Goal: Task Accomplishment & Management: Manage account settings

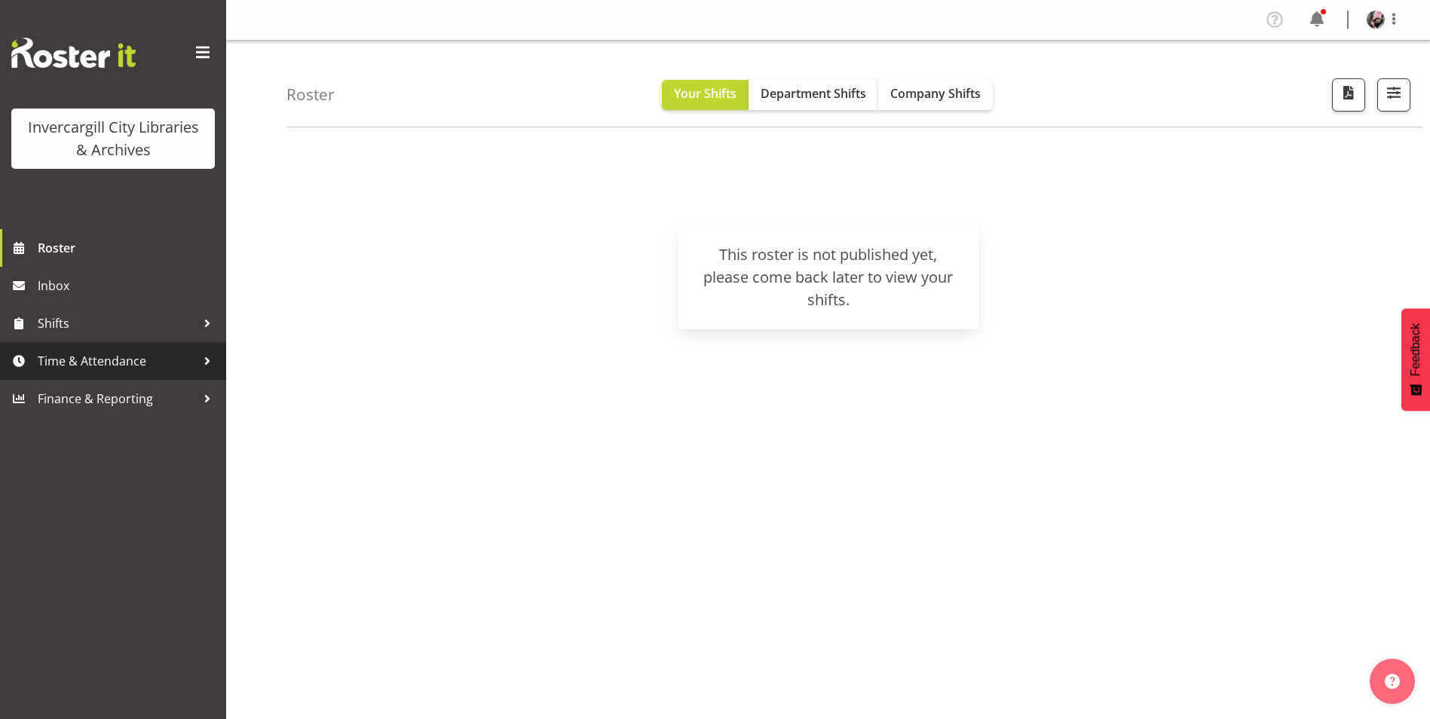
click at [150, 354] on span "Time & Attendance" at bounding box center [117, 361] width 158 height 23
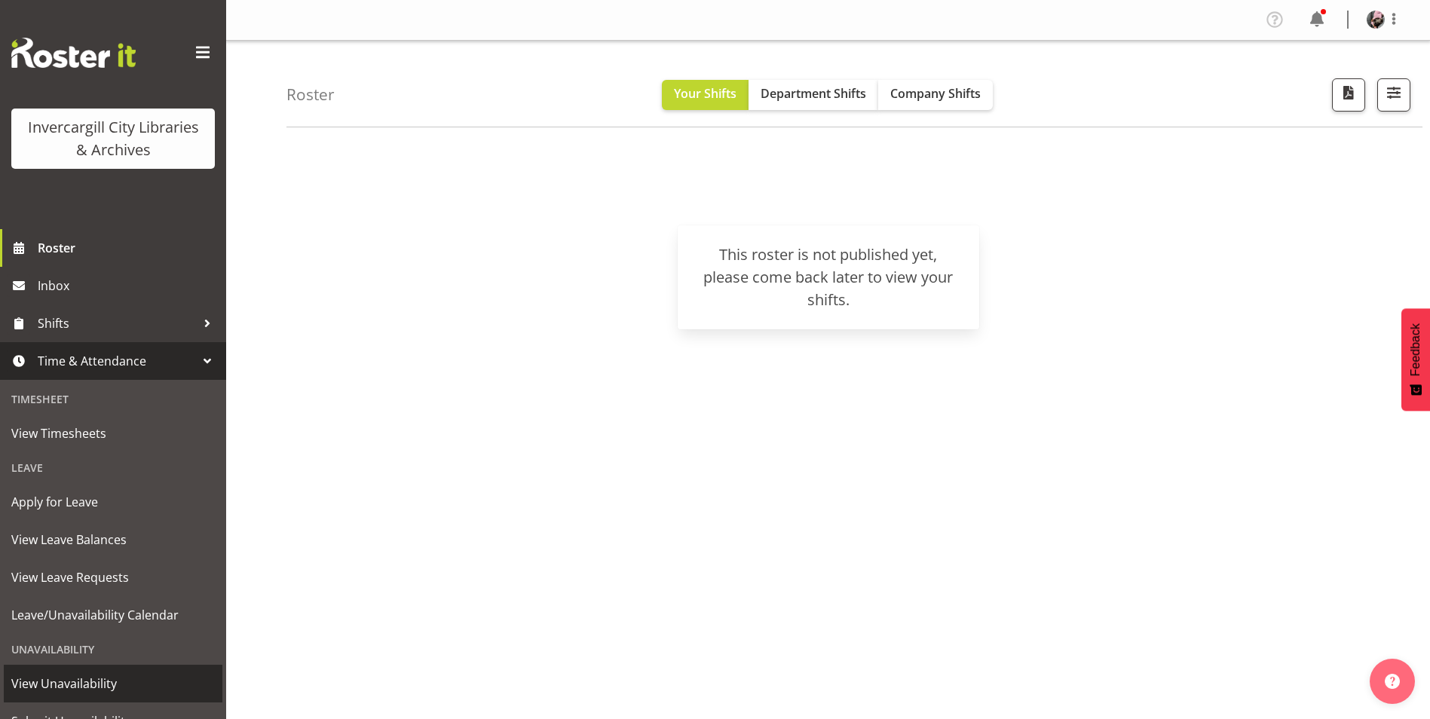
click at [106, 681] on span "View Unavailability" at bounding box center [113, 683] width 204 height 23
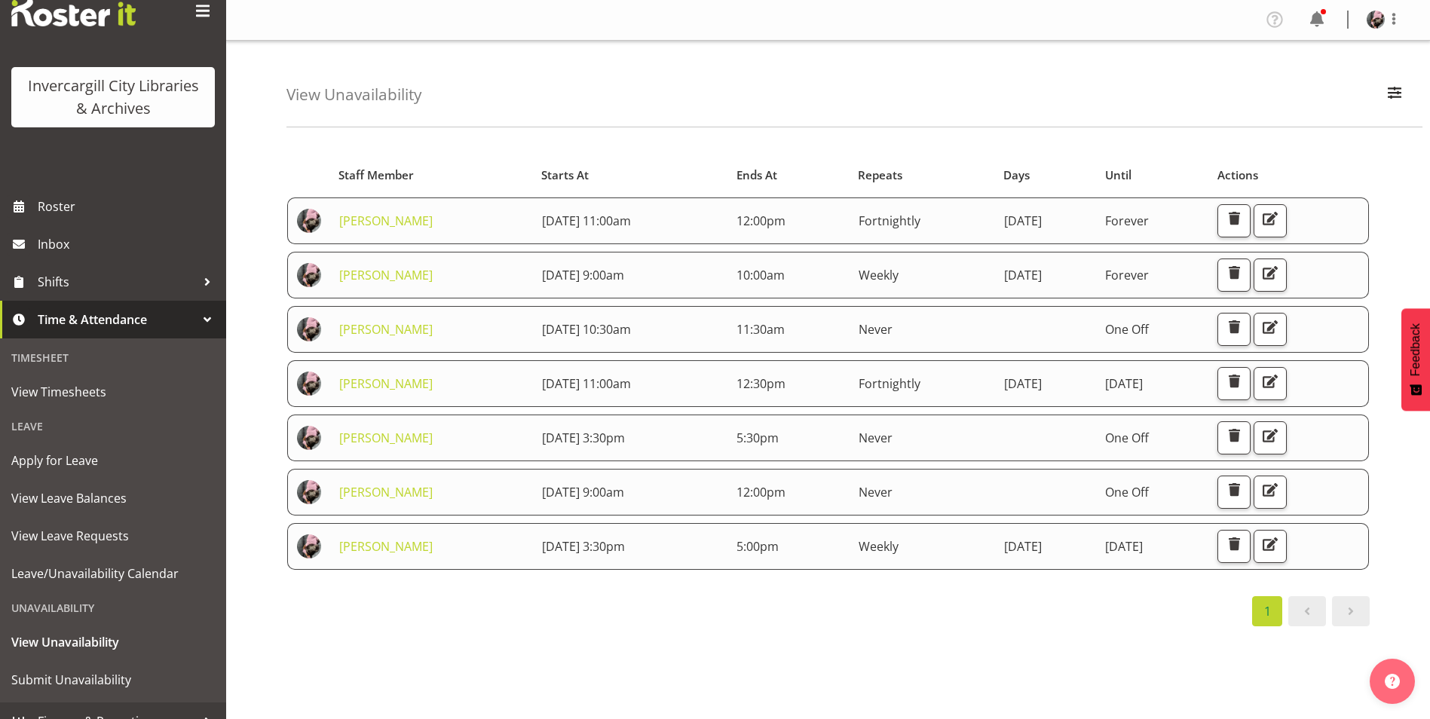
scroll to position [63, 0]
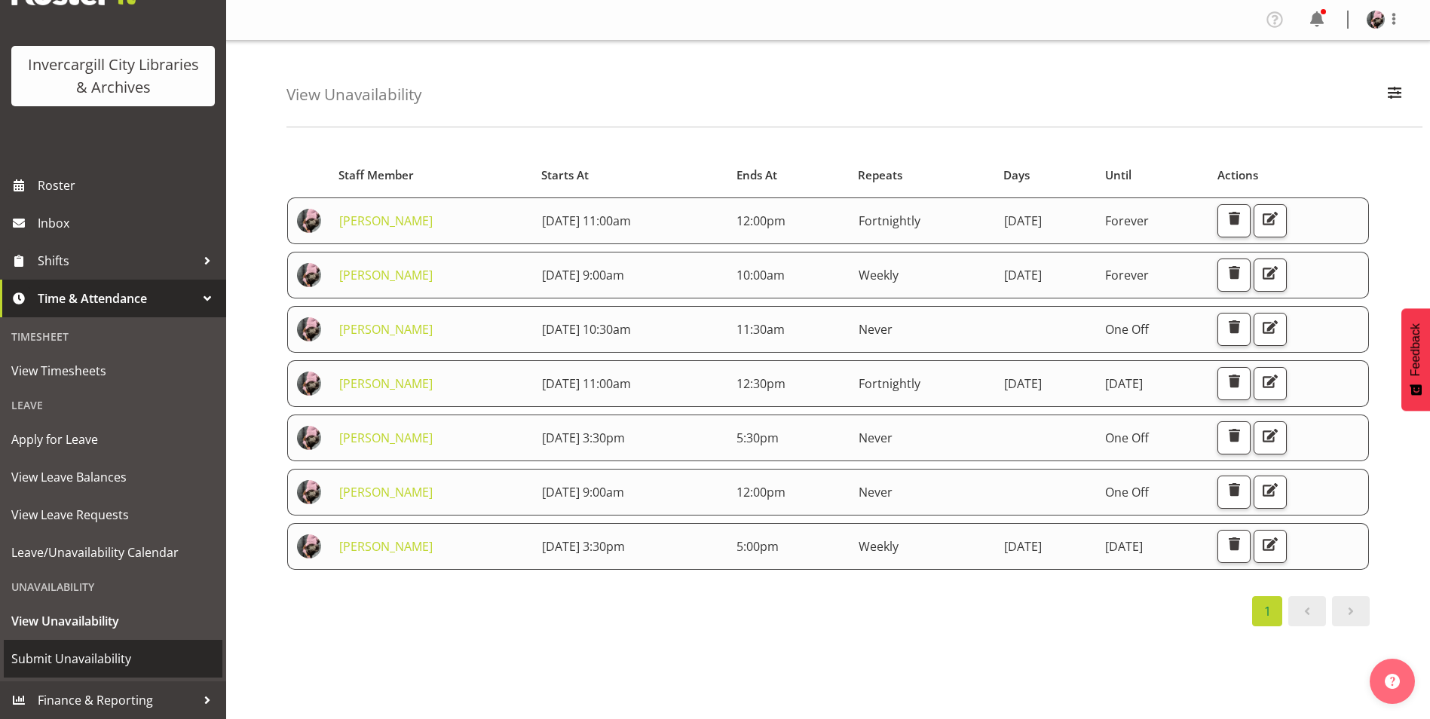
click at [89, 663] on span "Submit Unavailability" at bounding box center [113, 658] width 204 height 23
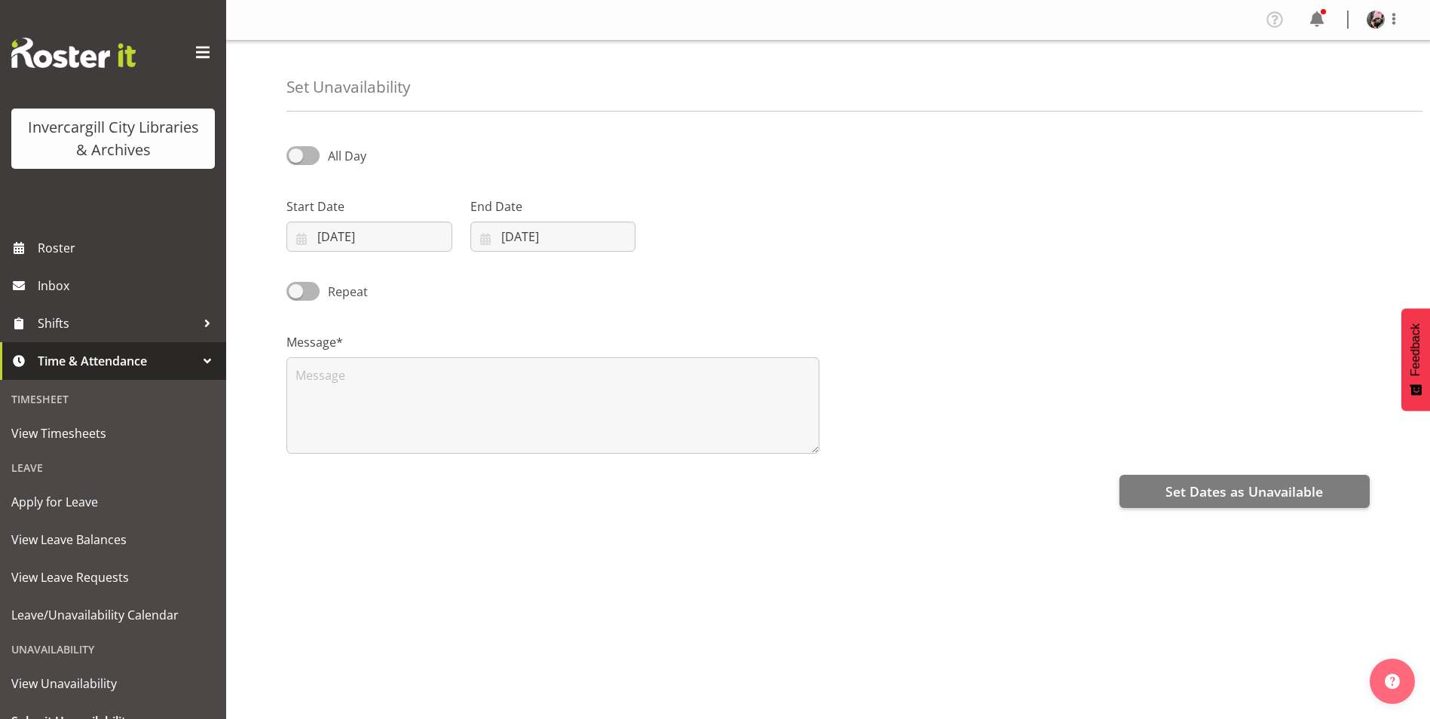
select select "8"
select select "2025"
click at [303, 147] on span at bounding box center [302, 155] width 33 height 19
click at [296, 151] on input "All Day" at bounding box center [291, 156] width 10 height 10
checkbox input "true"
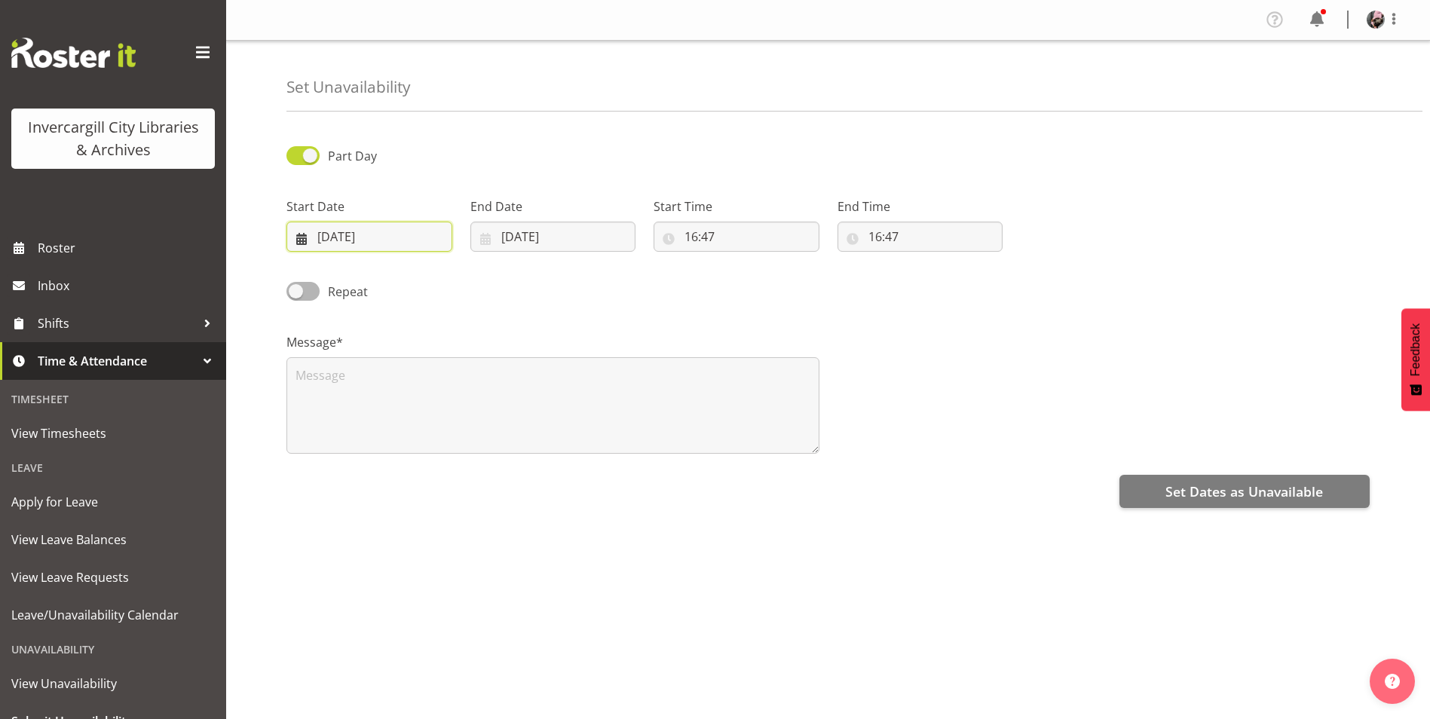
click at [368, 226] on input "25/09/2025" at bounding box center [369, 237] width 166 height 30
click at [409, 280] on select "January February March April May June July August September October November De…" at bounding box center [379, 280] width 87 height 30
select select "10"
click at [336, 265] on select "January February March April May June July August September October November De…" at bounding box center [379, 280] width 87 height 30
click at [413, 411] on link "12" at bounding box center [407, 415] width 30 height 28
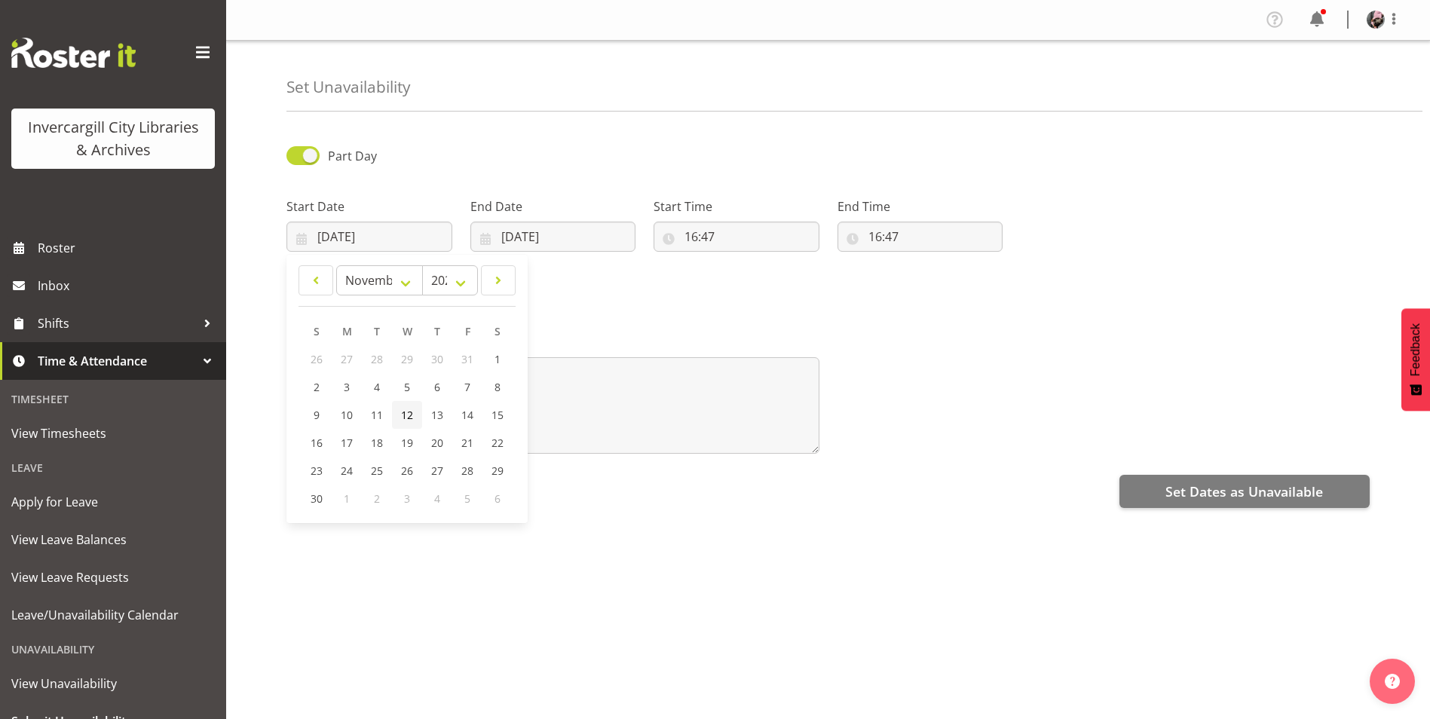
type input "12/11/2025"
click at [568, 237] on input "25/09/2025" at bounding box center [553, 237] width 166 height 30
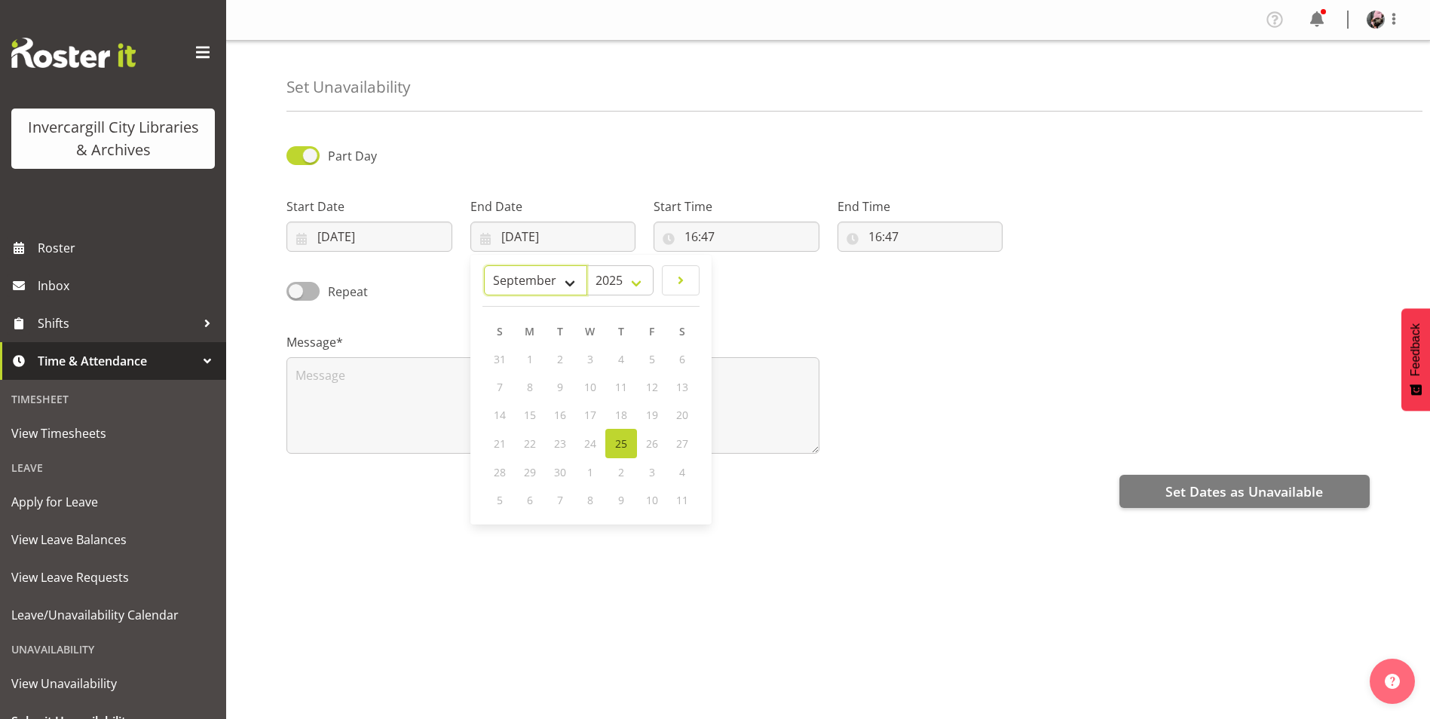
click at [565, 280] on select "January February March April May June July August September October November De…" at bounding box center [535, 280] width 103 height 30
select select "10"
click at [484, 265] on select "January February March April May June July August September October November De…" at bounding box center [535, 280] width 103 height 30
click at [589, 418] on span "12" at bounding box center [591, 415] width 12 height 14
type input "12/11/2025"
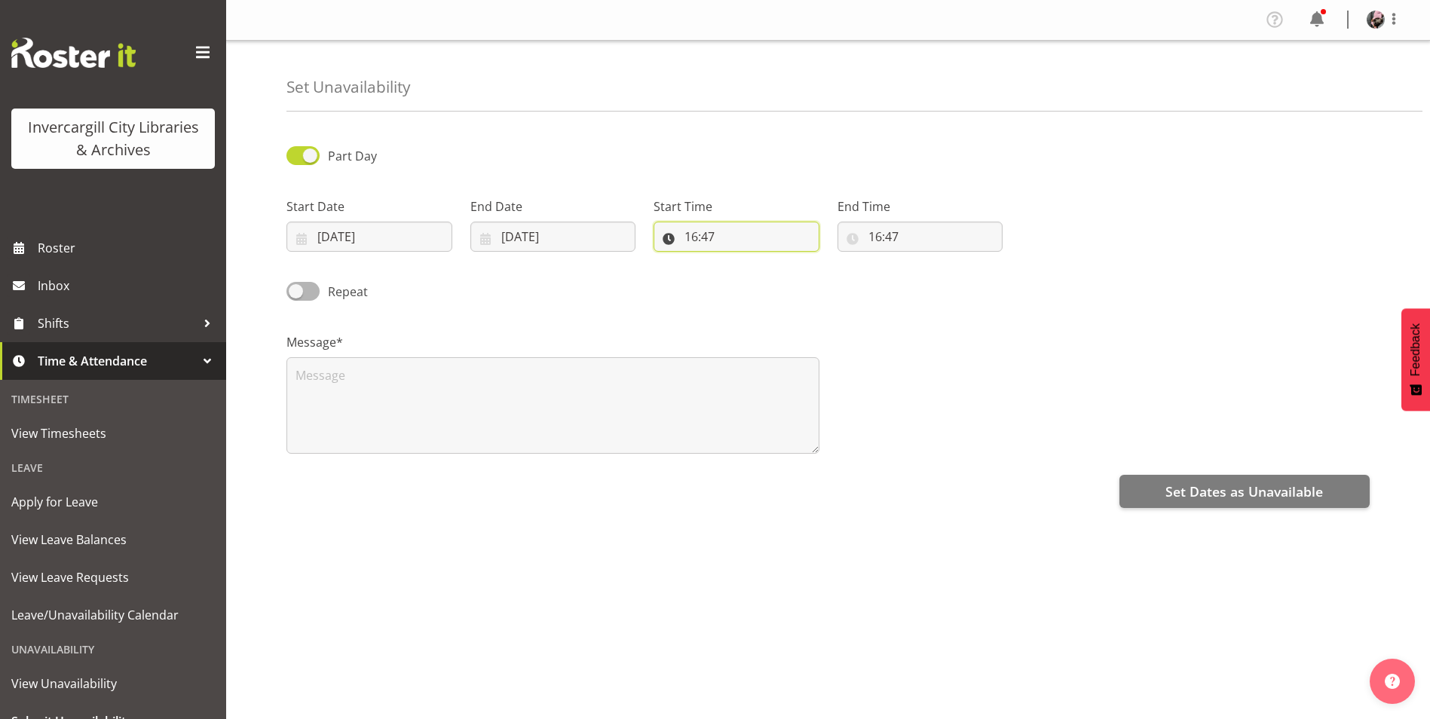
click at [720, 235] on input "16:47" at bounding box center [736, 237] width 166 height 30
click at [752, 276] on select "00 01 02 03 04 05 06 07 08 09 10 11 12 13 14 15 16 17 18 19 20 21 22 23" at bounding box center [756, 276] width 34 height 30
select select "13"
click at [739, 261] on select "00 01 02 03 04 05 06 07 08 09 10 11 12 13 14 15 16 17 18 19 20 21 22 23" at bounding box center [756, 276] width 34 height 30
type input "13:47"
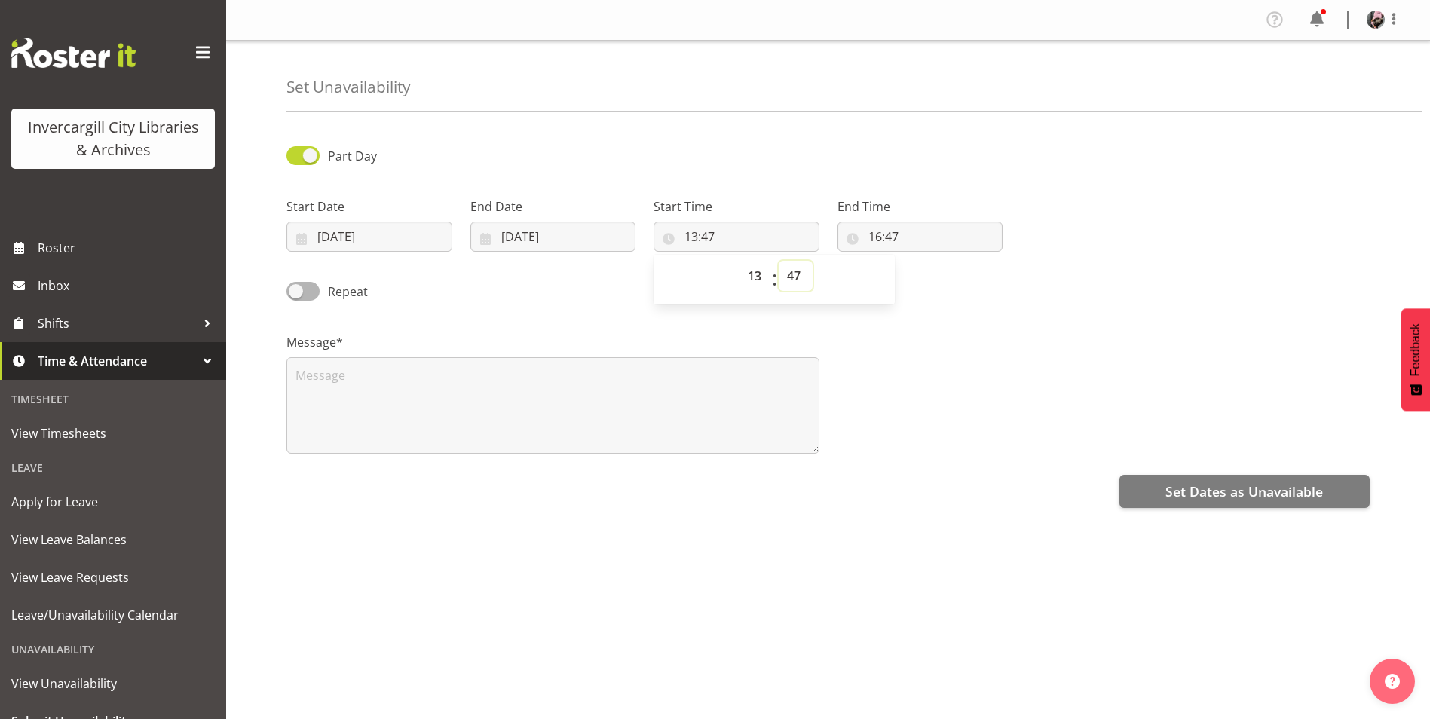
click at [791, 278] on select "00 01 02 03 04 05 06 07 08 09 10 11 12 13 14 15 16 17 18 19 20 21 22 23 24 25 2…" at bounding box center [796, 276] width 34 height 30
select select "0"
click at [779, 261] on select "00 01 02 03 04 05 06 07 08 09 10 11 12 13 14 15 16 17 18 19 20 21 22 23 24 25 2…" at bounding box center [796, 276] width 34 height 30
type input "13:00"
click at [877, 237] on input "16:47" at bounding box center [920, 237] width 166 height 30
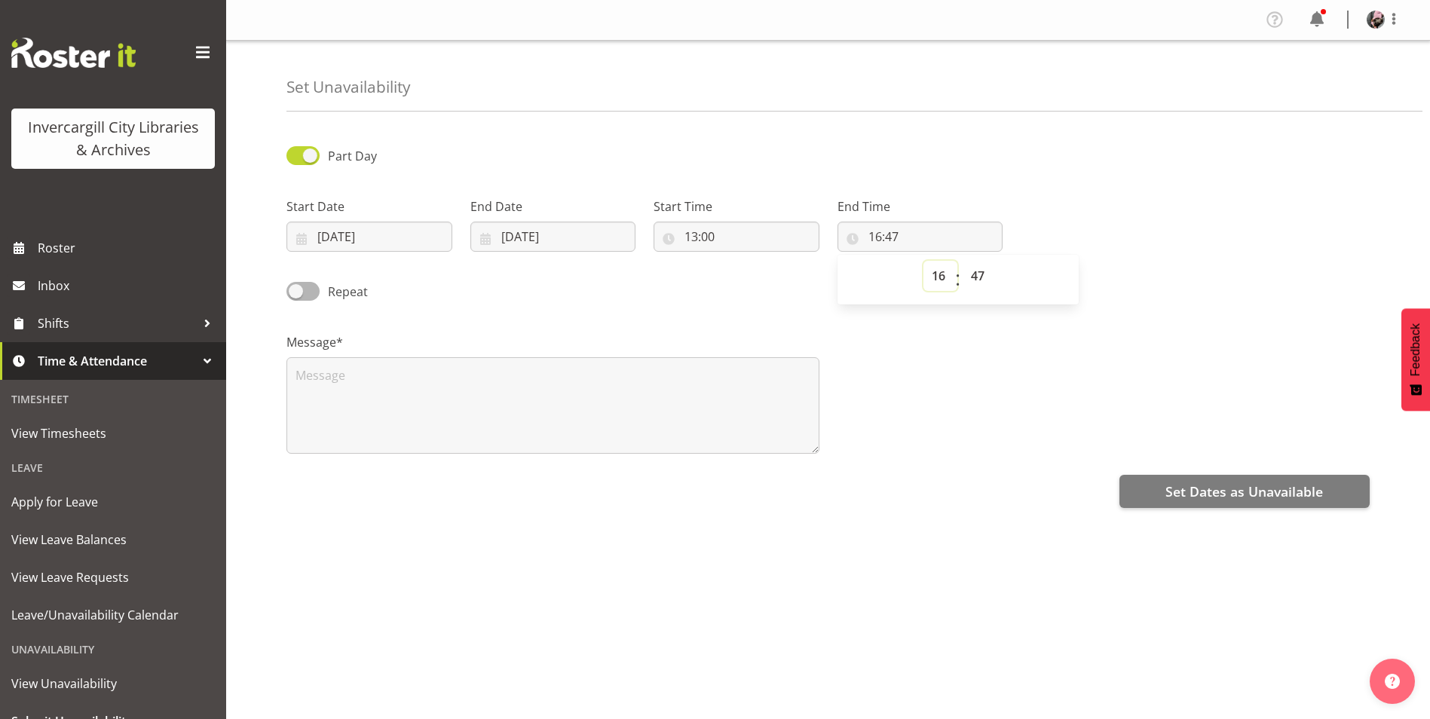
click at [938, 275] on select "00 01 02 03 04 05 06 07 08 09 10 11 12 13 14 15 16 17 18 19 20 21 22 23" at bounding box center [940, 276] width 34 height 30
select select "14"
click at [923, 261] on select "00 01 02 03 04 05 06 07 08 09 10 11 12 13 14 15 16 17 18 19 20 21 22 23" at bounding box center [940, 276] width 34 height 30
type input "14:47"
click at [976, 277] on select "00 01 02 03 04 05 06 07 08 09 10 11 12 13 14 15 16 17 18 19 20 21 22 23 24 25 2…" at bounding box center [980, 276] width 34 height 30
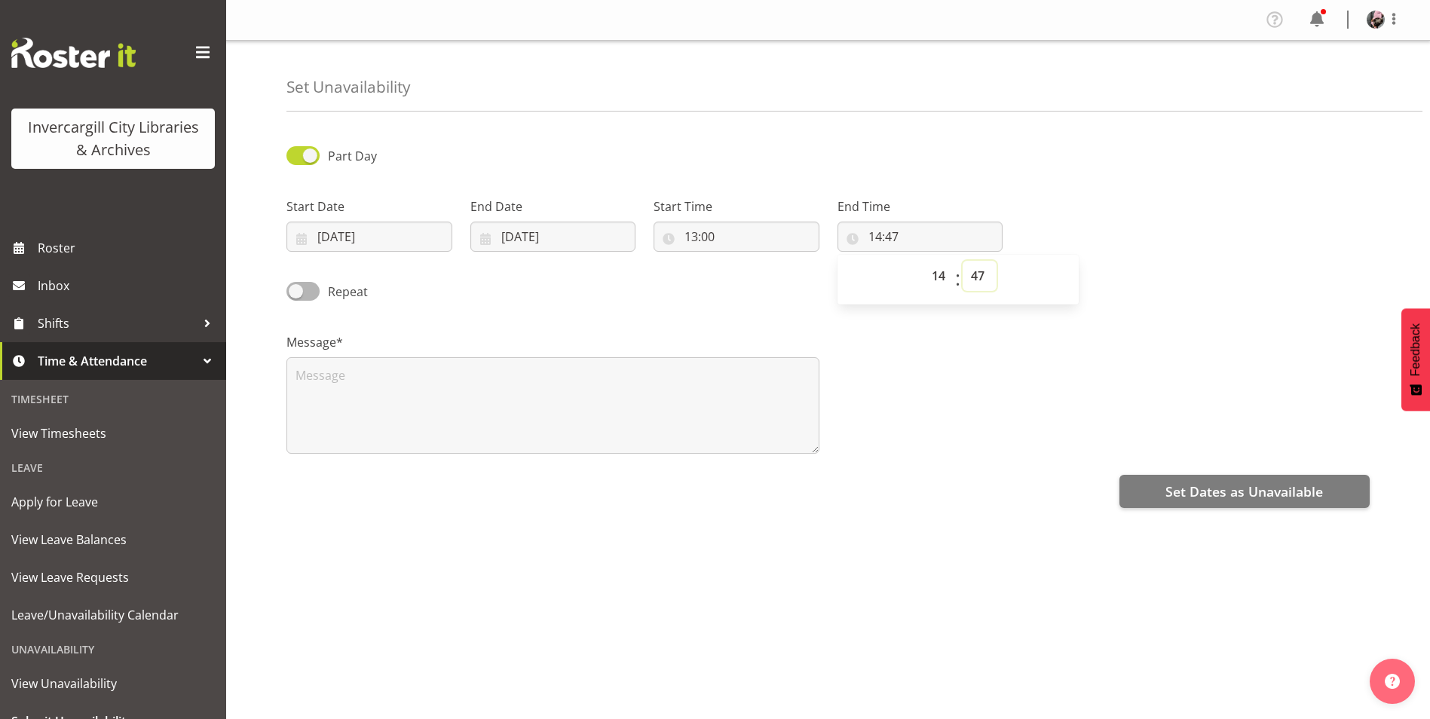
drag, startPoint x: 984, startPoint y: 283, endPoint x: 980, endPoint y: 291, distance: 9.1
click at [984, 283] on select "00 01 02 03 04 05 06 07 08 09 10 11 12 13 14 15 16 17 18 19 20 21 22 23 24 25 2…" at bounding box center [980, 276] width 34 height 30
select select "0"
click at [963, 261] on select "00 01 02 03 04 05 06 07 08 09 10 11 12 13 14 15 16 17 18 19 20 21 22 23 24 25 2…" at bounding box center [980, 276] width 34 height 30
type input "14:00"
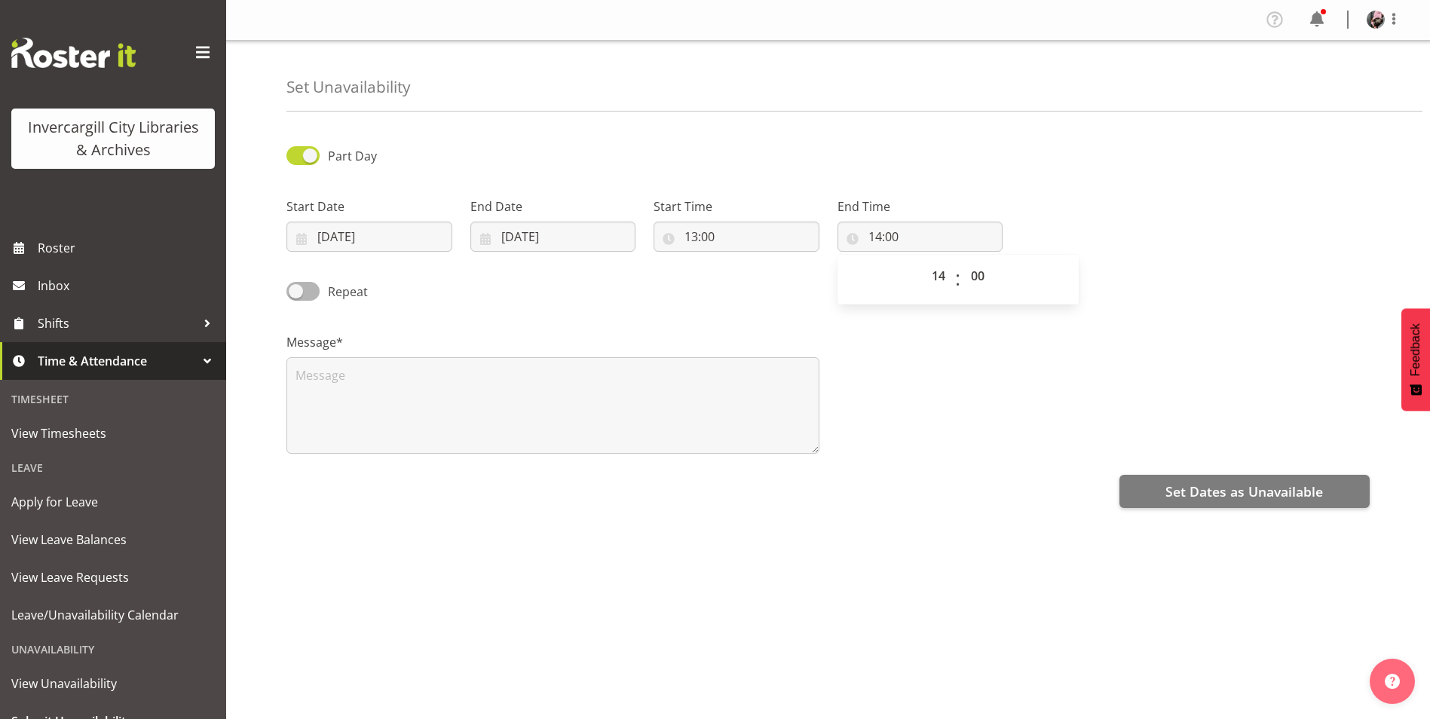
click at [949, 354] on div "Message*" at bounding box center [827, 387] width 1101 height 151
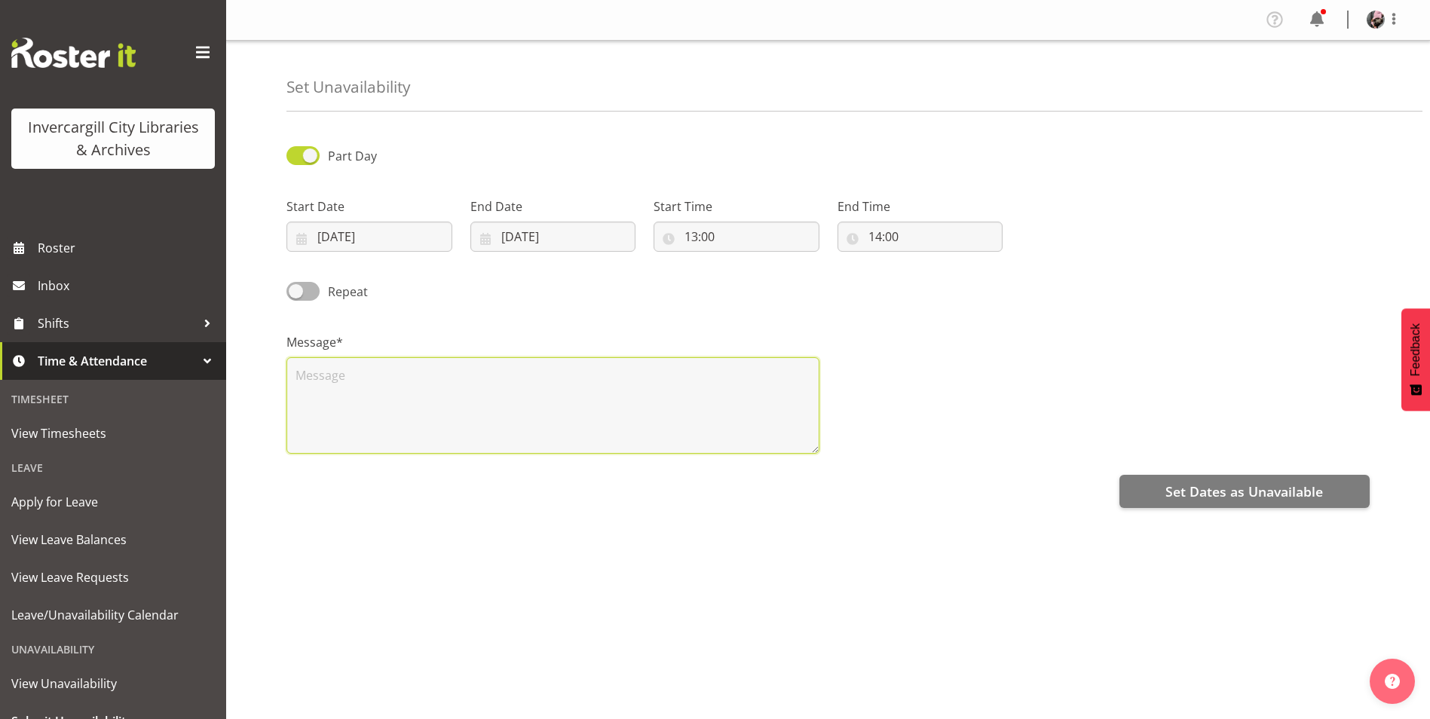
click at [475, 399] on textarea at bounding box center [552, 405] width 533 height 96
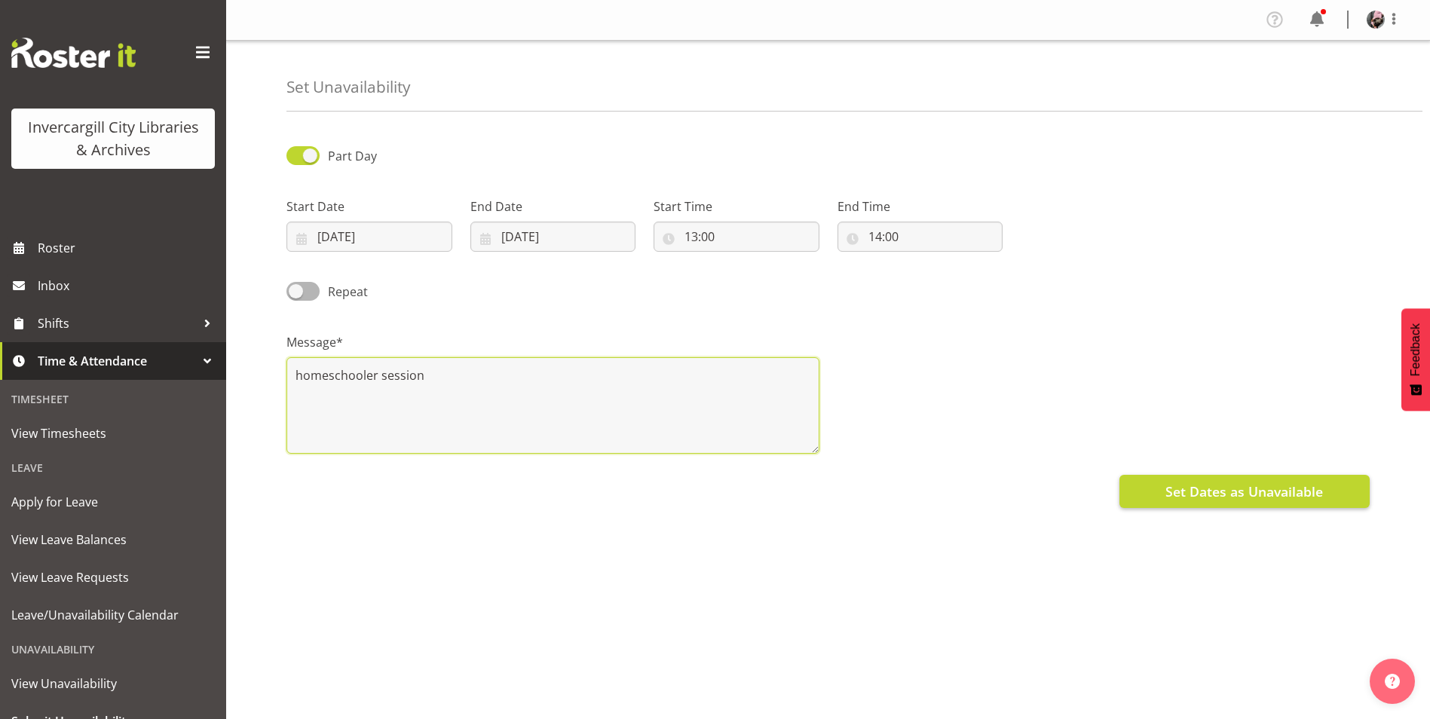
type textarea "homeschooler session"
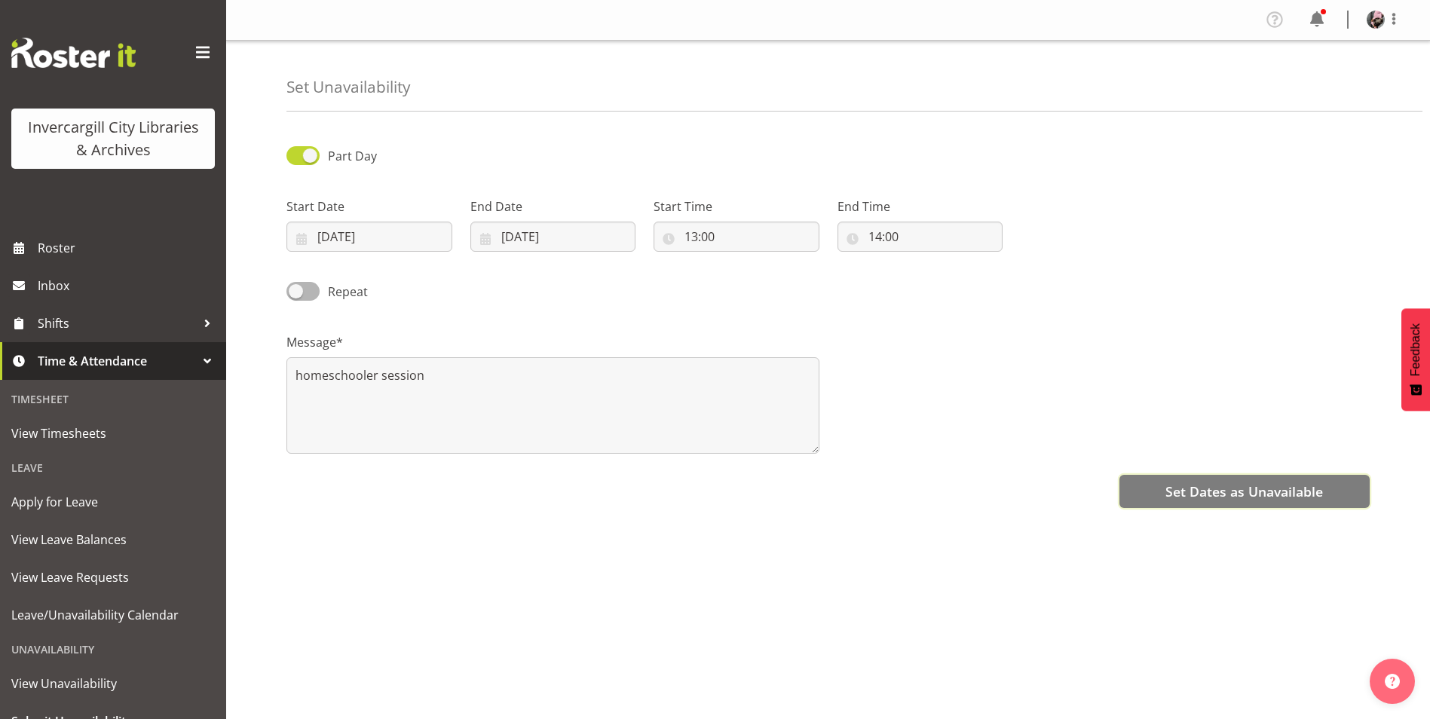
click at [1217, 503] on button "Set Dates as Unavailable" at bounding box center [1244, 491] width 250 height 33
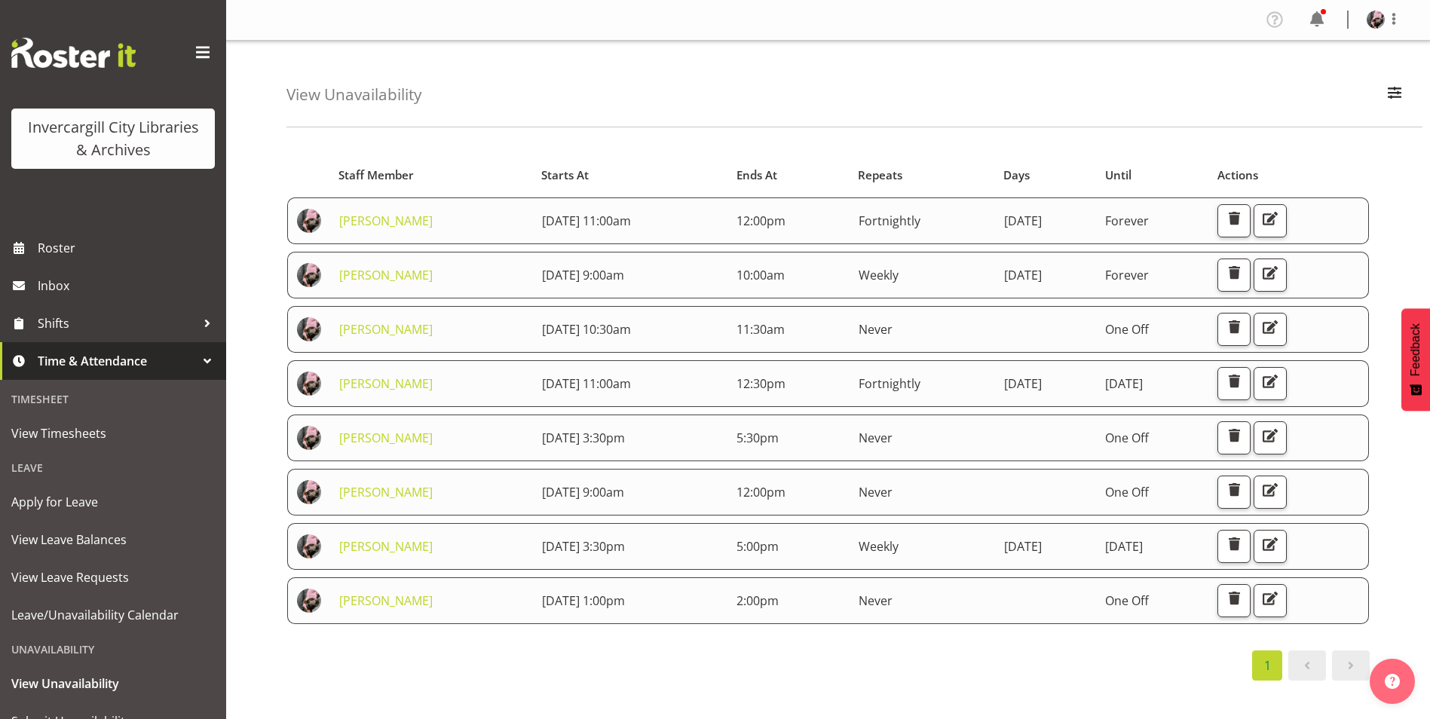
click at [605, 681] on div "Starts At Staff Member Starts At Ends At Repeats Days Until Actions Keyu Chen 2…" at bounding box center [857, 440] width 1143 height 603
click at [1122, 699] on div "Starts At Staff Member Starts At Ends At Repeats Days Until Actions Keyu Chen 2…" at bounding box center [857, 440] width 1143 height 603
click at [1106, 582] on td "One Off" at bounding box center [1152, 600] width 112 height 47
click at [1026, 710] on div "Starts At Staff Member Starts At Ends At Repeats Days Until Actions Keyu Chen 2…" at bounding box center [857, 440] width 1143 height 603
click at [613, 704] on div "Starts At Staff Member Starts At Ends At Repeats Days Until Actions Keyu Chen 2…" at bounding box center [857, 440] width 1143 height 603
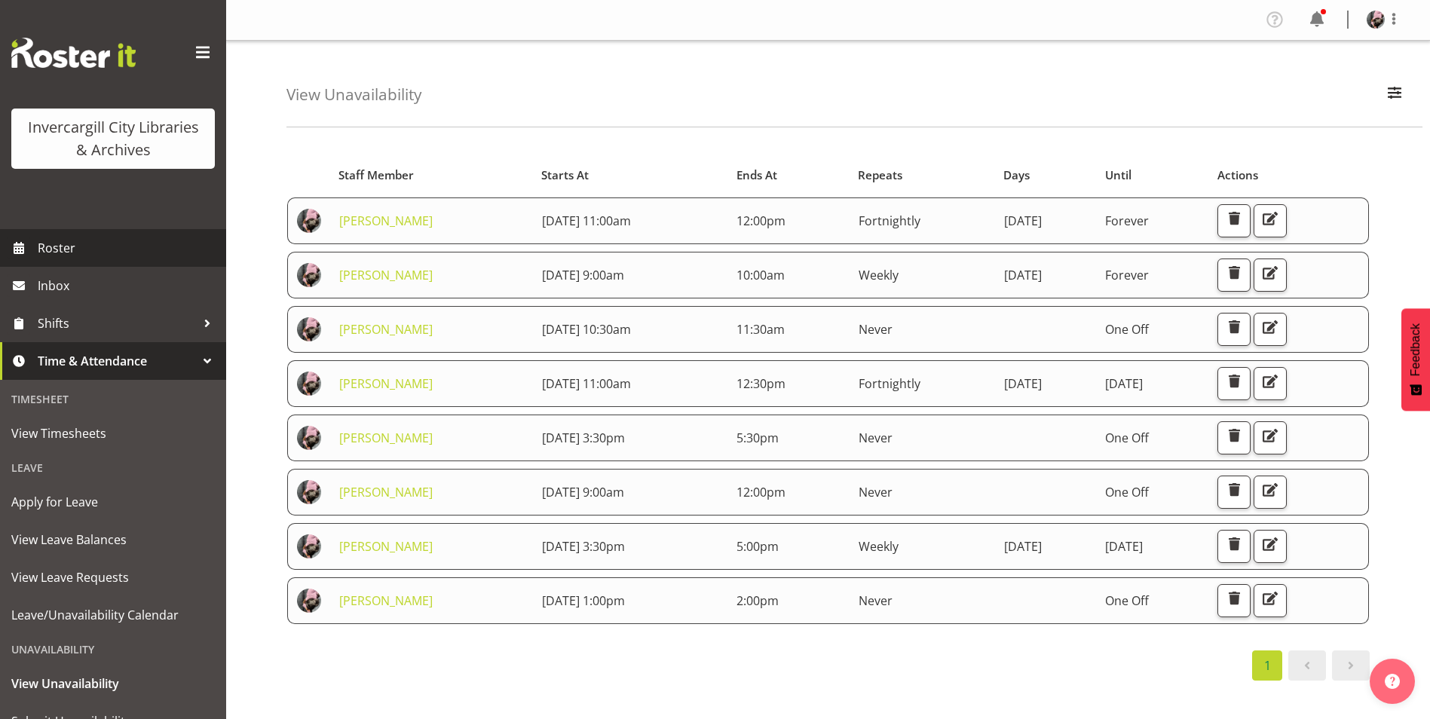
click at [59, 256] on span "Roster" at bounding box center [128, 248] width 181 height 23
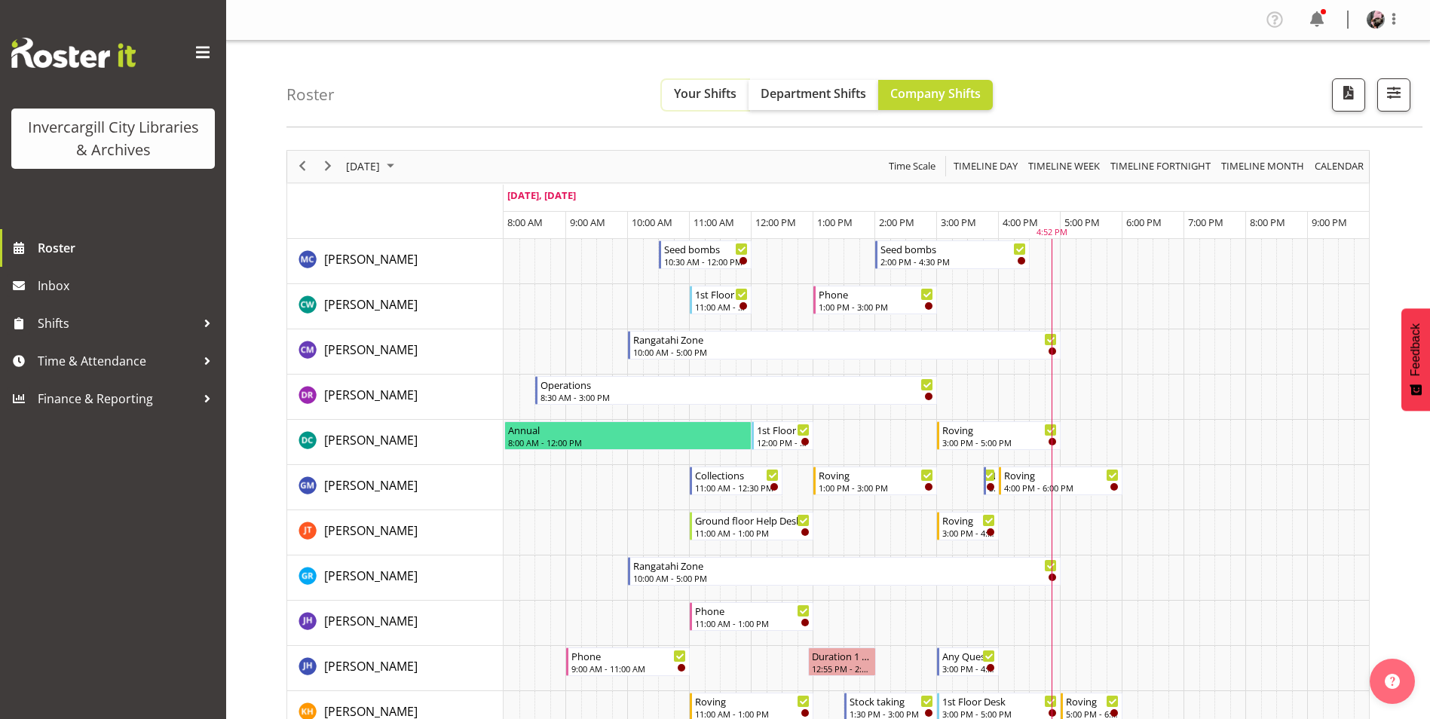
click at [721, 97] on span "Your Shifts" at bounding box center [705, 93] width 63 height 17
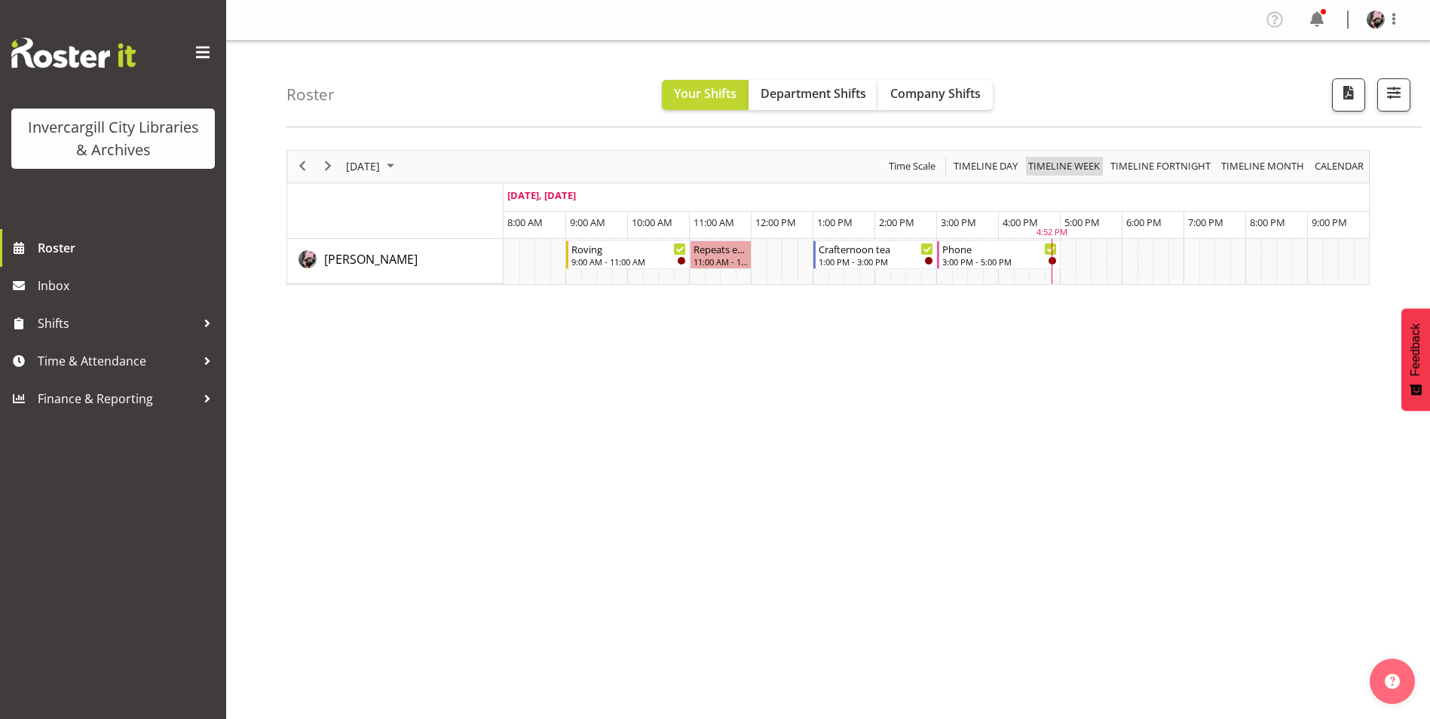
click at [1064, 158] on span "Timeline Week" at bounding box center [1064, 166] width 75 height 19
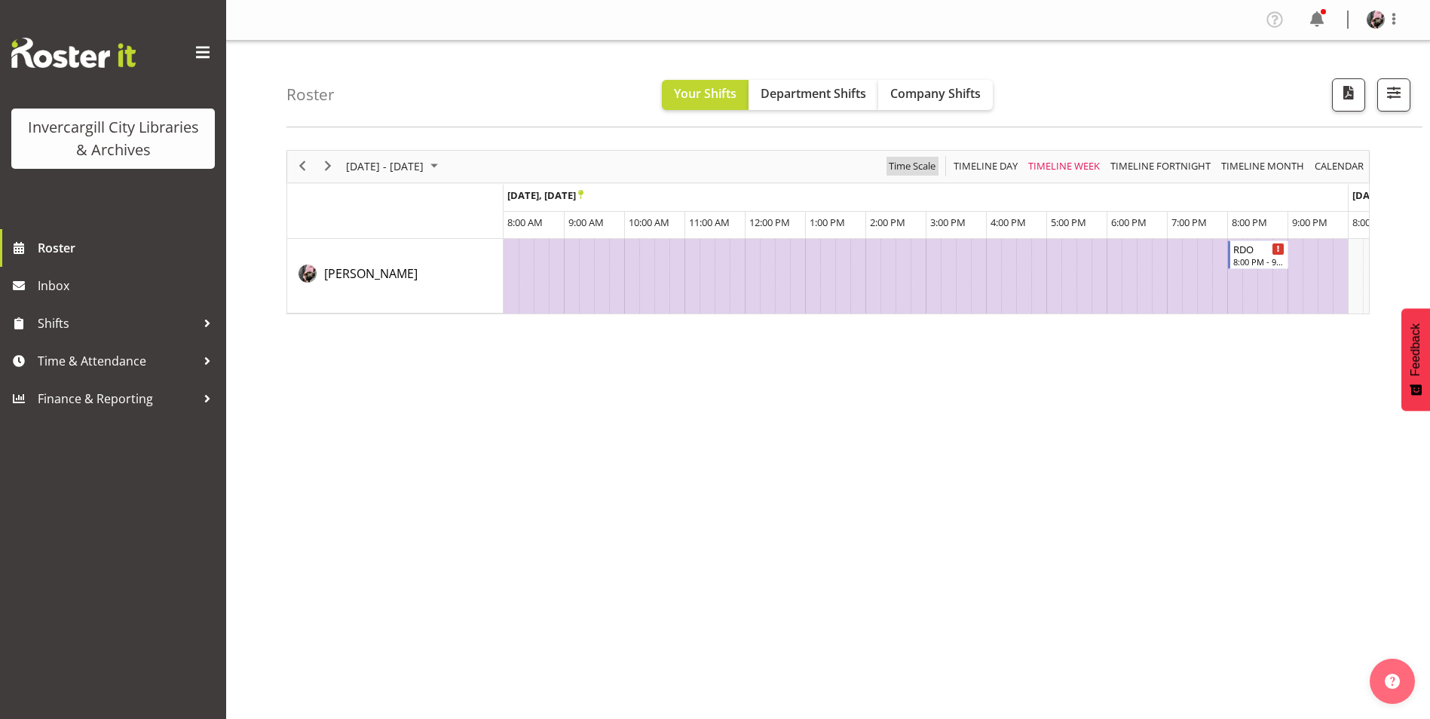
click at [929, 165] on span "Time Scale" at bounding box center [912, 166] width 50 height 19
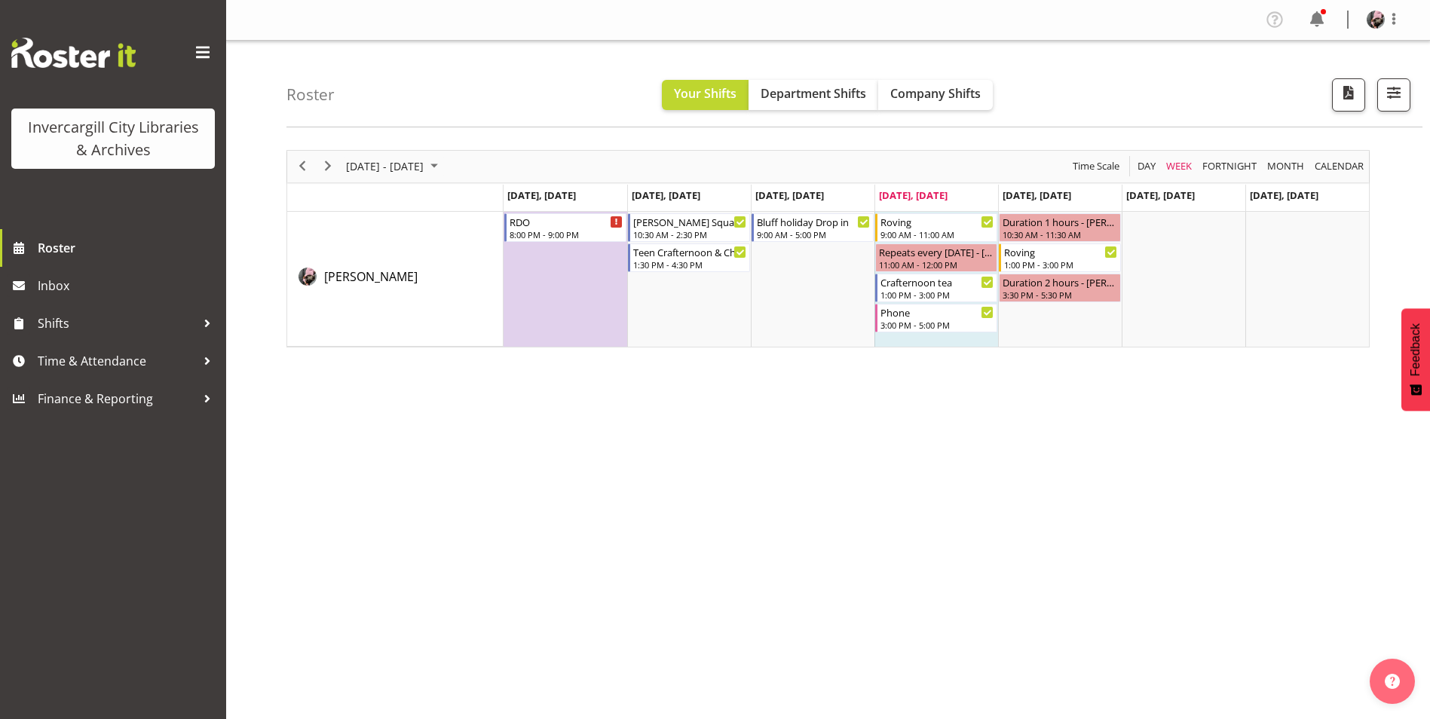
click at [447, 177] on div "September 22 - 28, 2025" at bounding box center [394, 167] width 106 height 32
click at [355, 357] on span "29" at bounding box center [361, 358] width 23 height 23
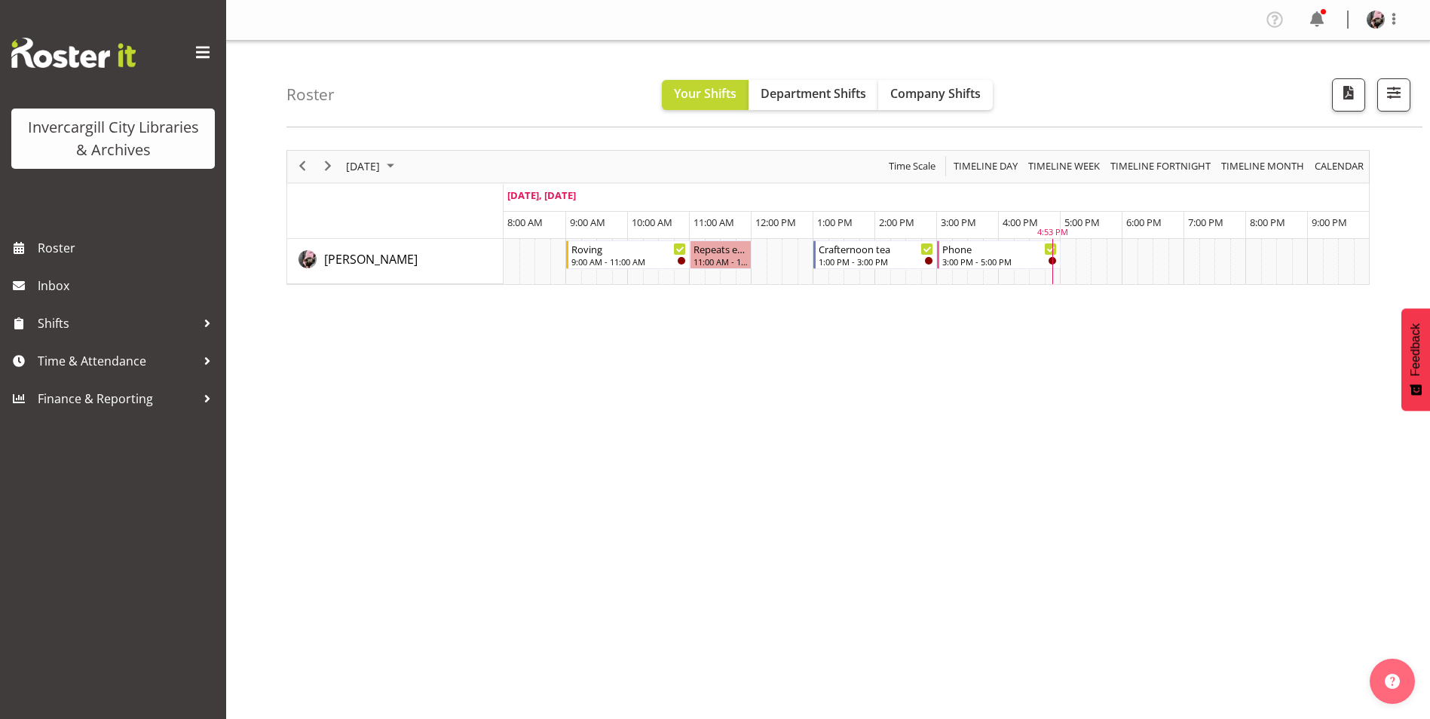
click at [772, 490] on div "[DATE] [DATE] Timeline Day Timeline Week Timeline Fortnight Timeline Month cale…" at bounding box center [857, 440] width 1143 height 603
click at [90, 357] on span "Time & Attendance" at bounding box center [117, 361] width 158 height 23
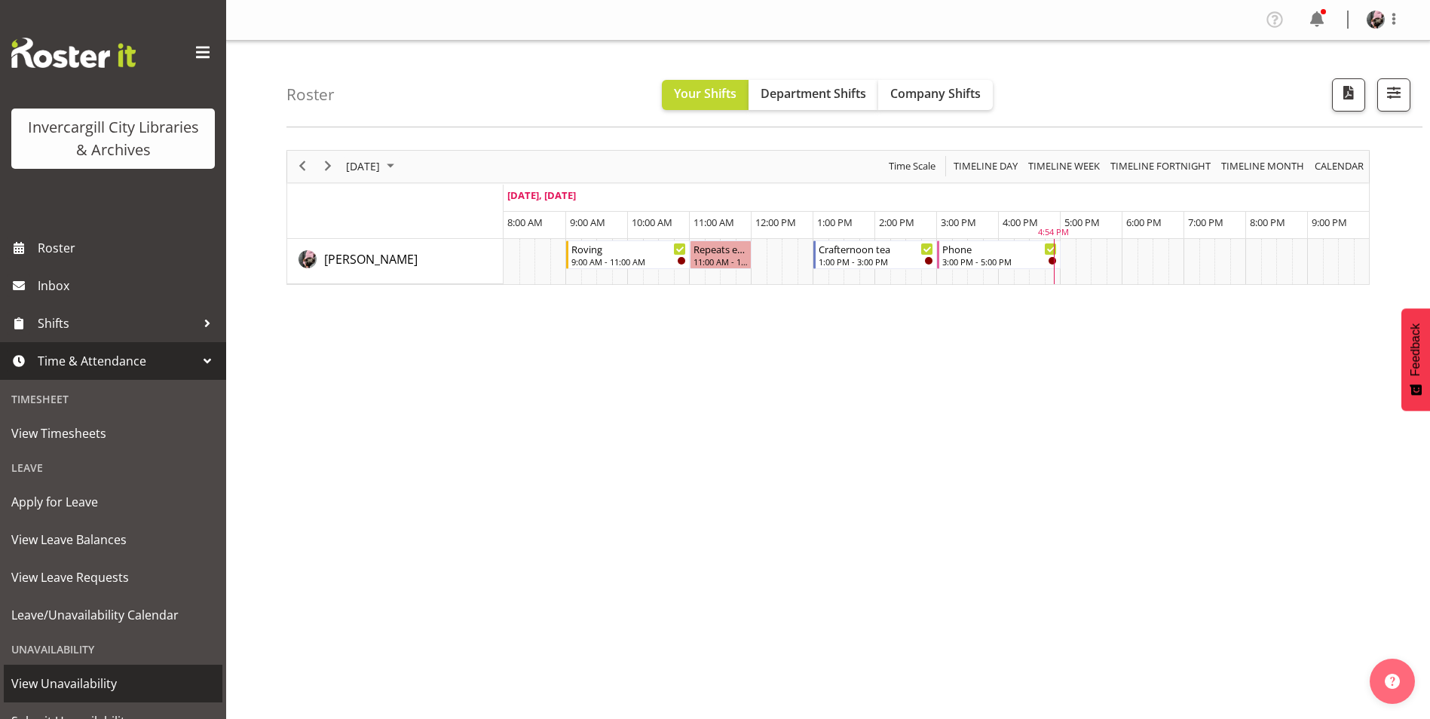
click at [127, 675] on span "View Unavailability" at bounding box center [113, 683] width 204 height 23
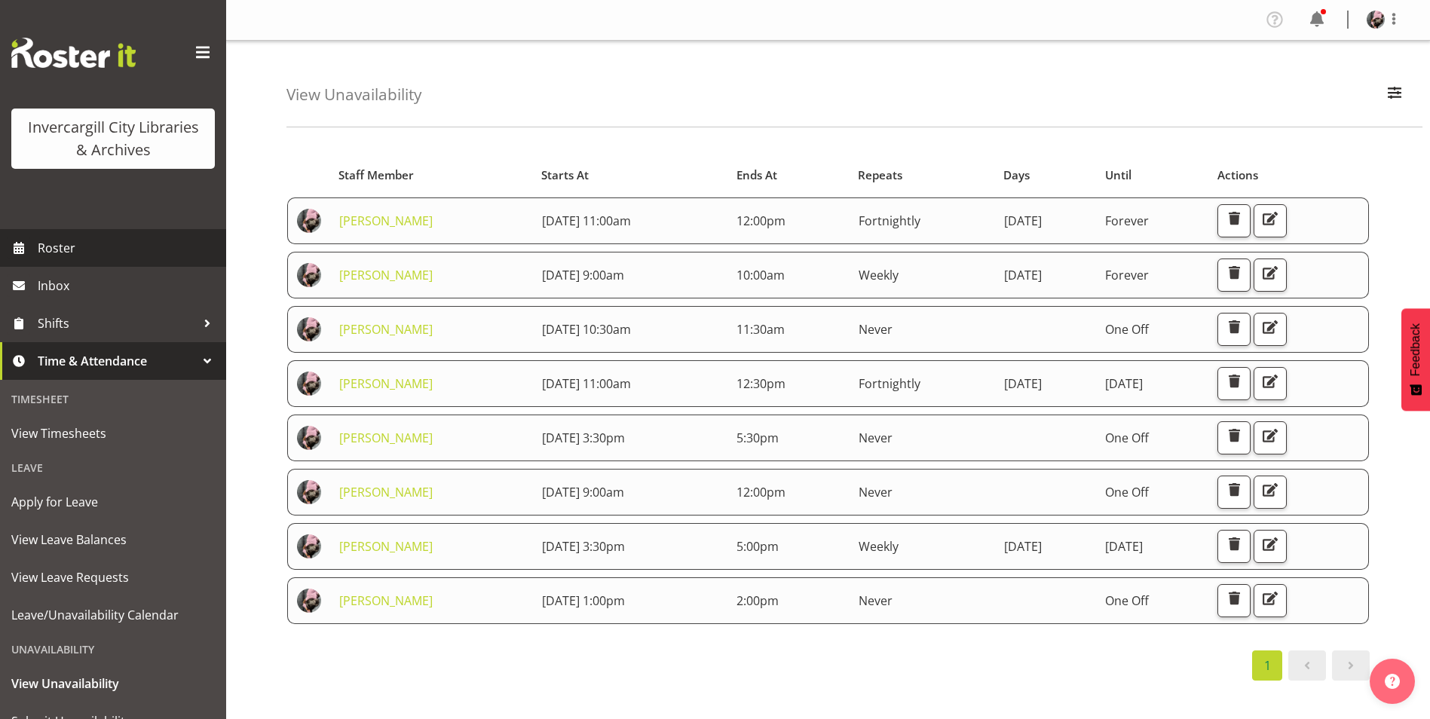
click at [90, 241] on span "Roster" at bounding box center [128, 248] width 181 height 23
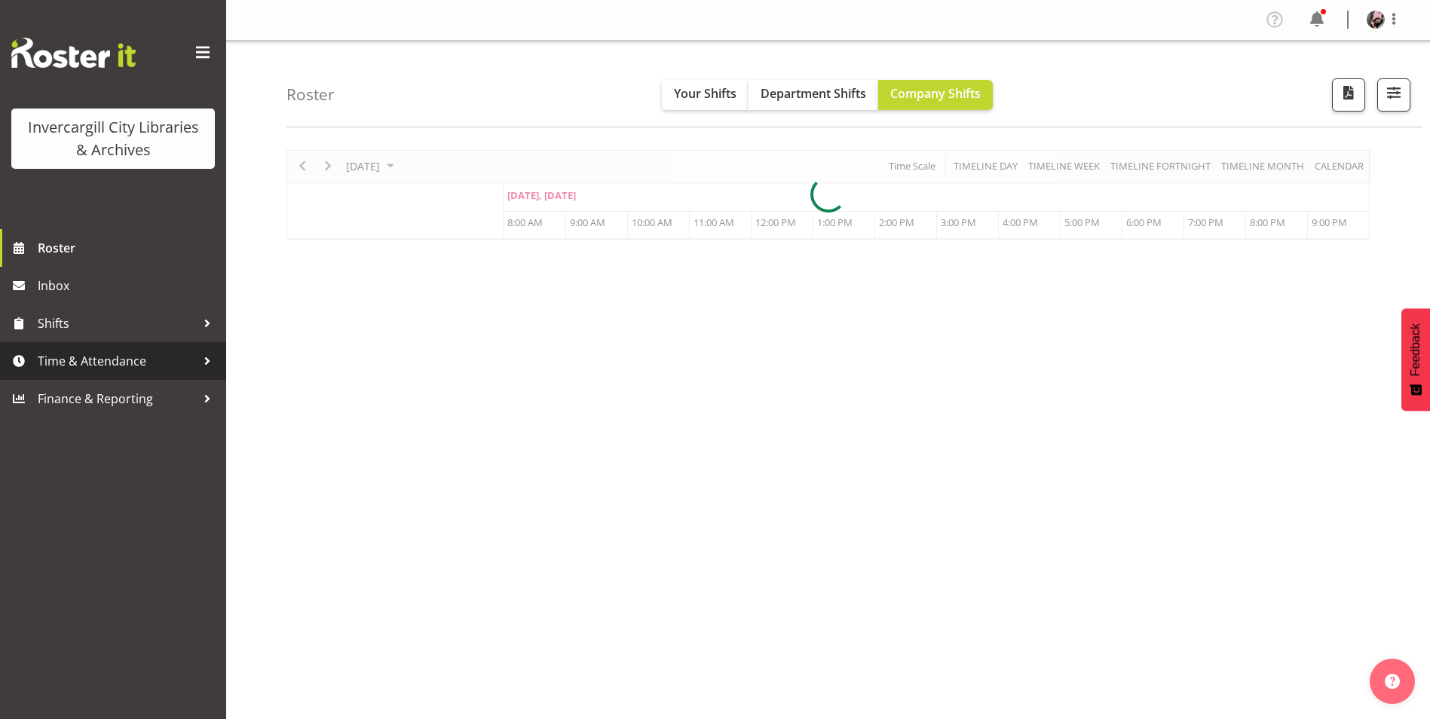
click at [148, 358] on span "Time & Attendance" at bounding box center [117, 361] width 158 height 23
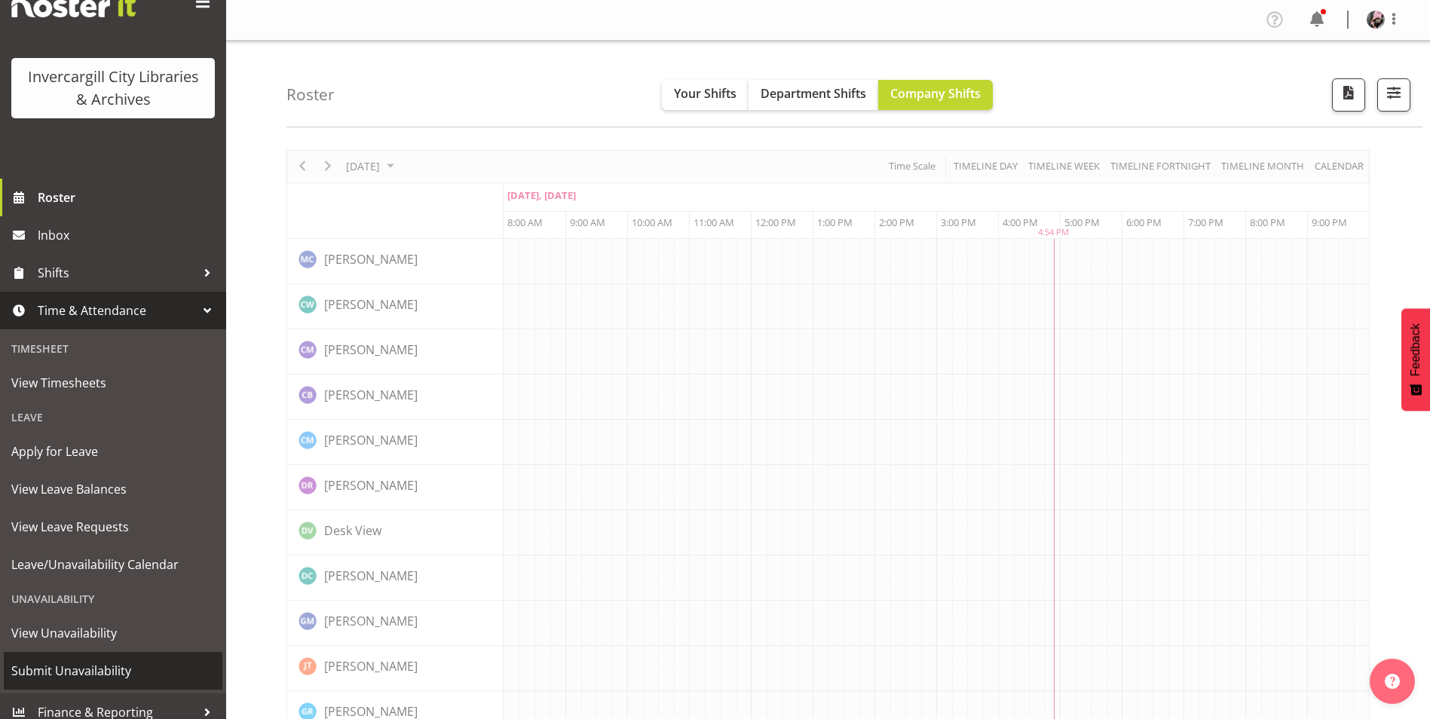
scroll to position [63, 0]
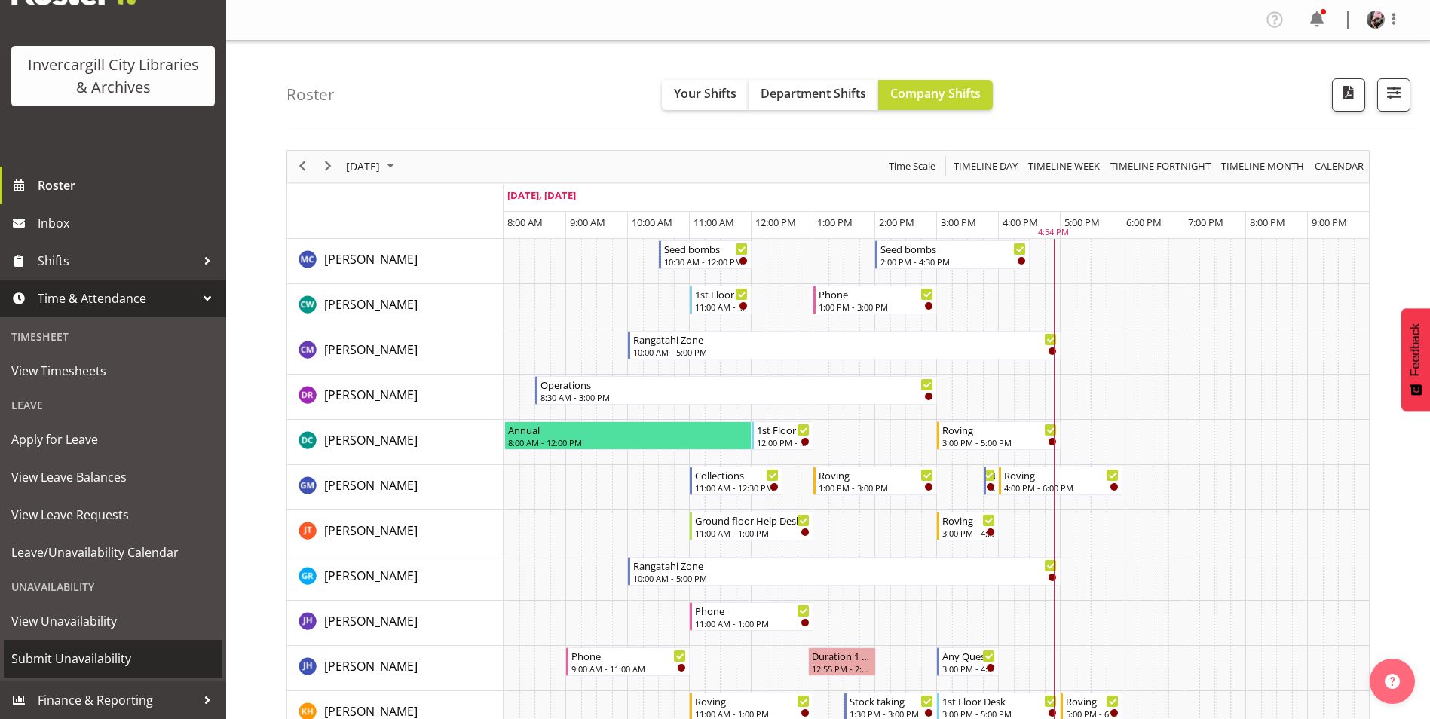
click at [118, 654] on span "Submit Unavailability" at bounding box center [113, 658] width 204 height 23
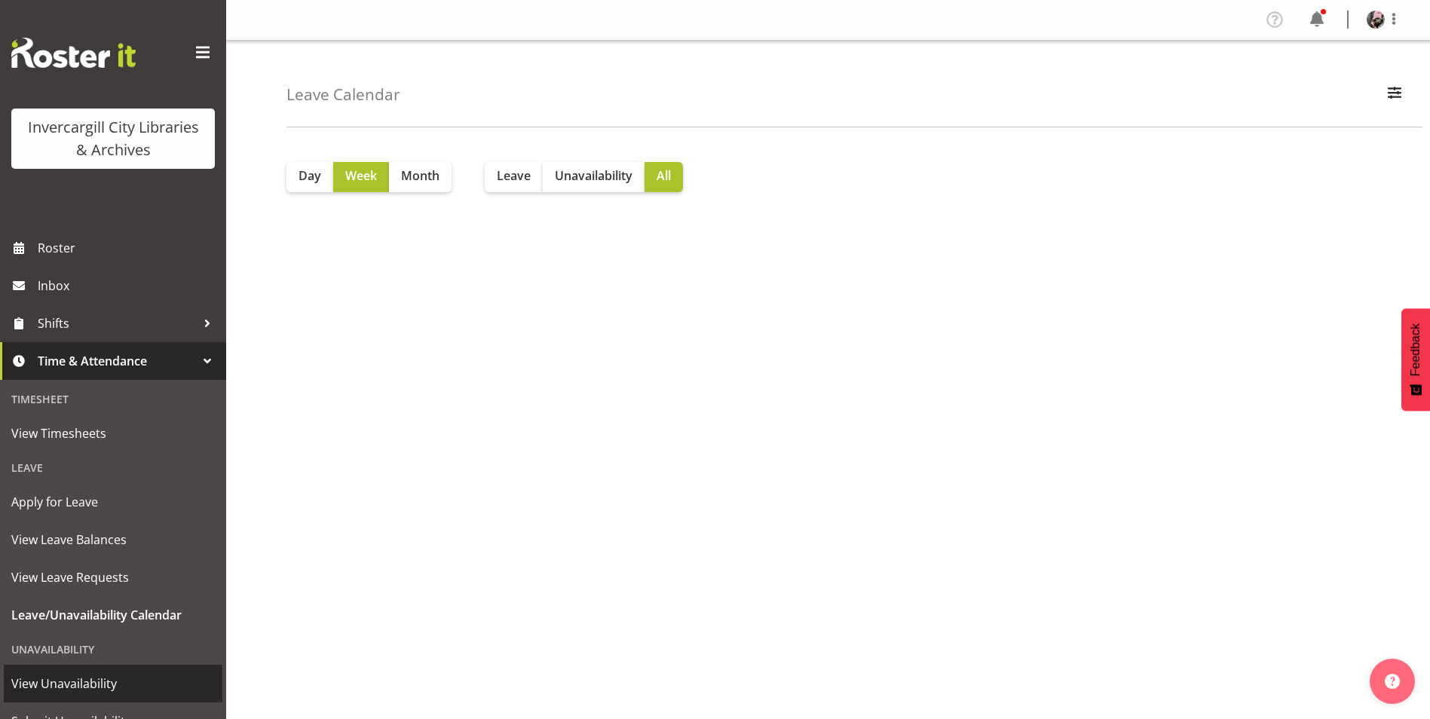
click at [112, 683] on span "View Unavailability" at bounding box center [113, 683] width 204 height 23
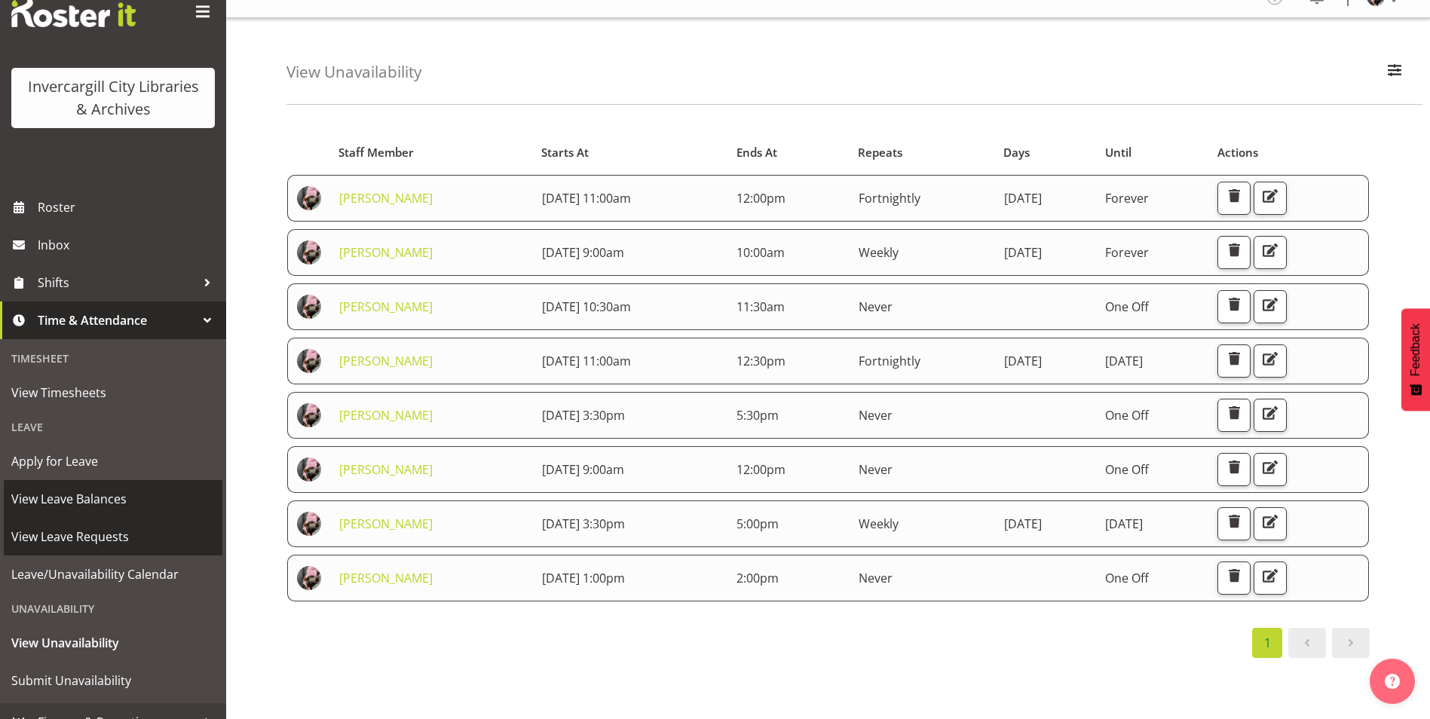
scroll to position [63, 0]
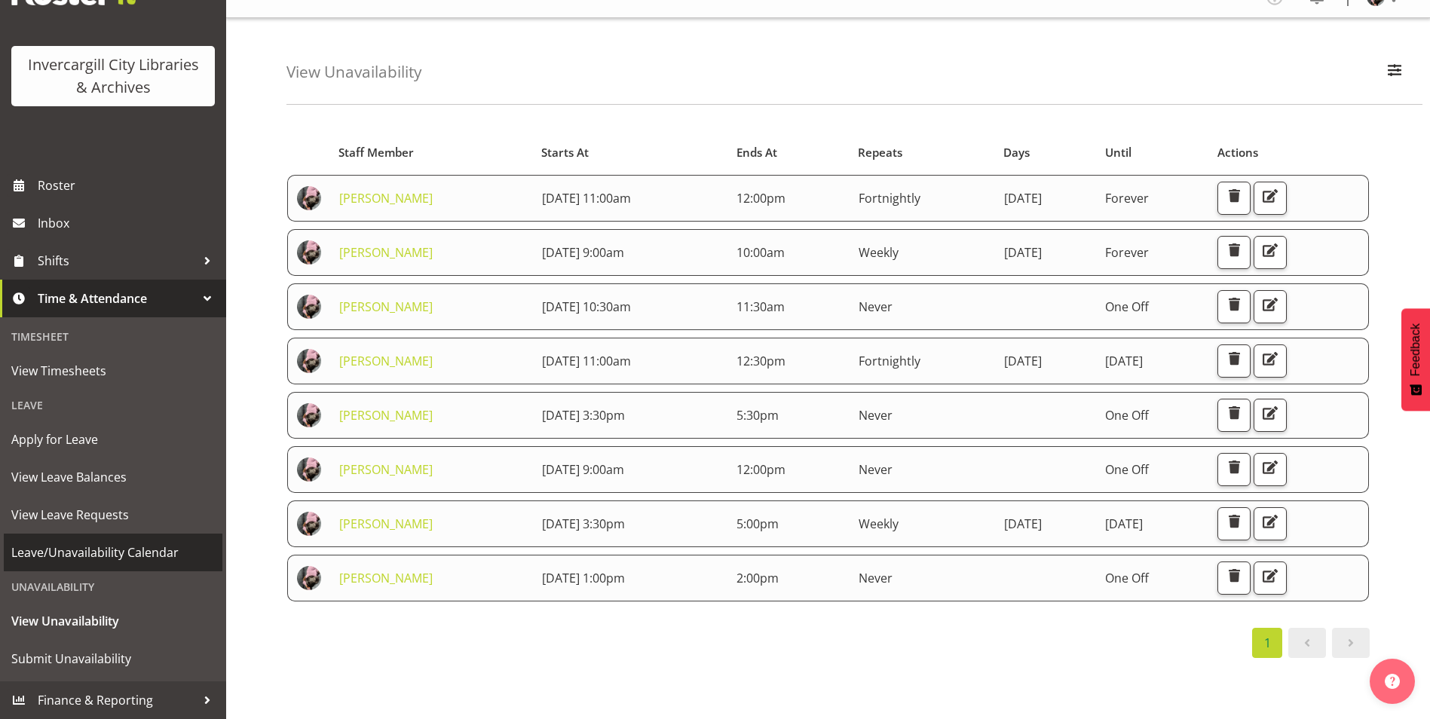
click at [101, 555] on span "Leave/Unavailability Calendar" at bounding box center [113, 552] width 204 height 23
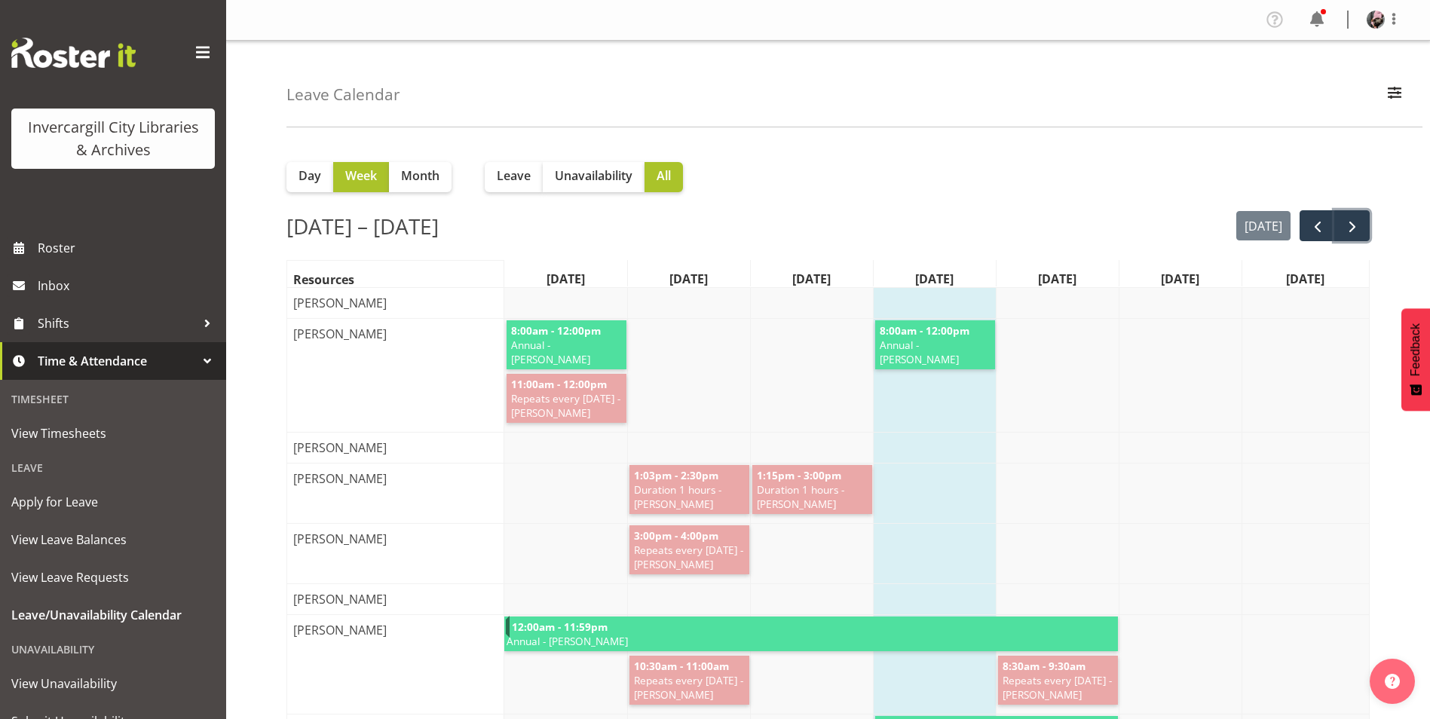
click at [1356, 225] on span "next" at bounding box center [1352, 227] width 18 height 18
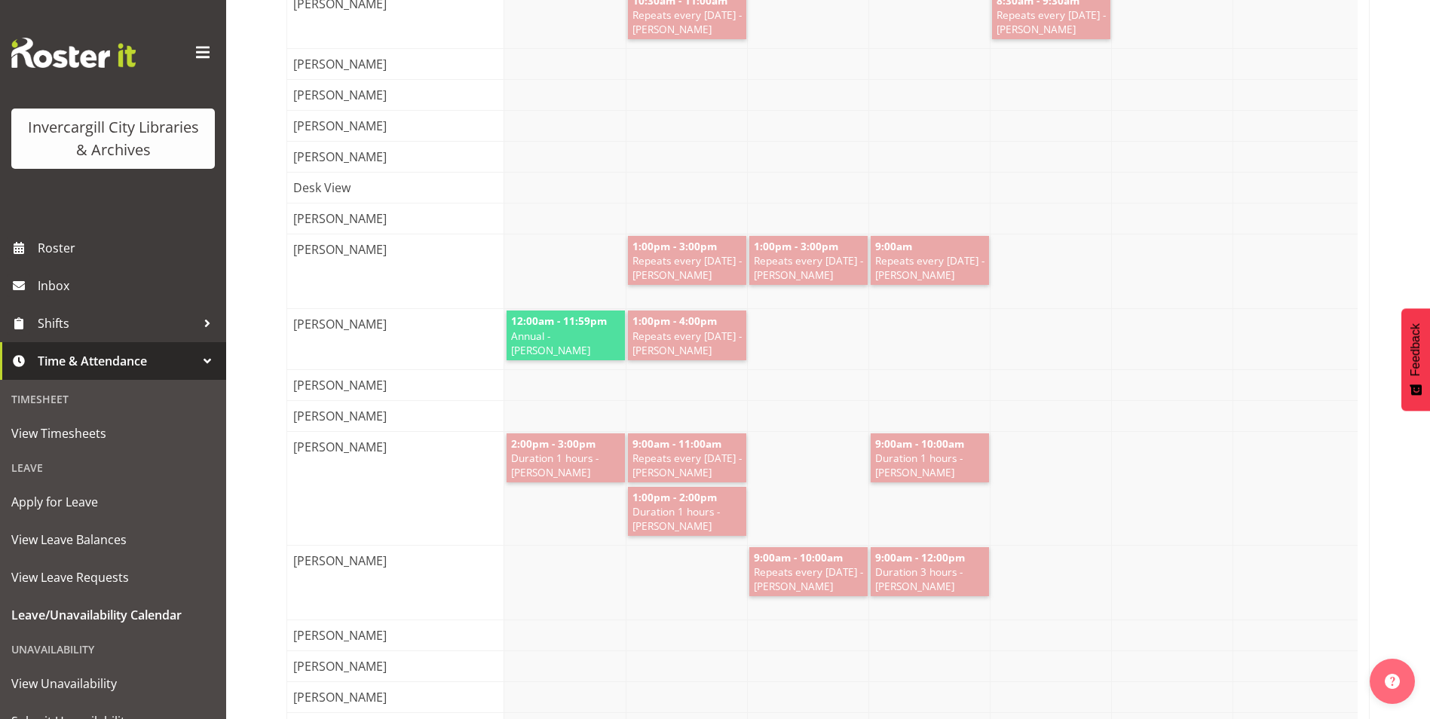
scroll to position [754, 0]
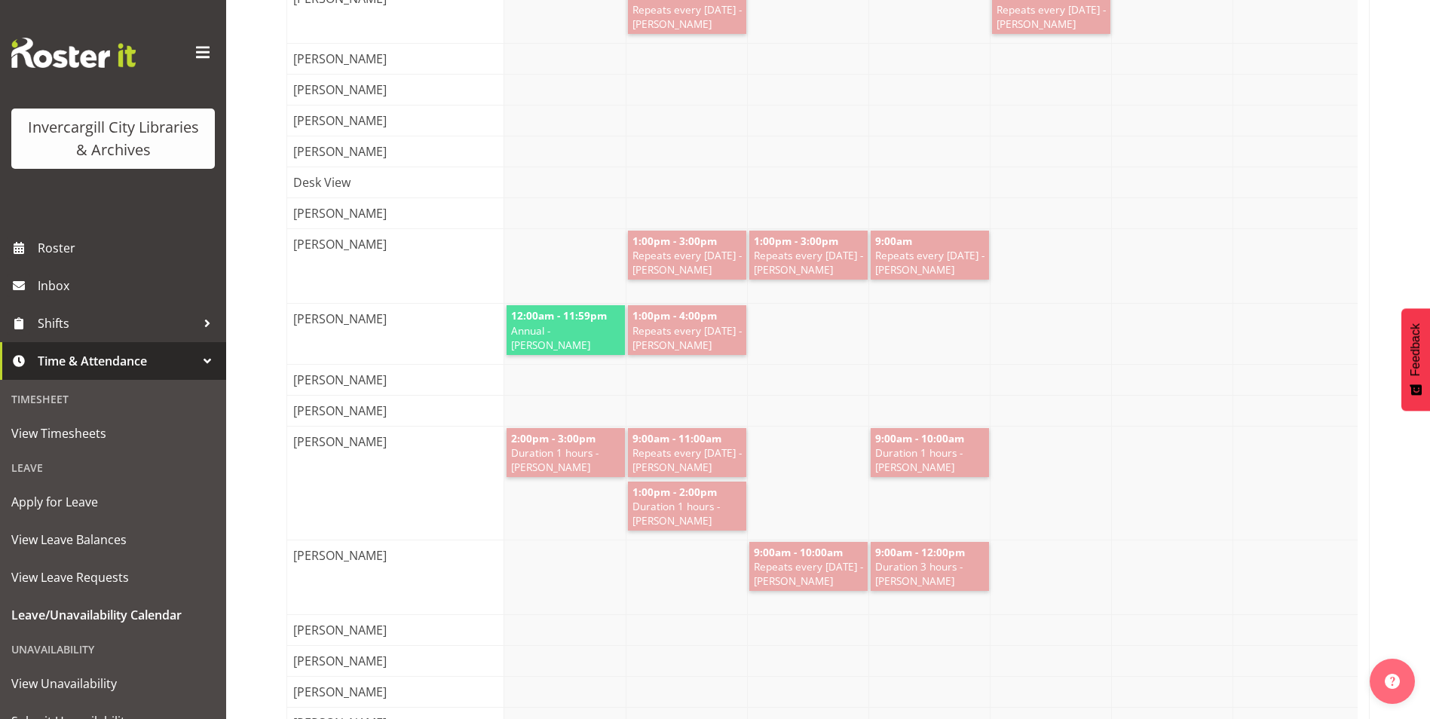
click at [927, 559] on span "9:00am - 12:00pm" at bounding box center [920, 552] width 93 height 14
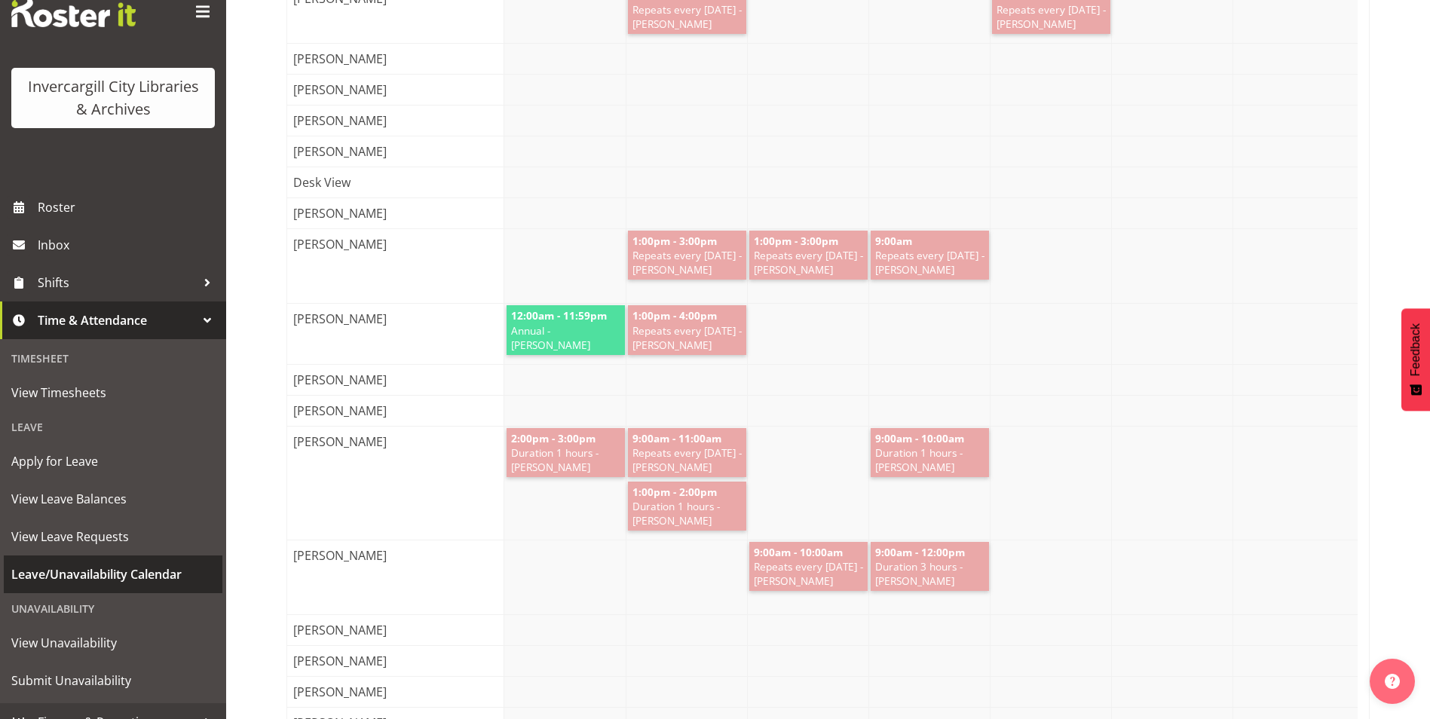
scroll to position [63, 0]
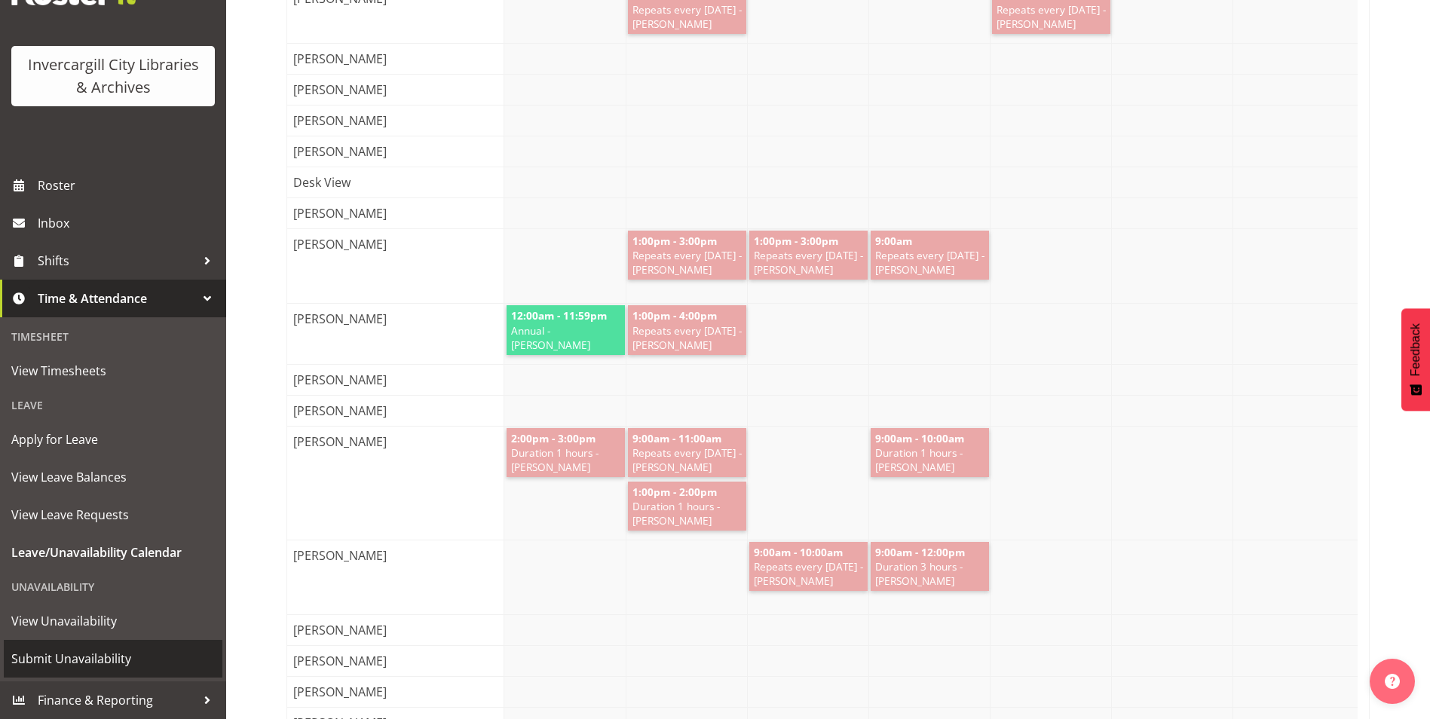
click at [107, 657] on span "Submit Unavailability" at bounding box center [113, 658] width 204 height 23
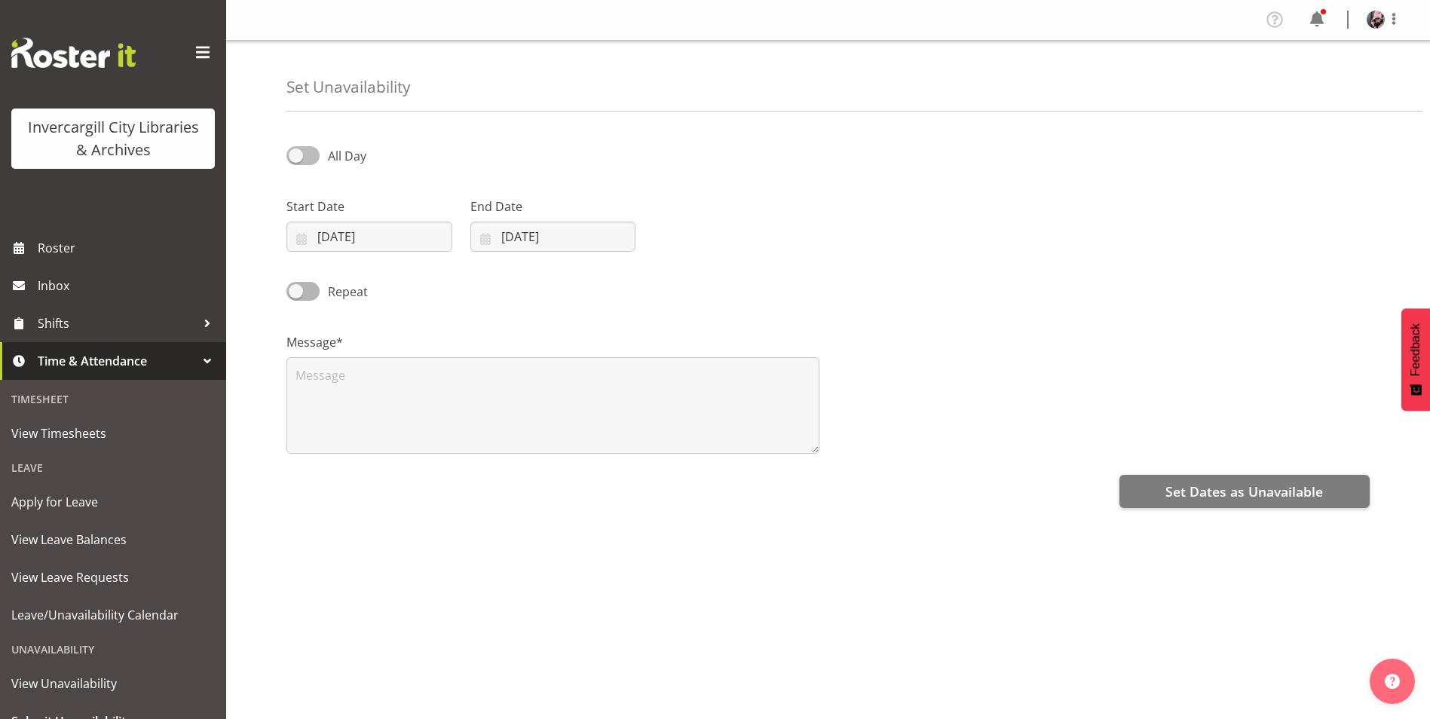
click at [308, 155] on span at bounding box center [302, 155] width 33 height 19
click at [296, 155] on input "All Day" at bounding box center [291, 156] width 10 height 10
checkbox input "true"
click at [362, 237] on input "[DATE]" at bounding box center [369, 237] width 166 height 30
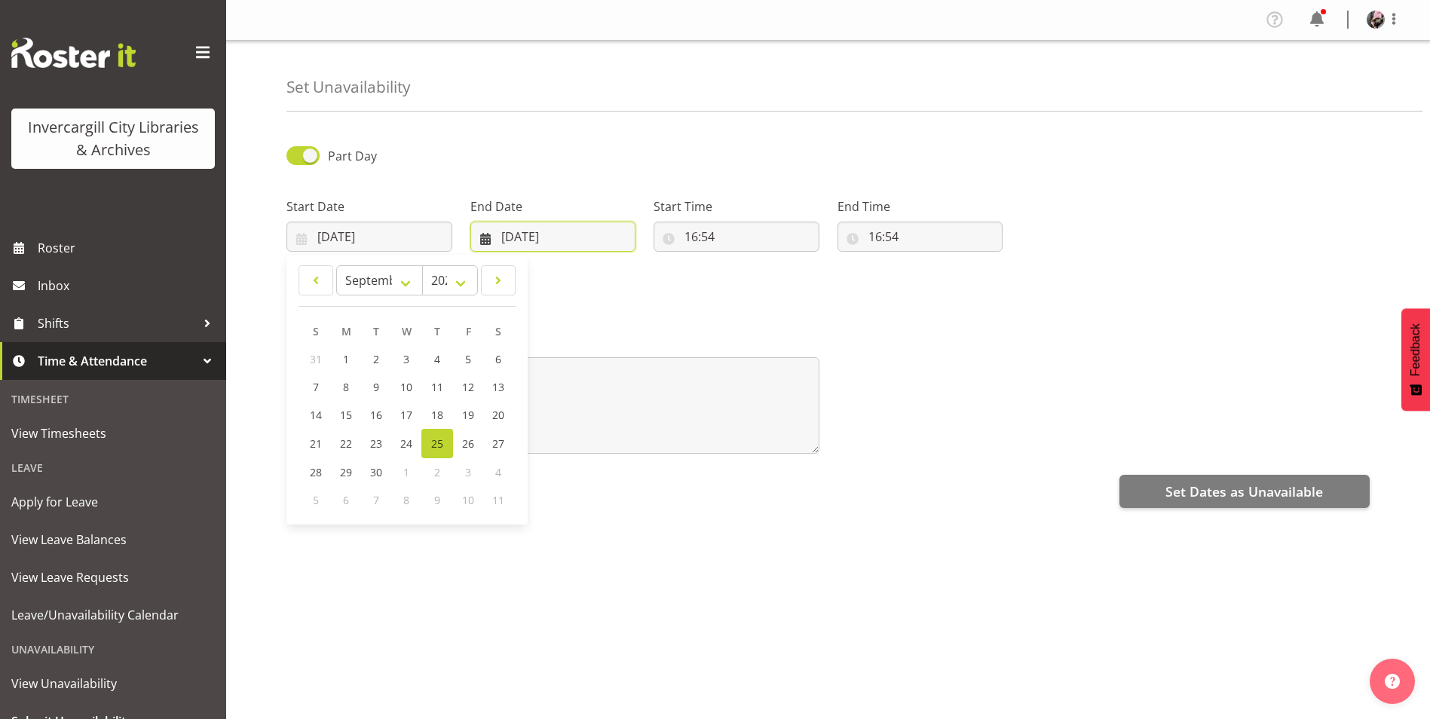
click at [611, 243] on input "25/09/2025" at bounding box center [553, 237] width 166 height 30
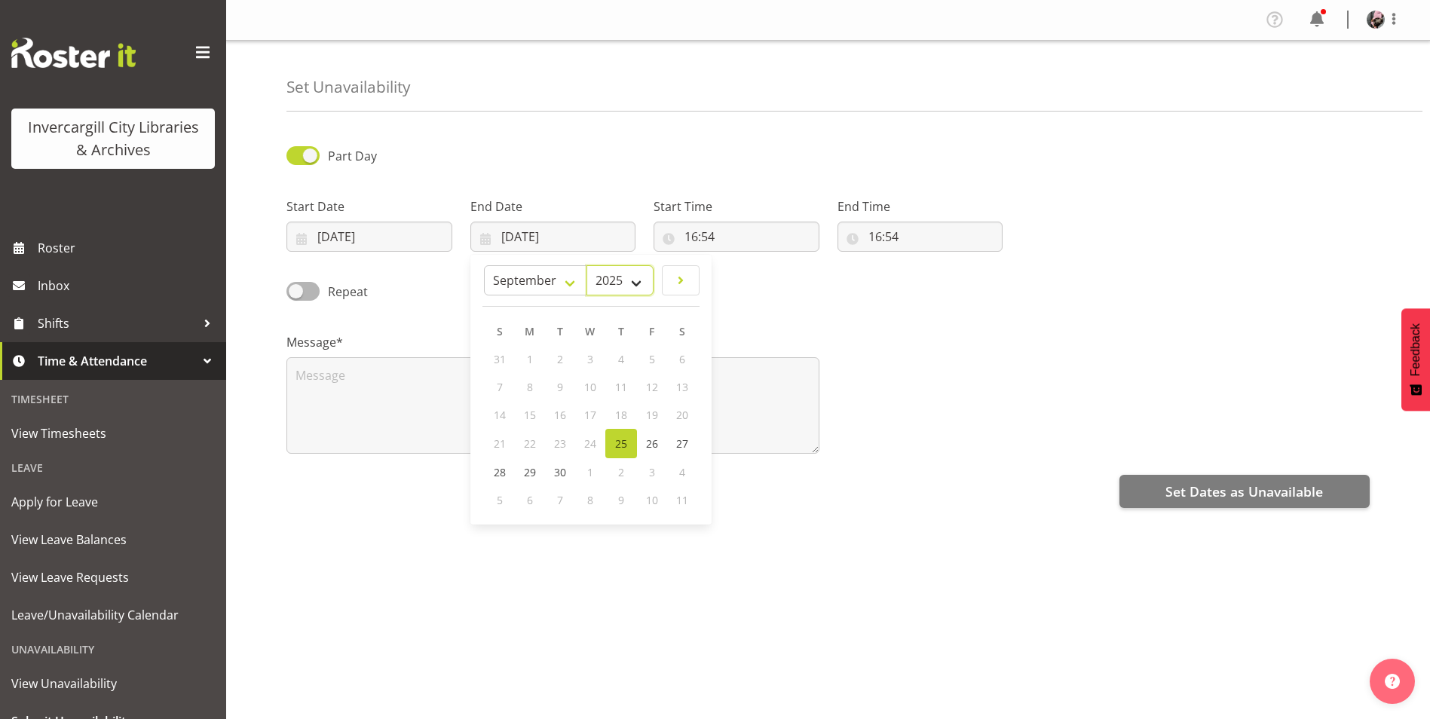
click at [635, 274] on select "2035 2034 2033 2032 2031 2030 2029 2028 2027 2026 2025" at bounding box center [619, 280] width 67 height 30
select select "2026"
click at [605, 265] on select "2035 2034 2033 2032 2031 2030 2029 2028 2027 2026 2025" at bounding box center [619, 280] width 67 height 30
click at [575, 271] on select "January February March April May June July August September October November De…" at bounding box center [563, 280] width 87 height 30
select select "6"
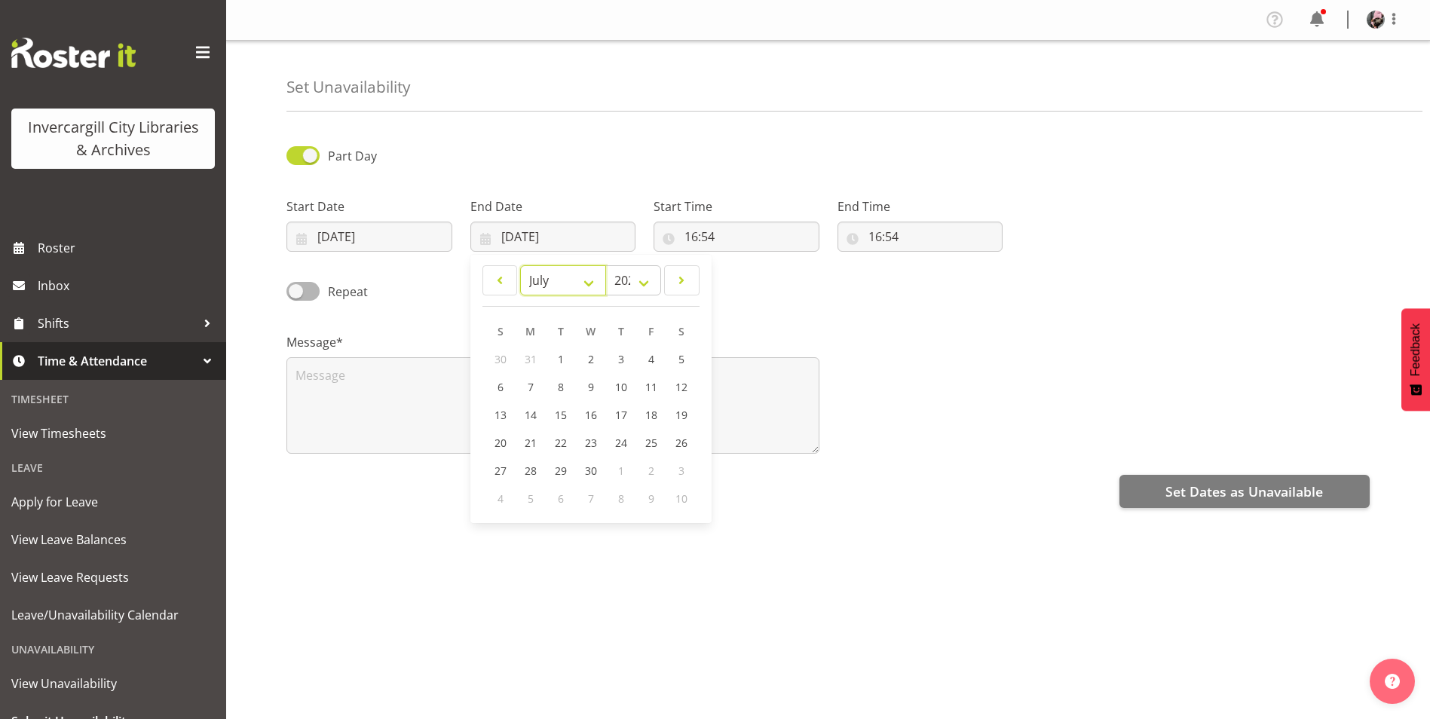
click at [520, 265] on select "January February March April May June July August September October November De…" at bounding box center [563, 280] width 87 height 30
click at [589, 464] on span "29" at bounding box center [591, 471] width 12 height 14
type input "29/07/2026"
click at [327, 240] on input "25/09/2025" at bounding box center [369, 237] width 166 height 30
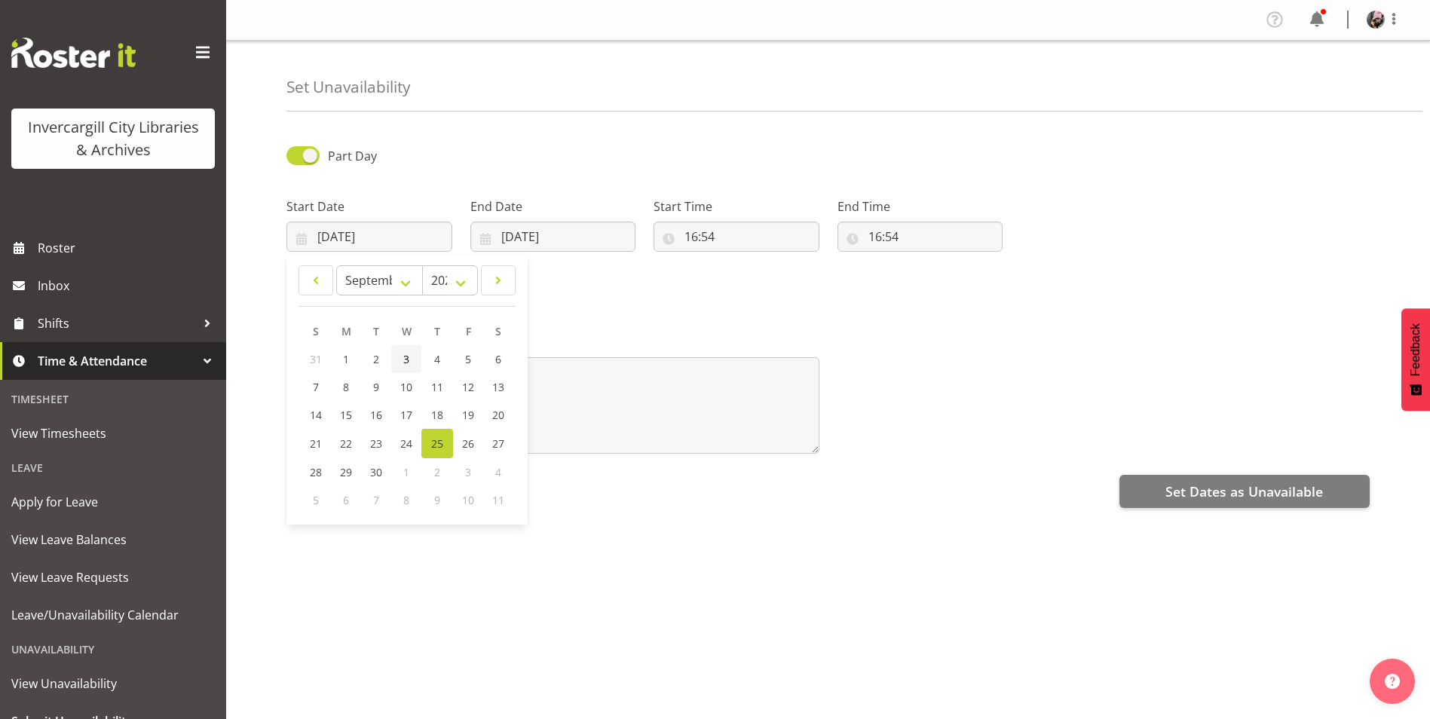
click at [417, 365] on link "3" at bounding box center [406, 359] width 30 height 28
type input "03/09/2025"
click at [717, 243] on input "16:54" at bounding box center [736, 237] width 166 height 30
click at [751, 274] on select "00 01 02 03 04 05 06 07 08 09 10 11 12 13 14 15 16 17 18 19 20 21 22 23" at bounding box center [756, 276] width 34 height 30
select select "13"
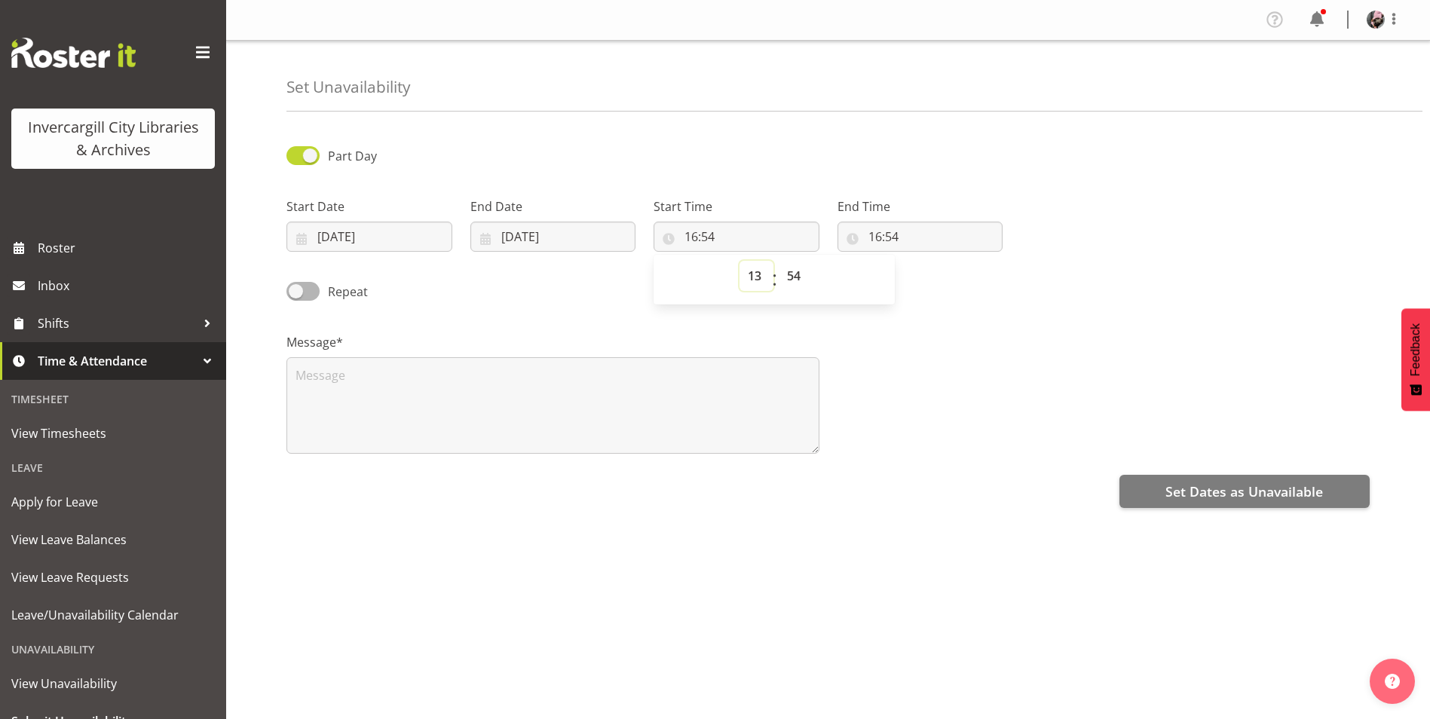
click at [739, 261] on select "00 01 02 03 04 05 06 07 08 09 10 11 12 13 14 15 16 17 18 19 20 21 22 23" at bounding box center [756, 276] width 34 height 30
type input "13:54"
click at [803, 274] on select "00 01 02 03 04 05 06 07 08 09 10 11 12 13 14 15 16 17 18 19 20 21 22 23 24 25 2…" at bounding box center [796, 276] width 34 height 30
click at [793, 274] on select "00 01 02 03 04 05 06 07 08 09 10 11 12 13 14 15 16 17 18 19 20 21 22 23 24 25 2…" at bounding box center [796, 276] width 34 height 30
select select "0"
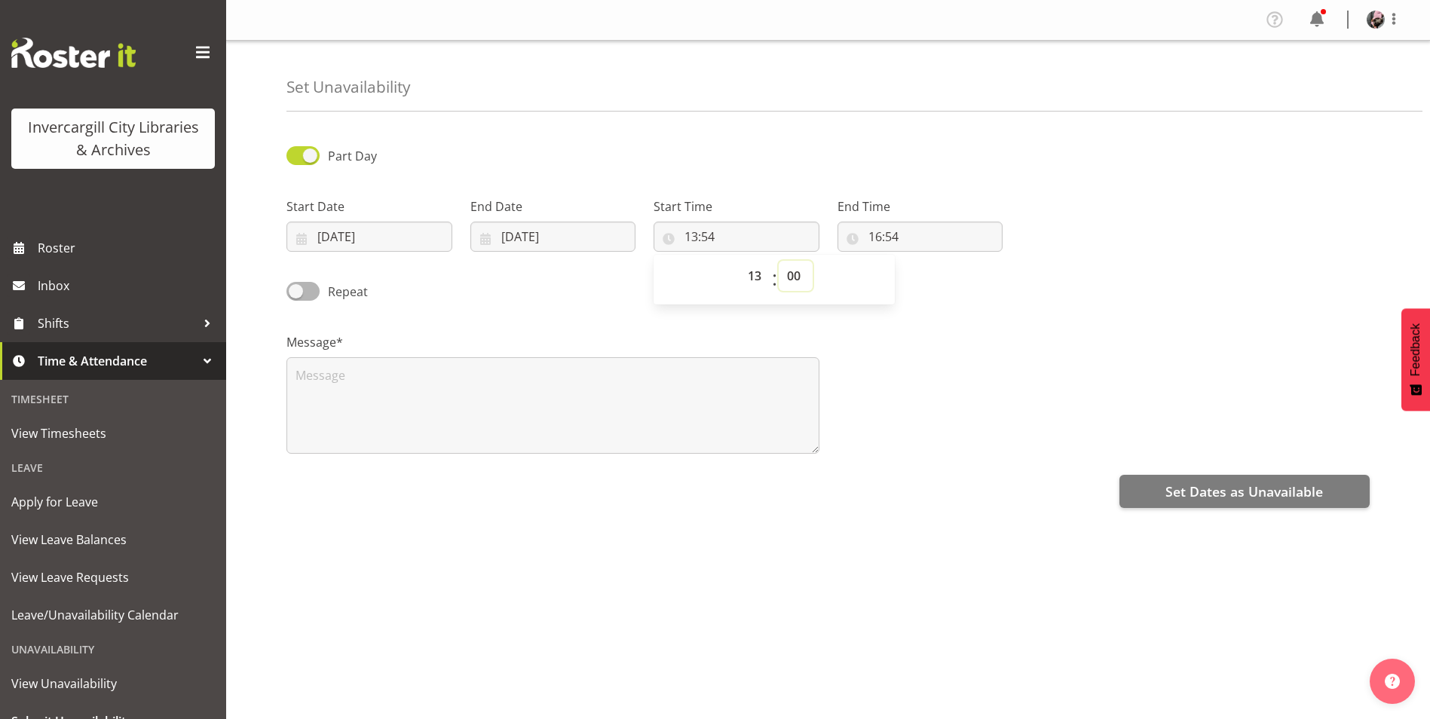
click at [779, 261] on select "00 01 02 03 04 05 06 07 08 09 10 11 12 13 14 15 16 17 18 19 20 21 22 23 24 25 2…" at bounding box center [796, 276] width 34 height 30
type input "13:00"
click at [868, 239] on input "16:54" at bounding box center [920, 237] width 166 height 30
click at [927, 270] on select "00 01 02 03 04 05 06 07 08 09 10 11 12 13 14 15 16 17 18 19 20 21 22 23" at bounding box center [940, 276] width 34 height 30
select select "13"
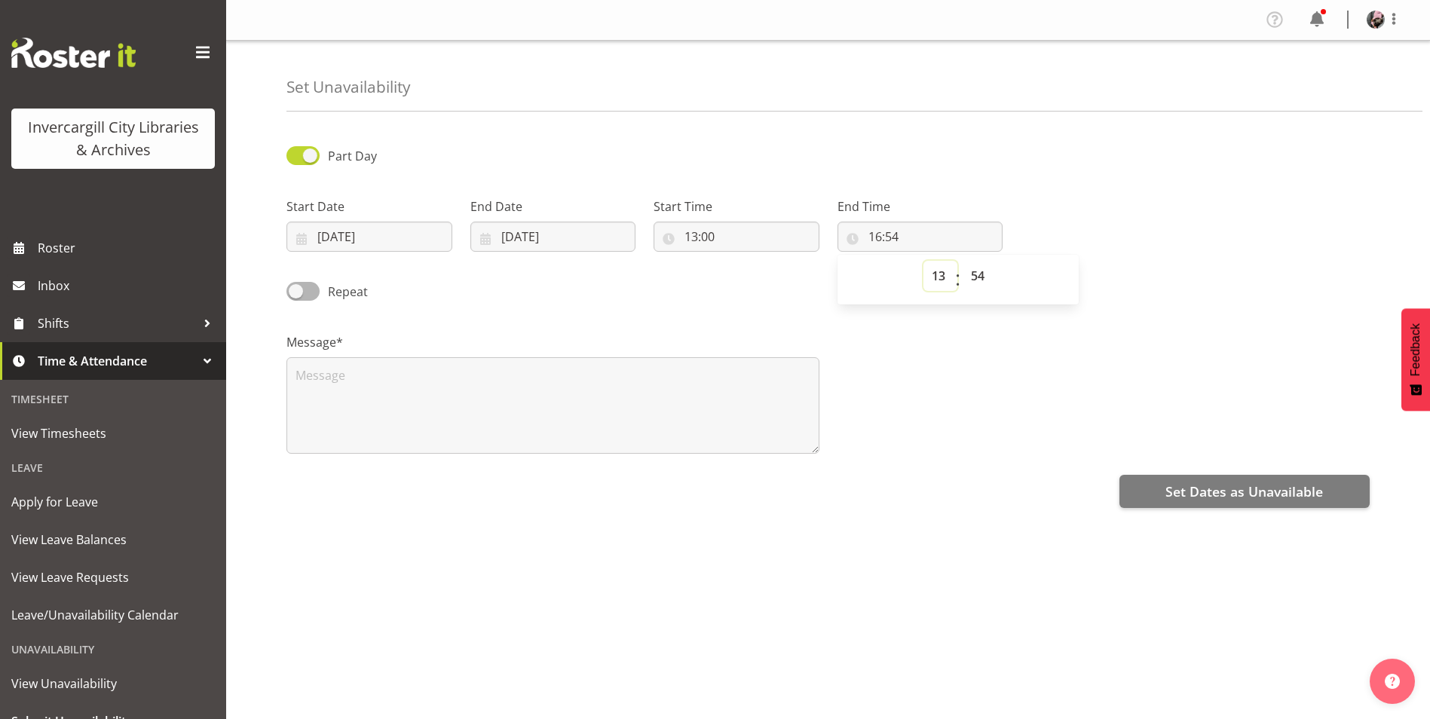
click at [923, 261] on select "00 01 02 03 04 05 06 07 08 09 10 11 12 13 14 15 16 17 18 19 20 21 22 23" at bounding box center [940, 276] width 34 height 30
type input "13:54"
click at [972, 283] on select "00 01 02 03 04 05 06 07 08 09 10 11 12 13 14 15 16 17 18 19 20 21 22 23 24 25 2…" at bounding box center [980, 276] width 34 height 30
select select "30"
click at [963, 261] on select "00 01 02 03 04 05 06 07 08 09 10 11 12 13 14 15 16 17 18 19 20 21 22 23 24 25 2…" at bounding box center [980, 276] width 34 height 30
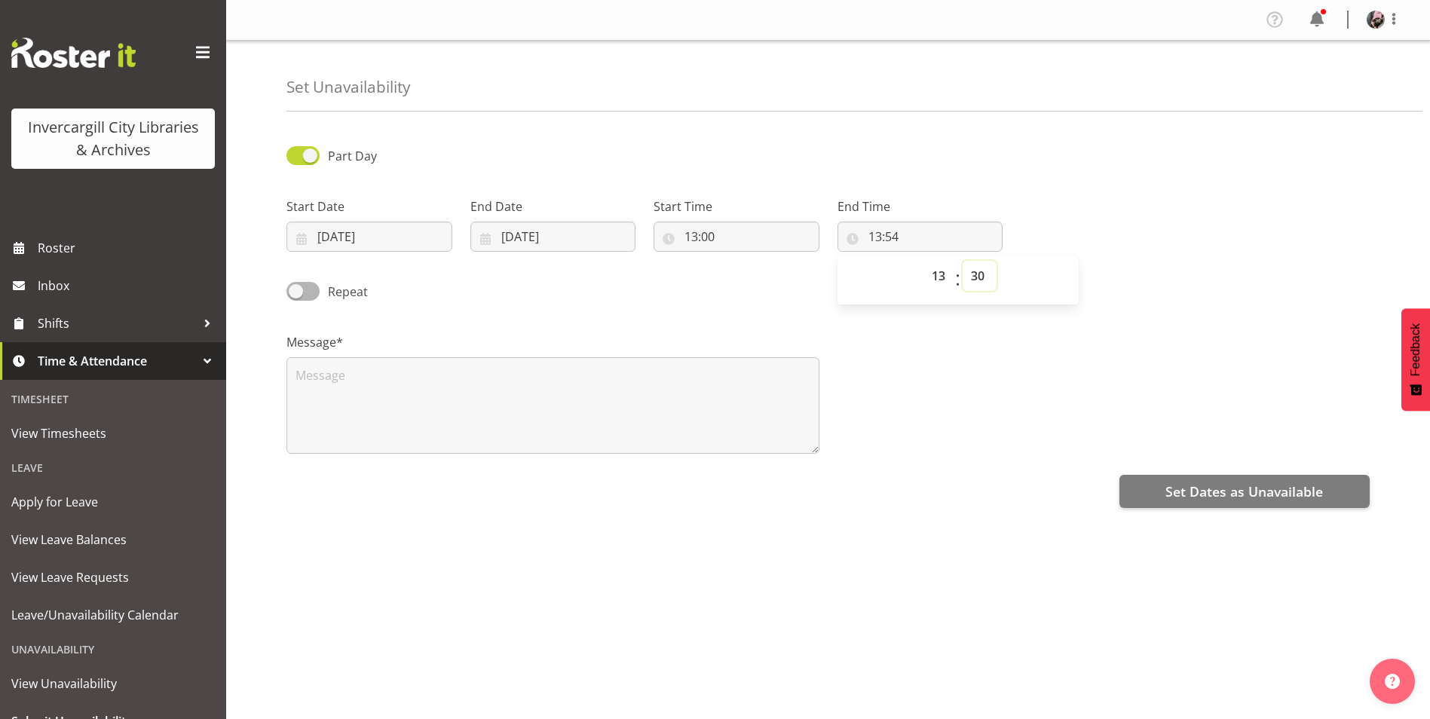
type input "13:30"
click at [931, 335] on div "Message*" at bounding box center [827, 387] width 1101 height 151
click at [304, 286] on span at bounding box center [302, 291] width 33 height 19
click at [296, 286] on input "Repeat" at bounding box center [291, 291] width 10 height 10
checkbox input "true"
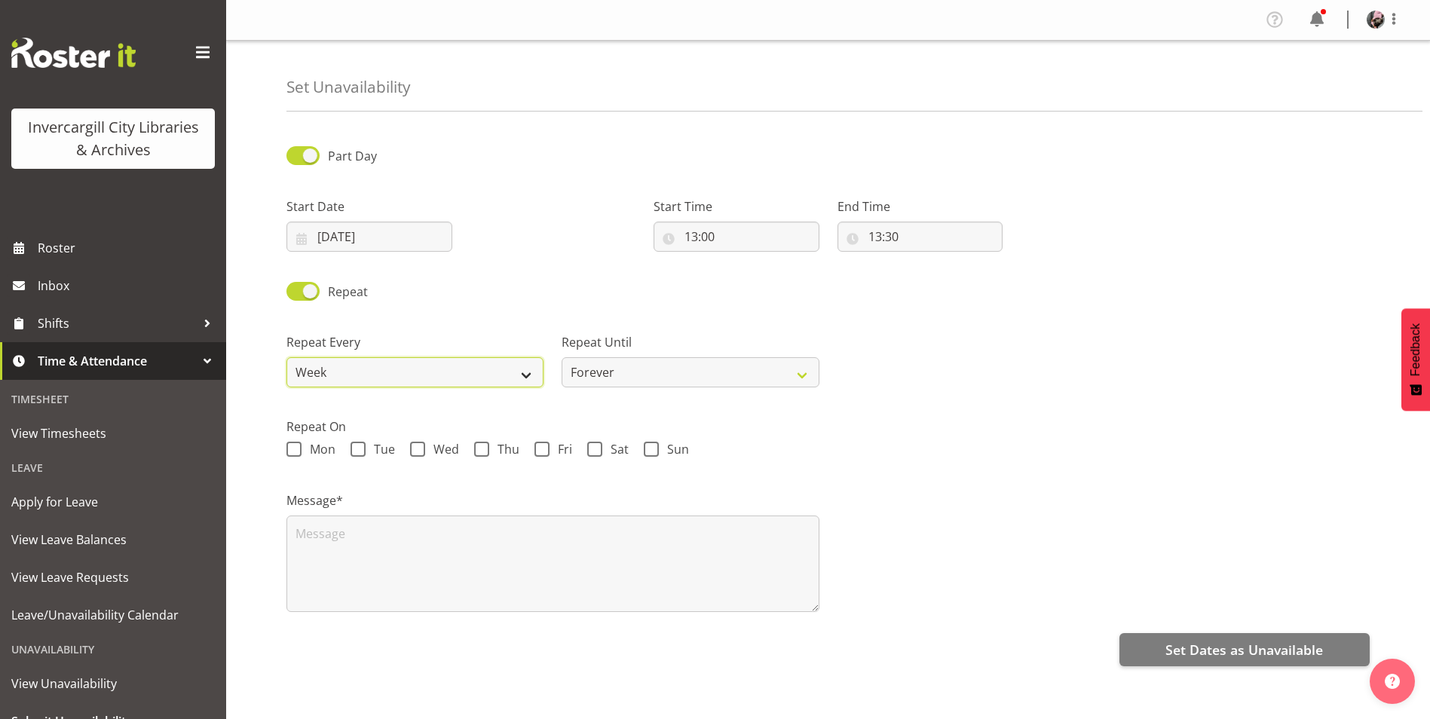
click at [512, 375] on select "Week 2 Weeks 3 Weeks 4 Weeks Month" at bounding box center [414, 372] width 257 height 30
select select "2weeks"
click at [286, 357] on select "Week 2 Weeks 3 Weeks 4 Weeks Month" at bounding box center [414, 372] width 257 height 30
click at [640, 363] on select "Forever On a date" at bounding box center [690, 372] width 257 height 30
select select "date"
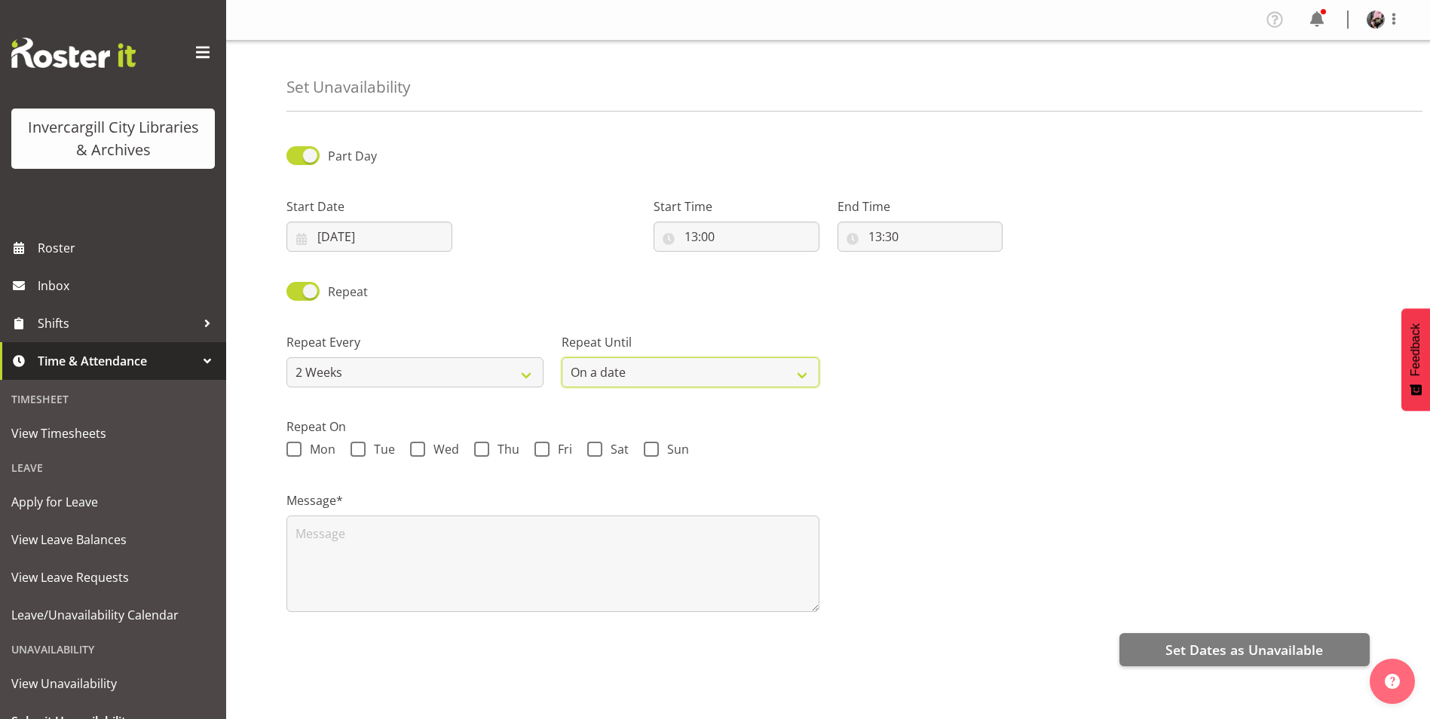
click at [562, 357] on select "Forever On a date" at bounding box center [690, 372] width 257 height 30
select select "8"
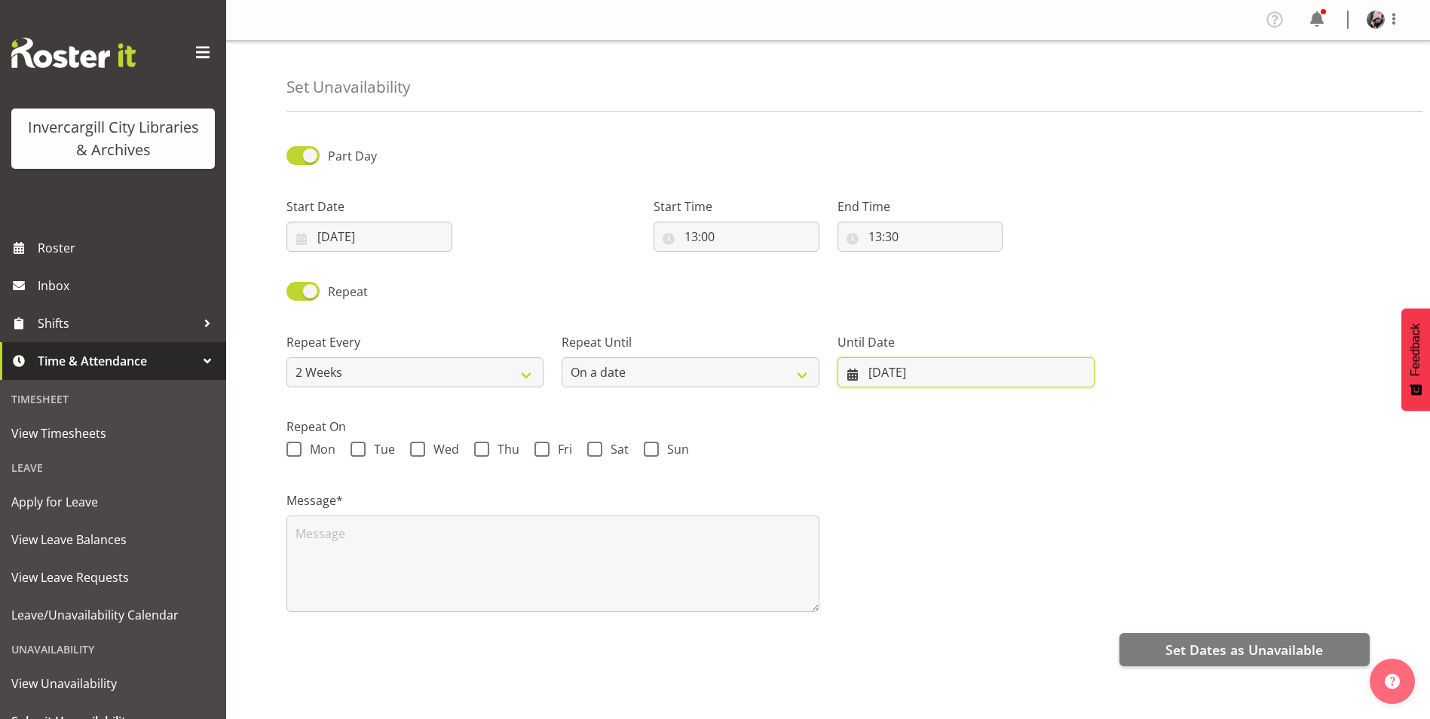
click at [873, 377] on input "25/09/2025" at bounding box center [965, 372] width 257 height 30
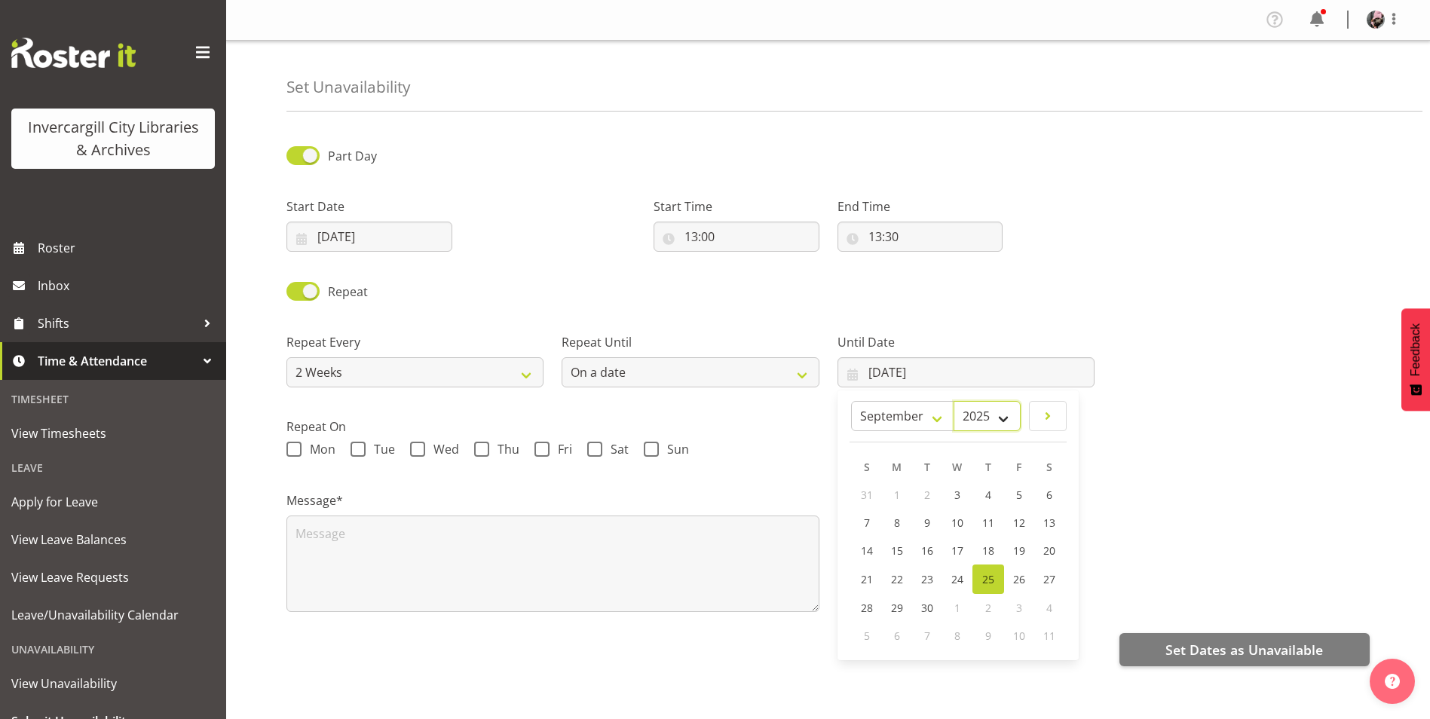
drag, startPoint x: 873, startPoint y: 377, endPoint x: 1001, endPoint y: 421, distance: 135.6
click at [1001, 421] on select "2035 2034 2033 2032 2031 2030 2029 2028 2027 2026 2025" at bounding box center [986, 416] width 67 height 30
select select "2026"
click at [981, 401] on select "2035 2034 2033 2032 2031 2030 2029 2028 2027 2026 2025" at bounding box center [986, 416] width 67 height 30
click at [953, 413] on select "January February March April May June July August September October November De…" at bounding box center [935, 416] width 94 height 30
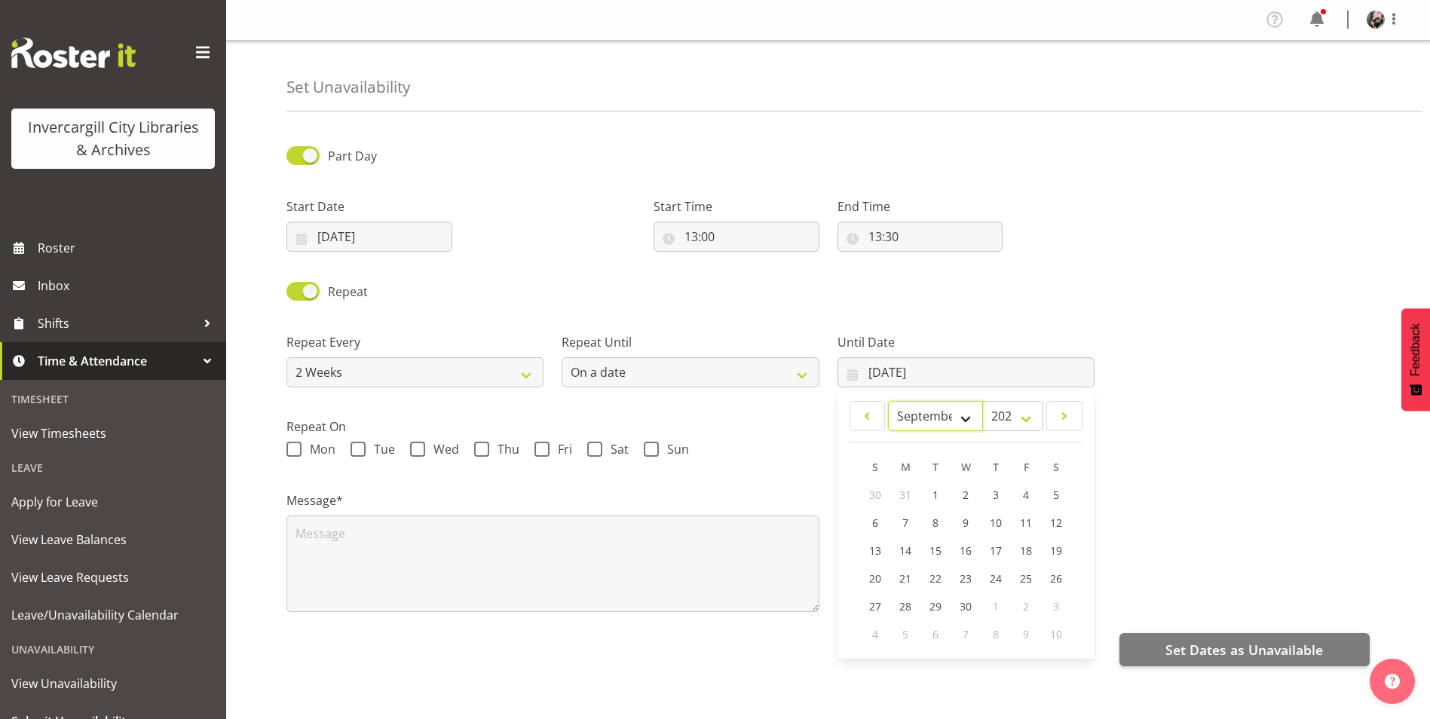
select select "6"
click at [888, 401] on select "January February March April May June July August September October November De…" at bounding box center [935, 416] width 94 height 30
click at [999, 517] on span "9" at bounding box center [996, 523] width 6 height 14
type input "09/07/2026"
click at [415, 448] on span at bounding box center [417, 449] width 15 height 15
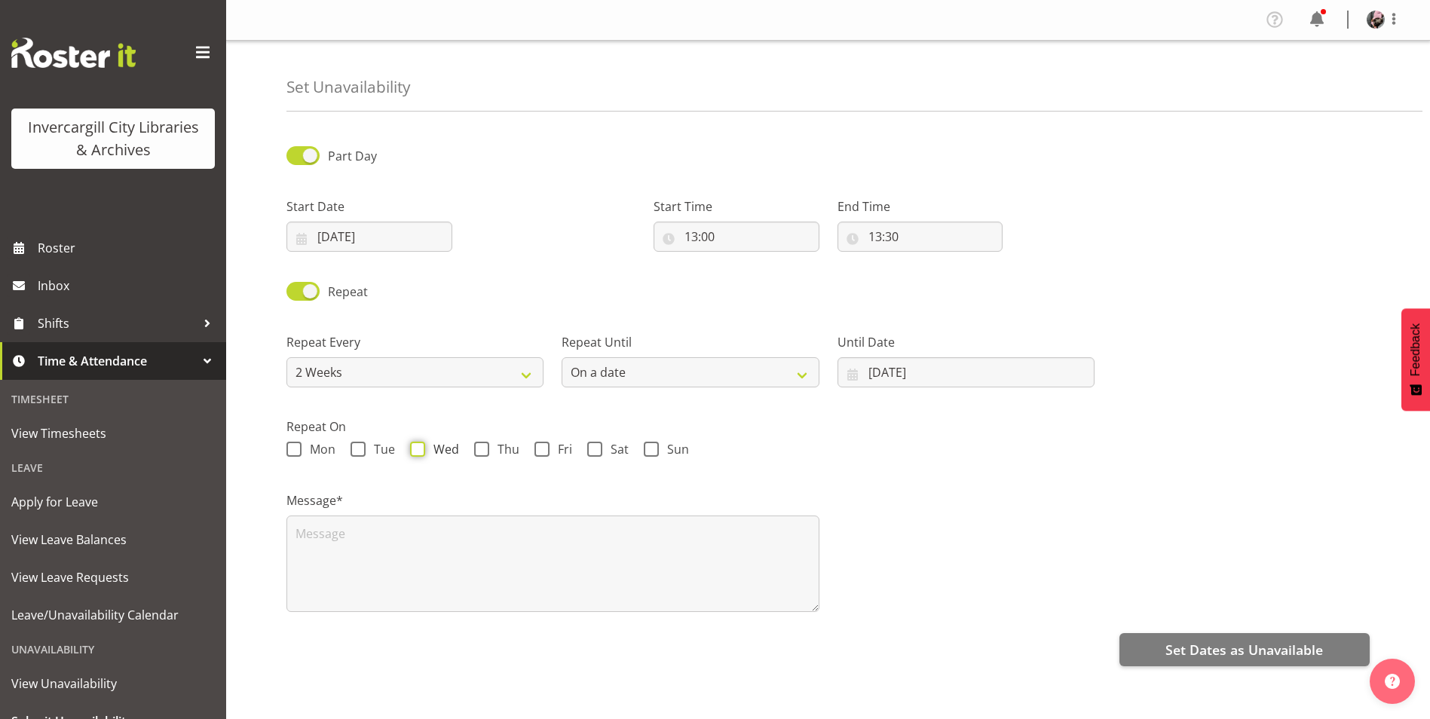
click at [415, 448] on input "Wed" at bounding box center [415, 450] width 10 height 10
checkbox input "true"
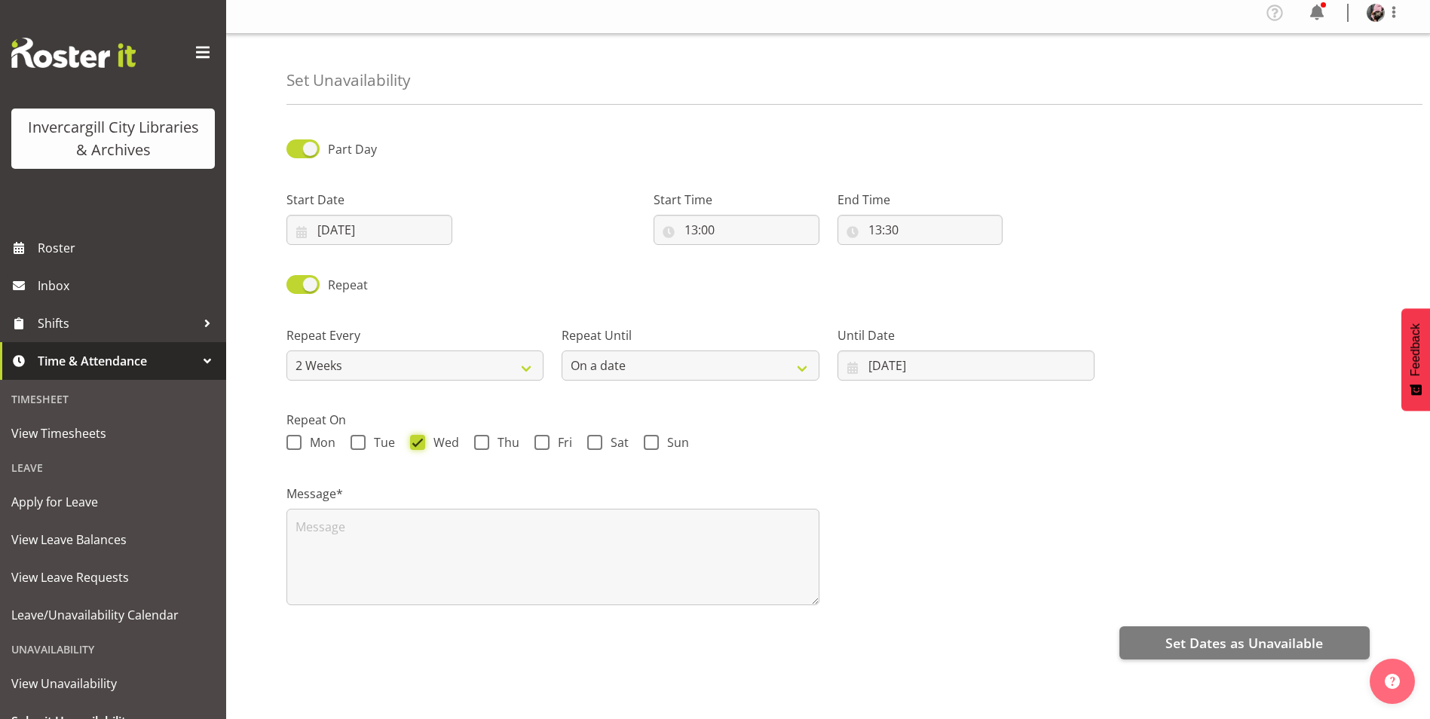
scroll to position [18, 0]
click at [430, 534] on textarea at bounding box center [552, 557] width 533 height 96
type textarea "D"
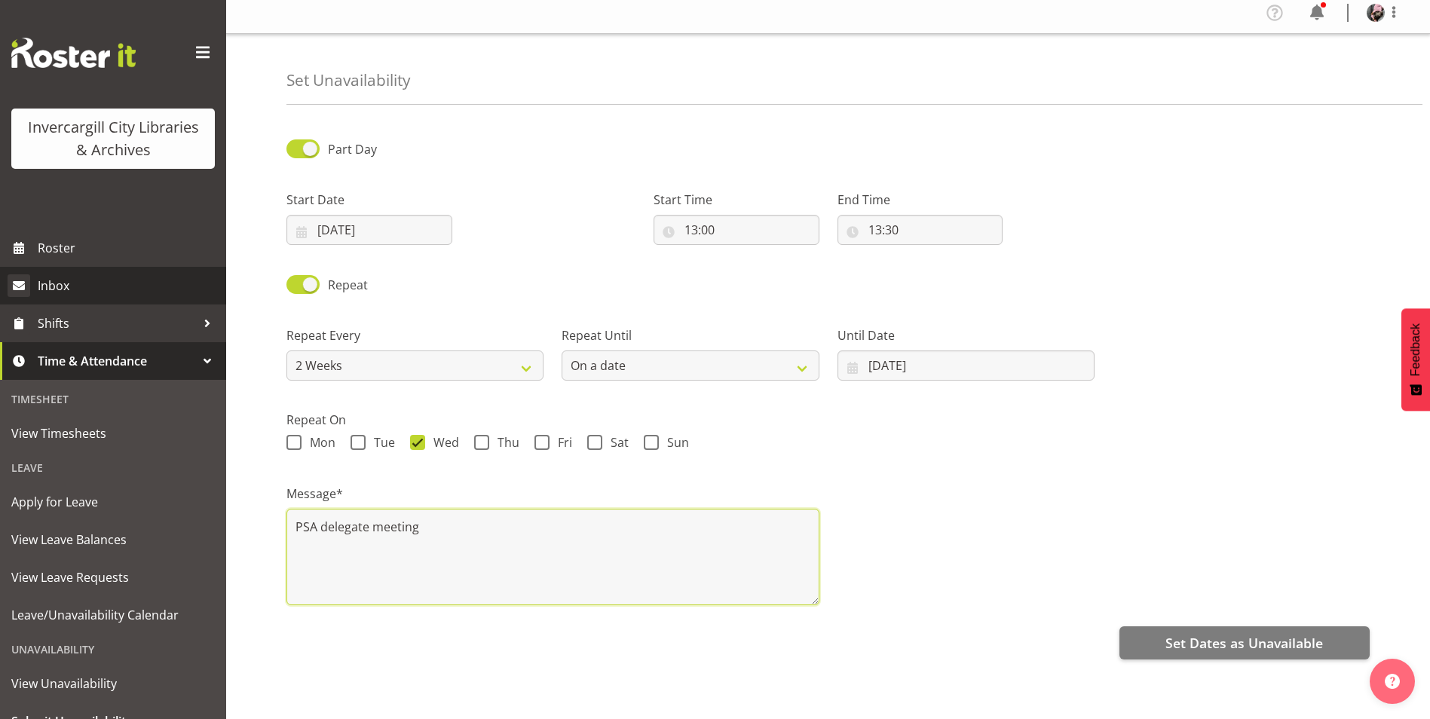
type textarea "PSA delegate meeting"
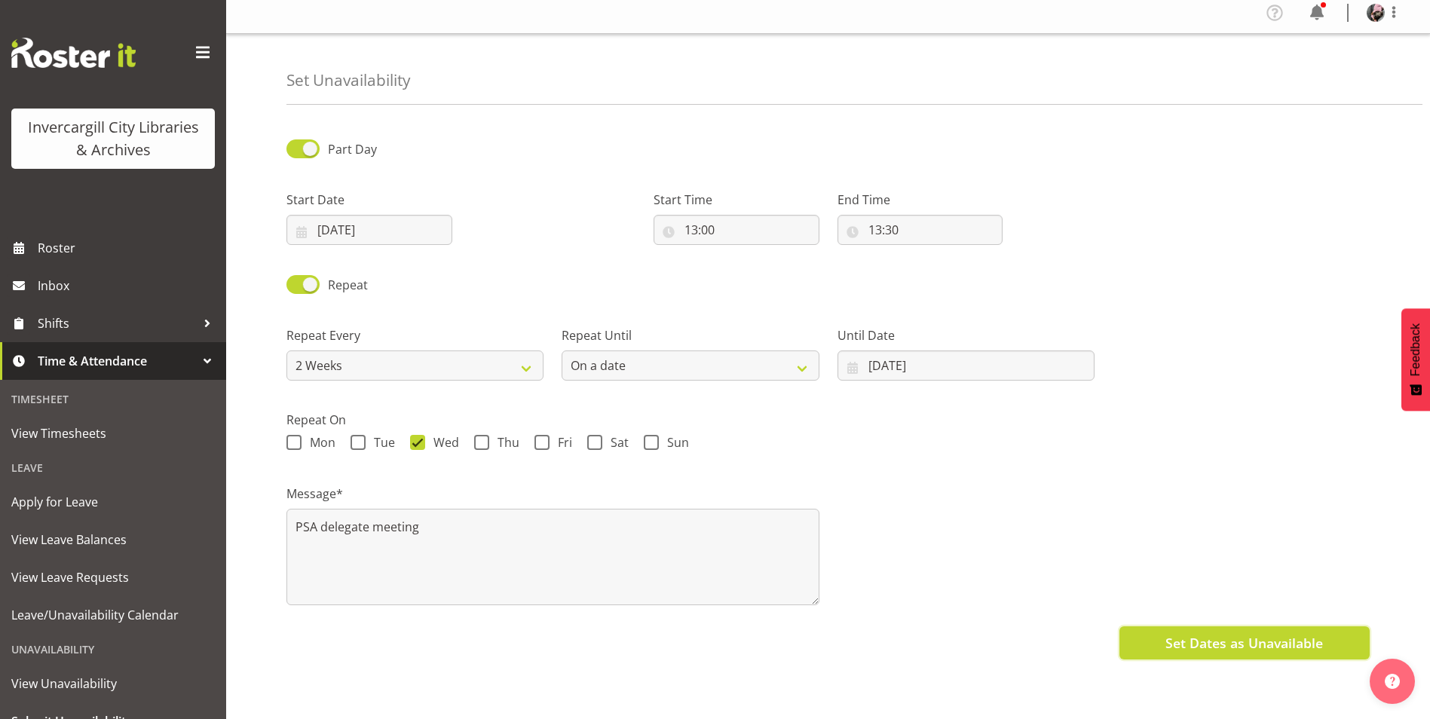
click at [1198, 639] on span "Set Dates as Unavailable" at bounding box center [1244, 643] width 158 height 20
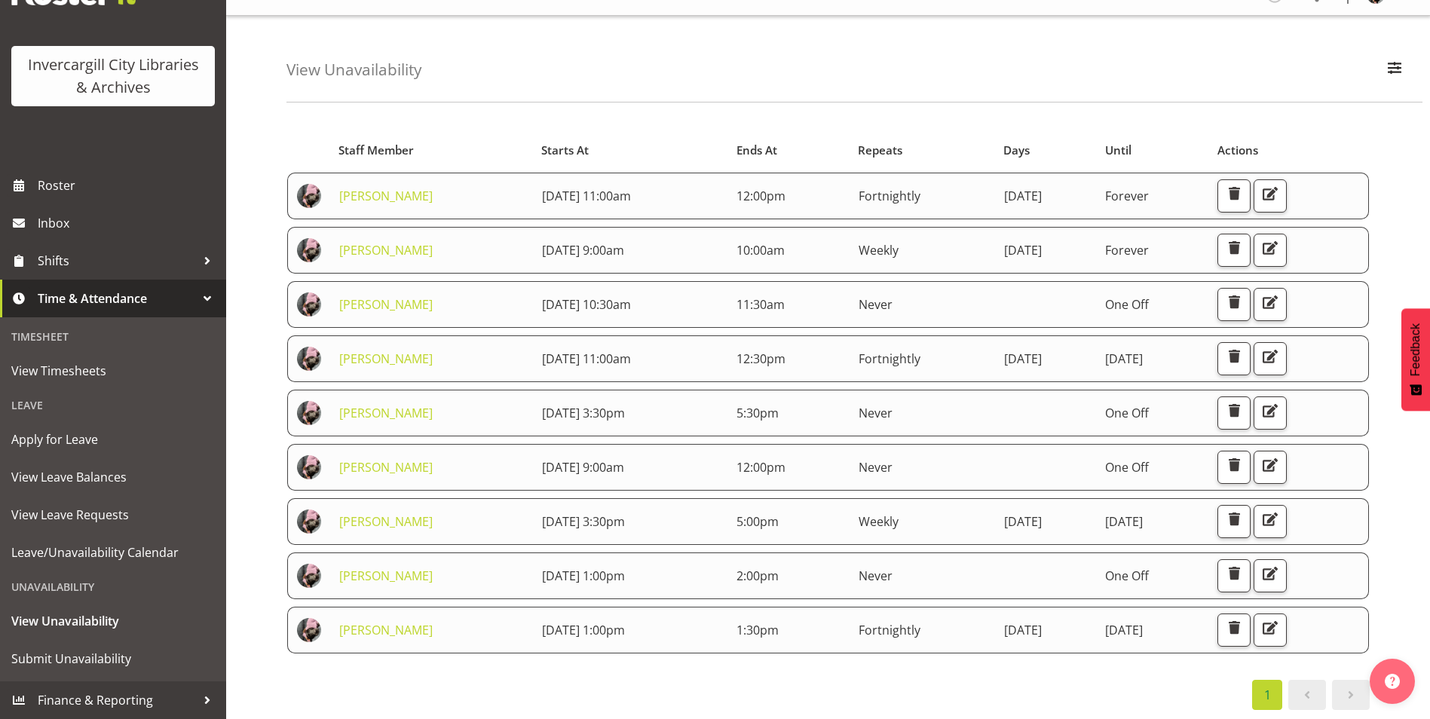
scroll to position [38, 0]
click at [933, 190] on td "Fortnightly" at bounding box center [921, 193] width 145 height 47
click at [1287, 192] on button "button" at bounding box center [1269, 193] width 33 height 33
click at [1280, 238] on span "button" at bounding box center [1270, 246] width 20 height 20
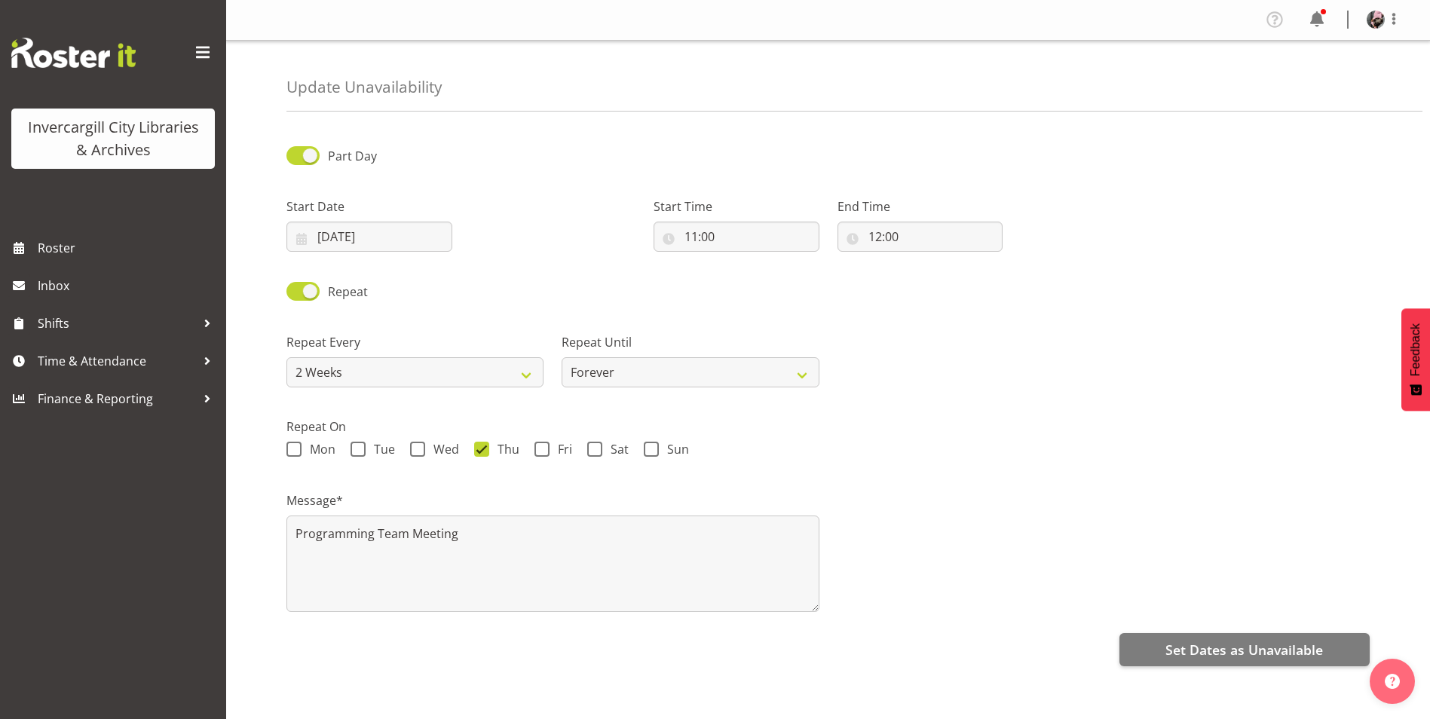
select select "2weeks"
click at [298, 542] on textarea "10am late start" at bounding box center [552, 564] width 533 height 96
type textarea "Wed 10am late start"
click at [1282, 670] on div "Part Day Start Date [DATE] January February March April May June July August Se…" at bounding box center [857, 424] width 1143 height 603
click at [1279, 658] on span "Set Dates as Unavailable" at bounding box center [1244, 650] width 158 height 20
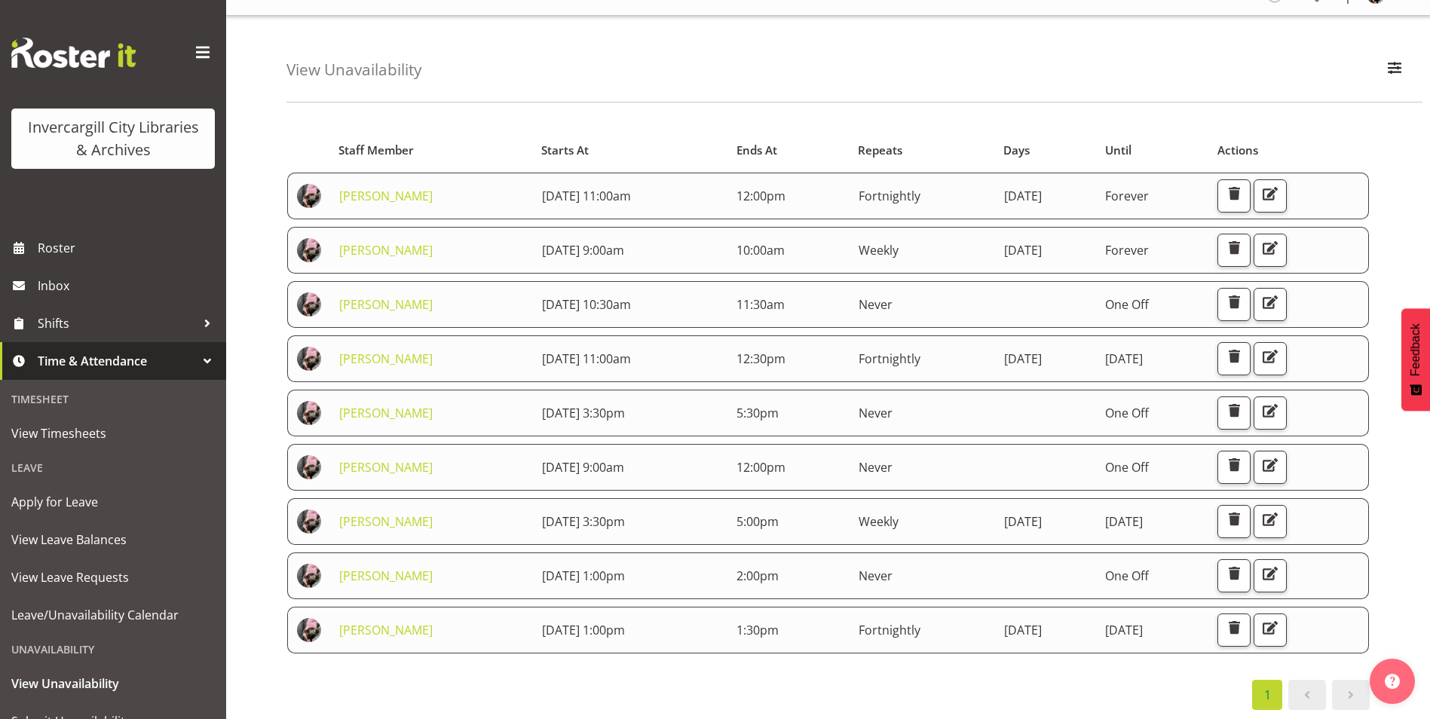
scroll to position [38, 0]
click at [1287, 352] on button "button" at bounding box center [1269, 356] width 33 height 33
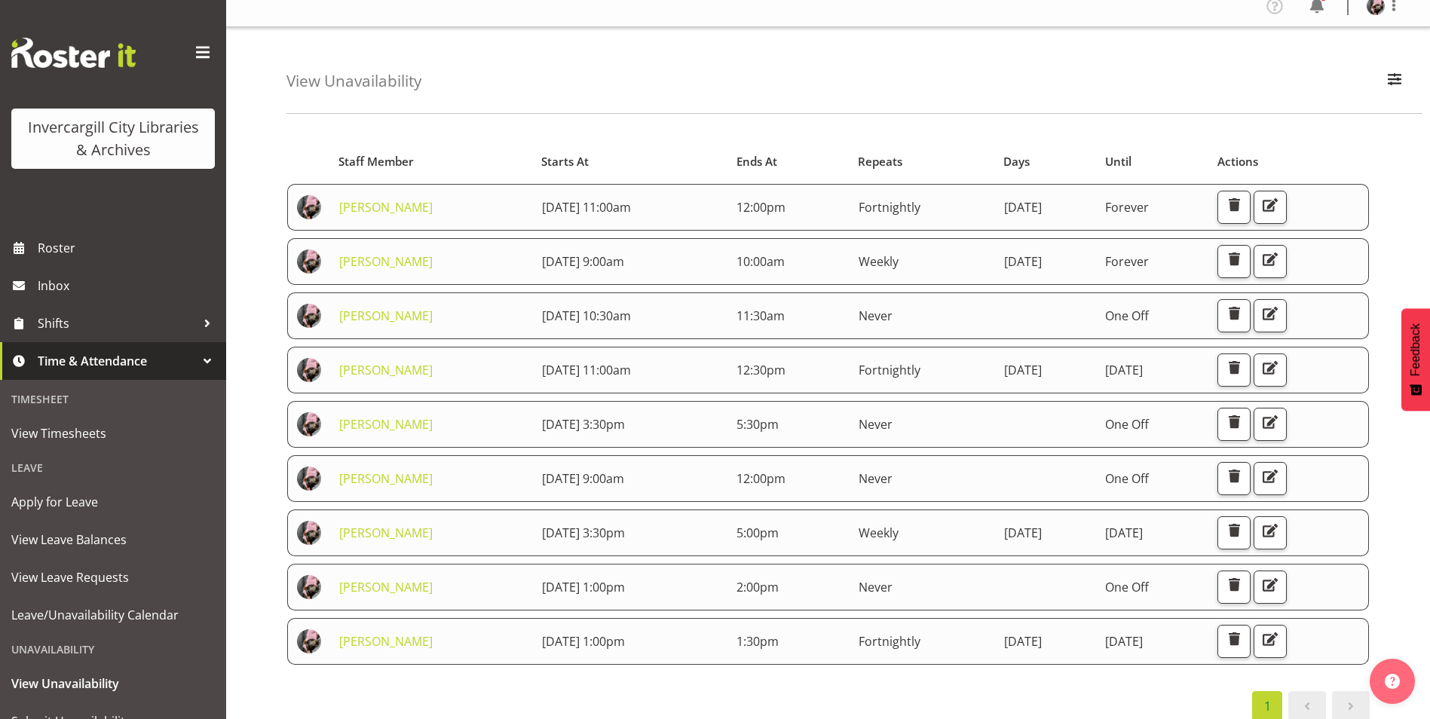
scroll to position [0, 0]
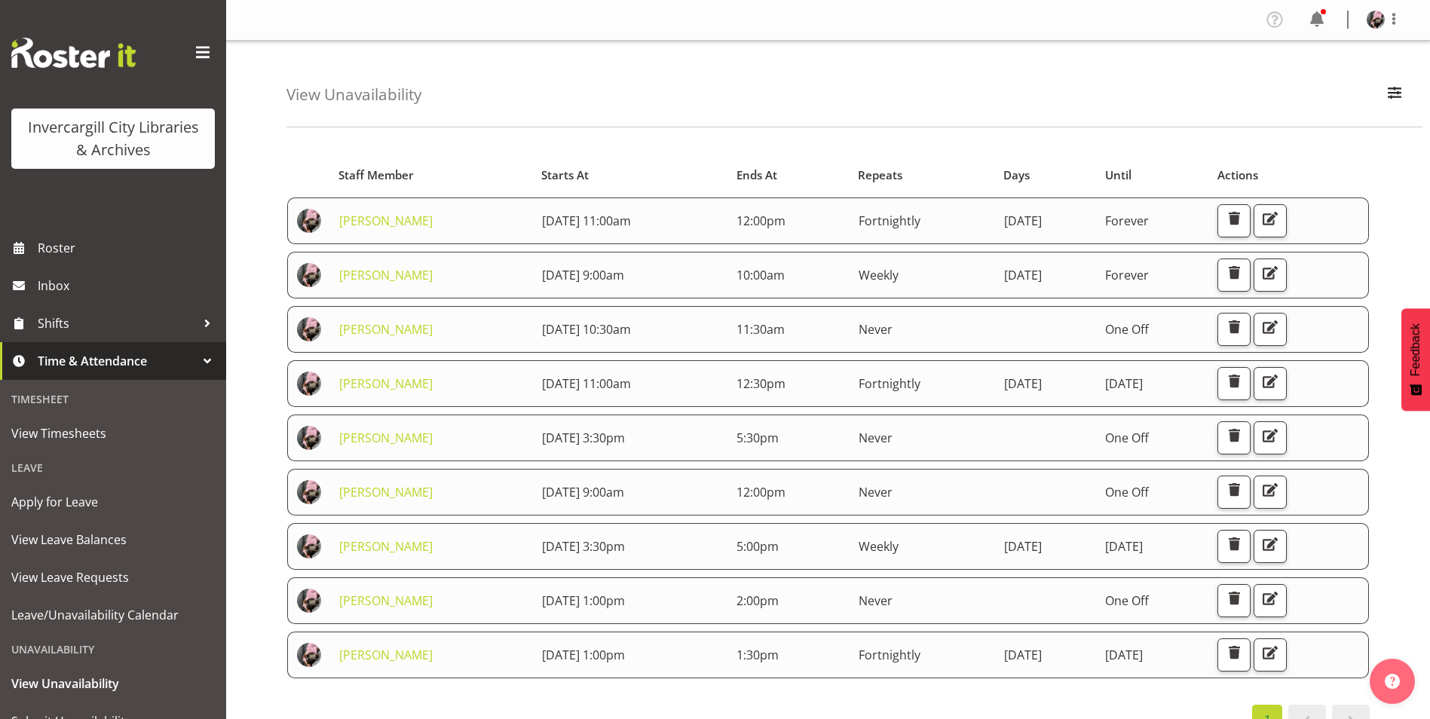
click at [873, 698] on div "Starts At Staff Member Starts At Ends At Repeats Days Until Actions Keyu Chen 2…" at bounding box center [827, 444] width 1083 height 582
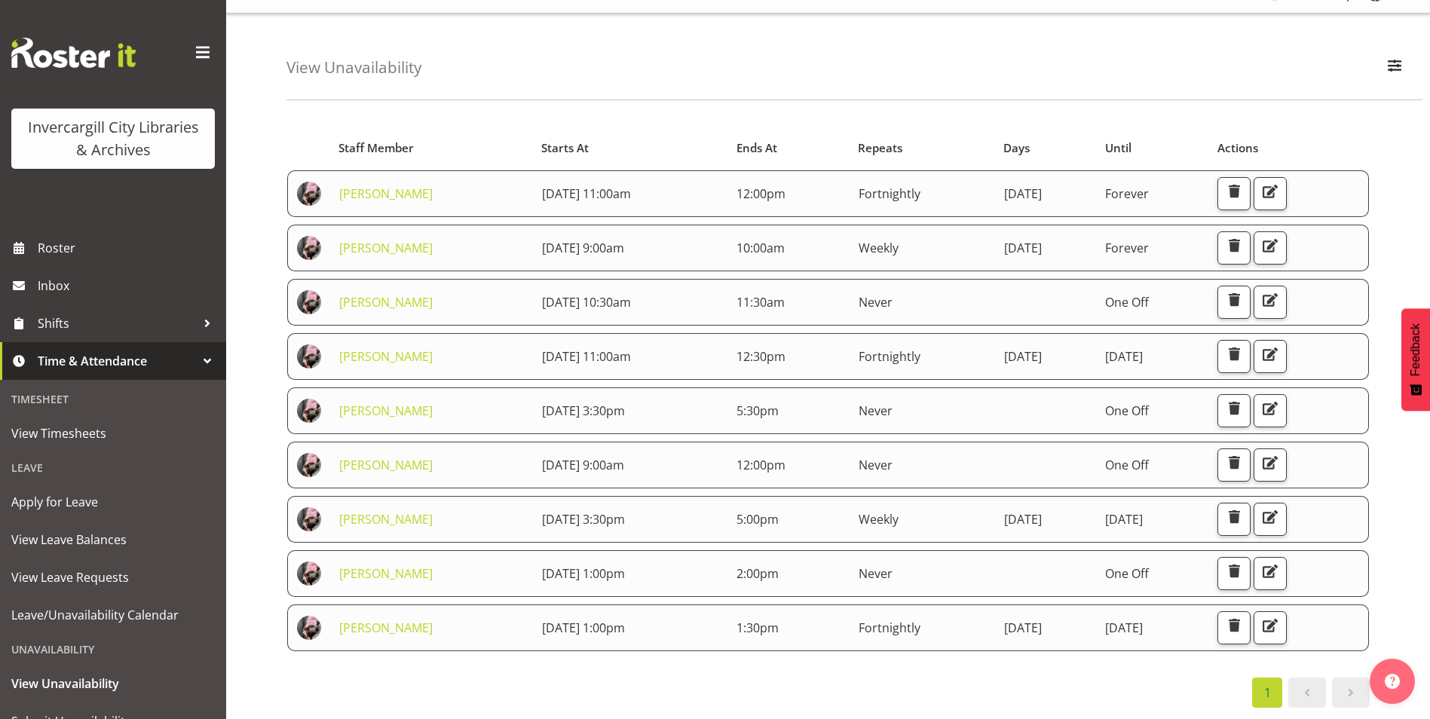
click at [713, 650] on div "Starts At Staff Member Starts At Ends At Repeats Days Until Actions Keyu Chen 2…" at bounding box center [827, 417] width 1083 height 582
click at [712, 678] on div "1" at bounding box center [827, 693] width 1083 height 30
click at [680, 691] on div "1" at bounding box center [827, 693] width 1083 height 30
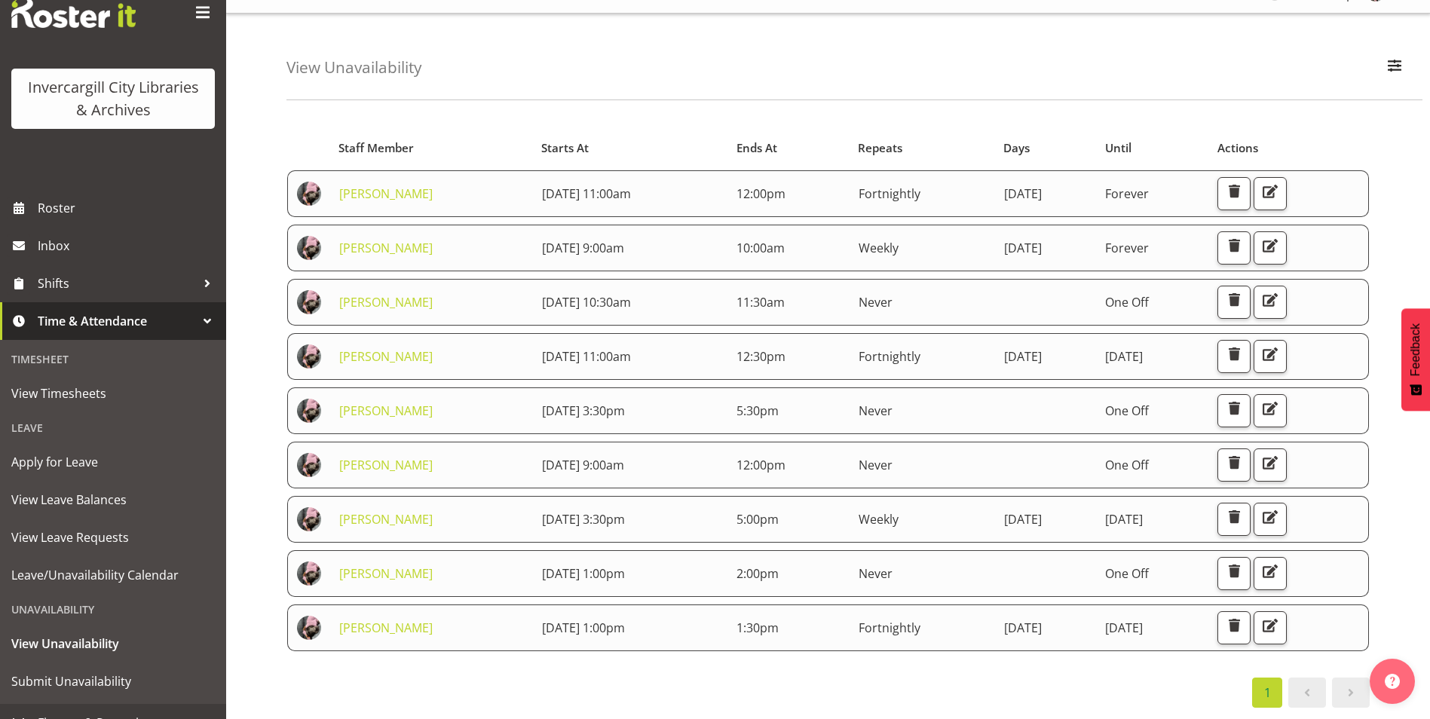
scroll to position [63, 0]
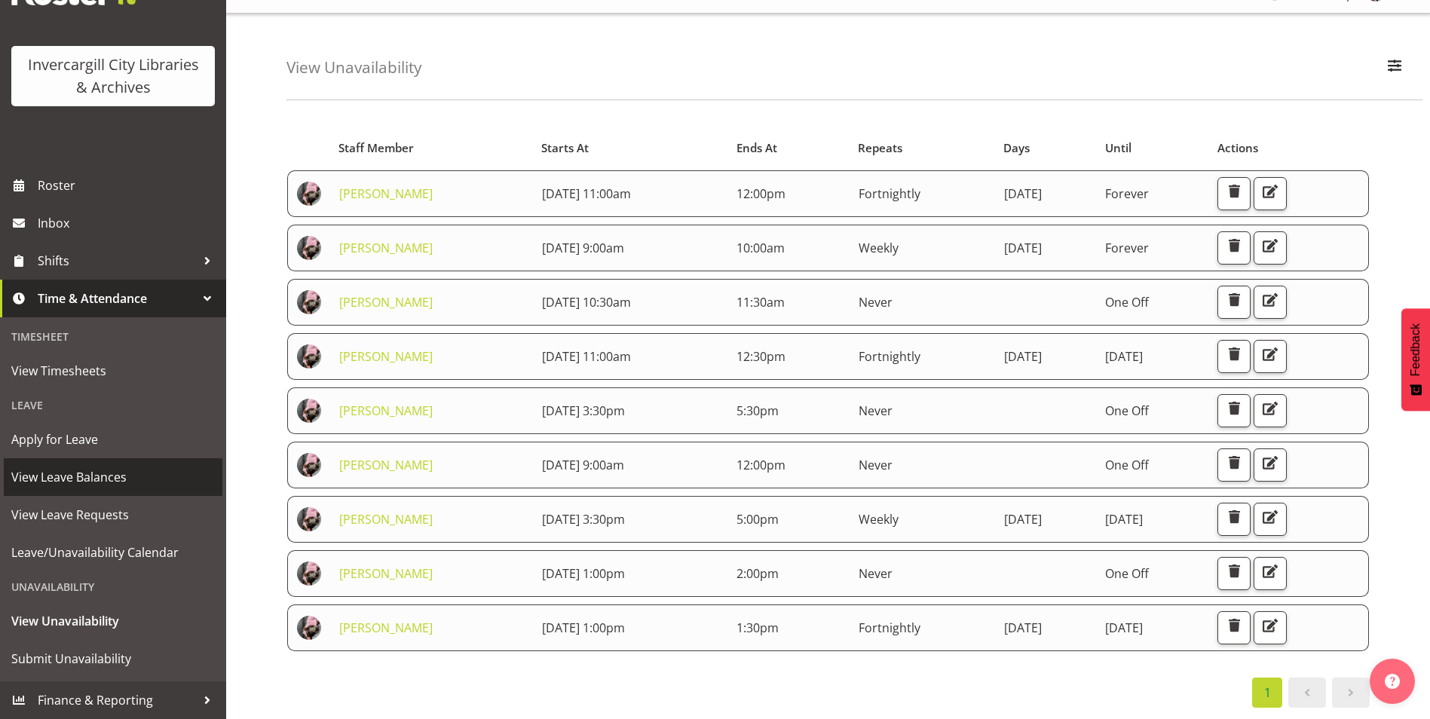
click at [140, 477] on span "View Leave Balances" at bounding box center [113, 477] width 204 height 23
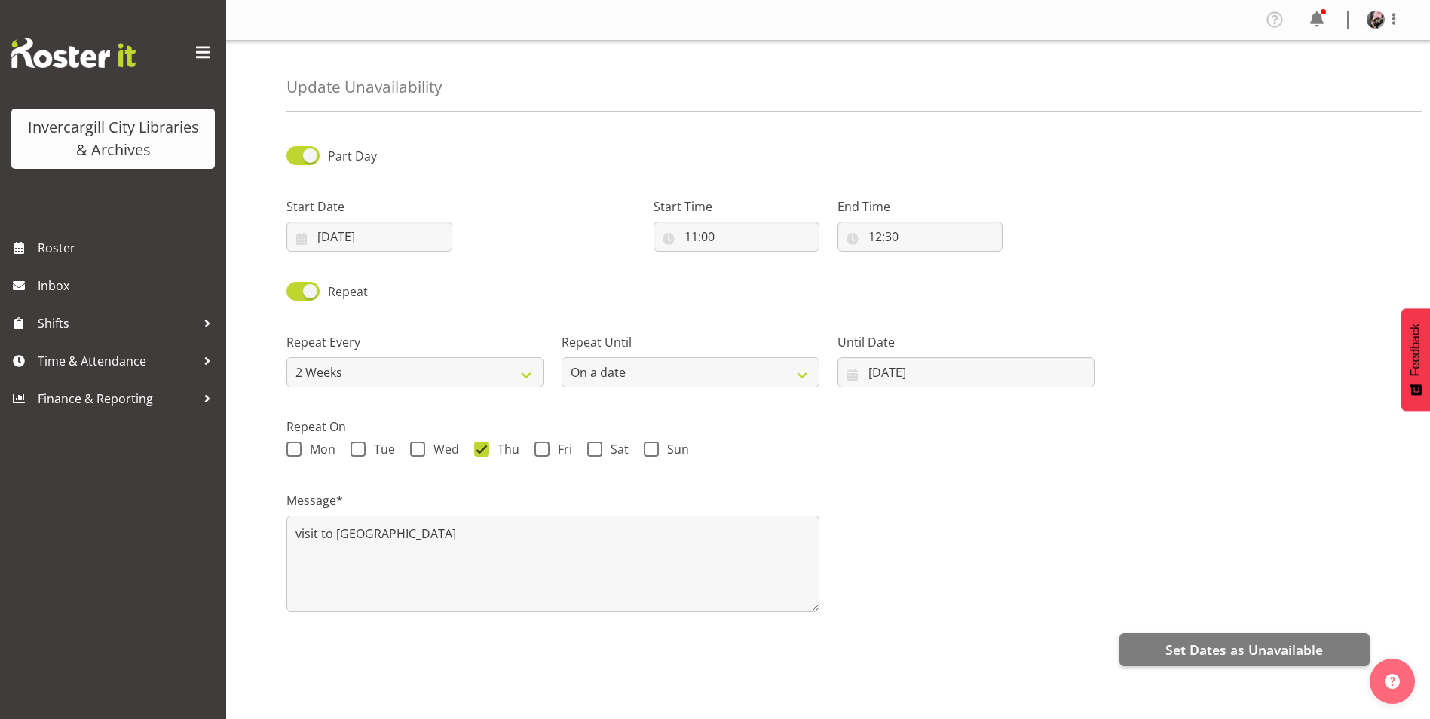
select select "2weeks"
select select "date"
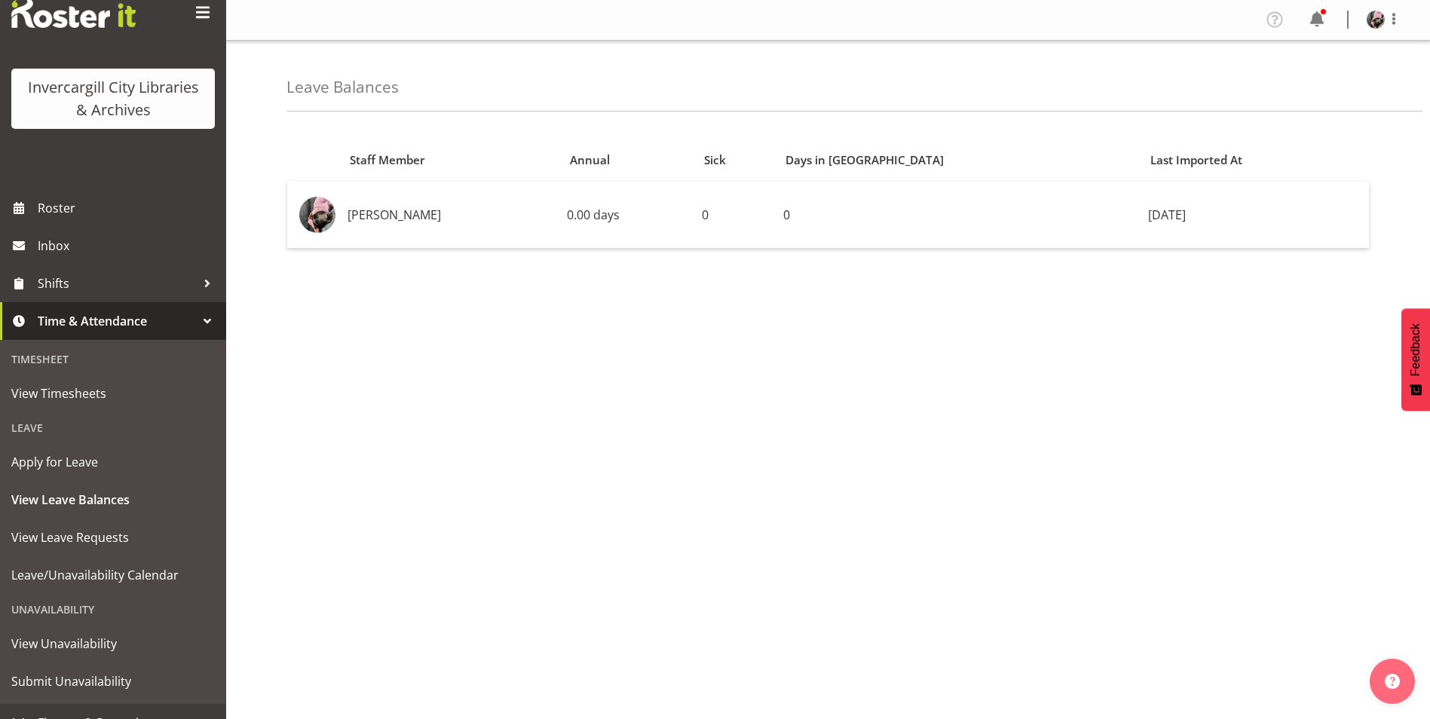
scroll to position [63, 0]
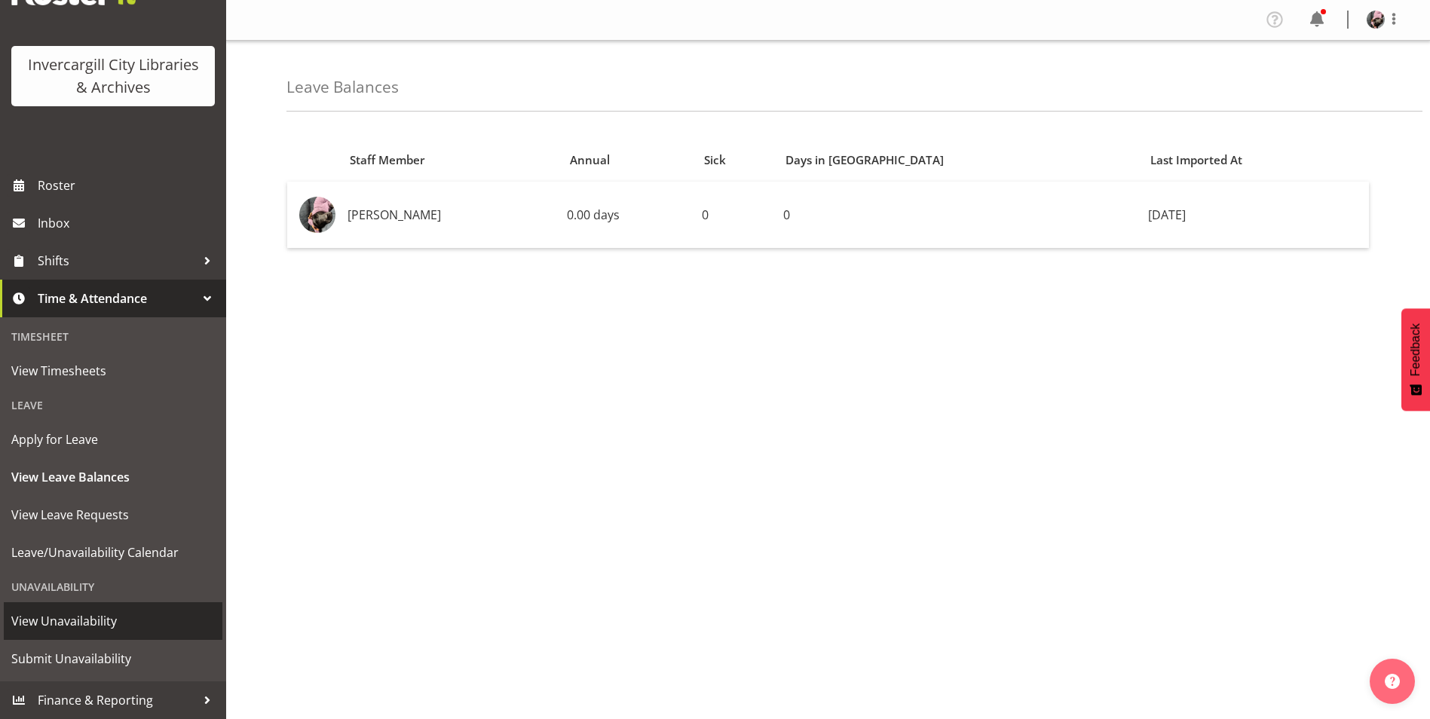
click at [137, 628] on span "View Unavailability" at bounding box center [113, 621] width 204 height 23
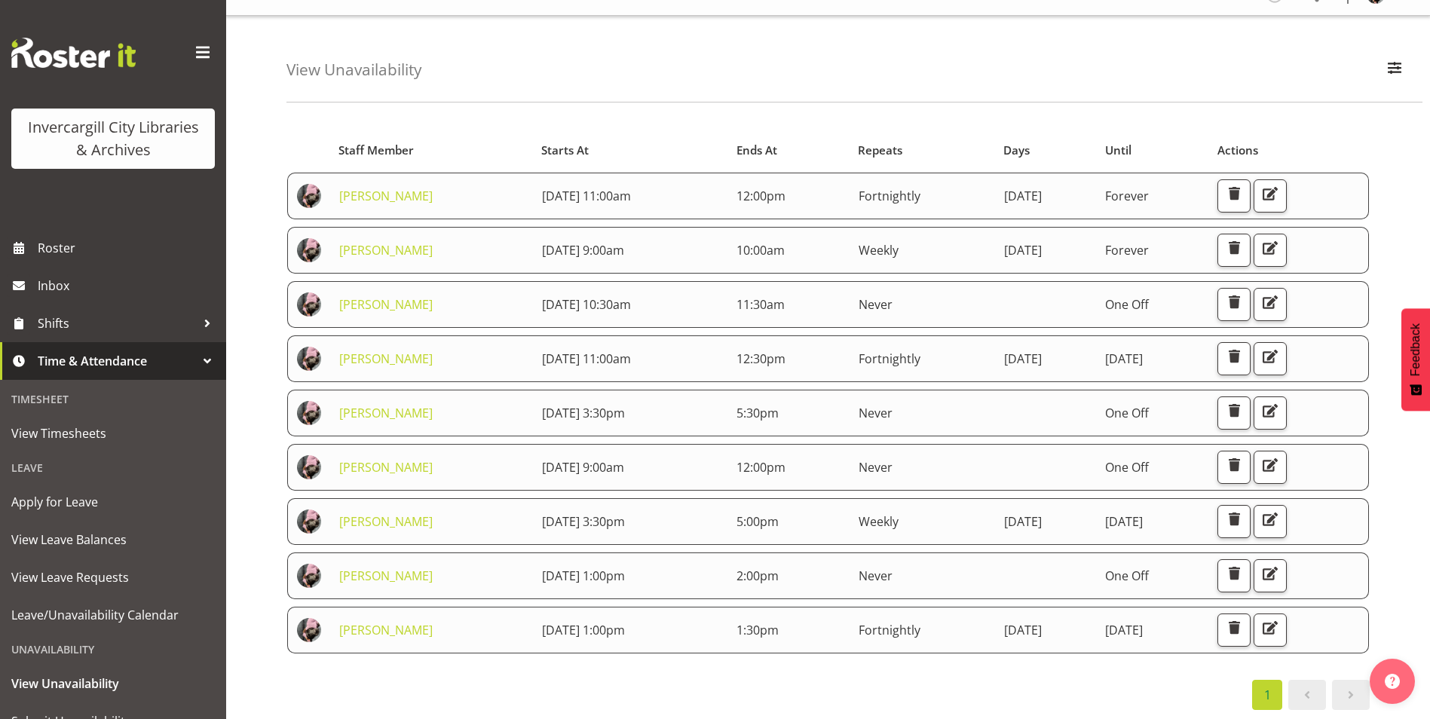
scroll to position [38, 0]
click at [733, 678] on div "1" at bounding box center [827, 693] width 1083 height 30
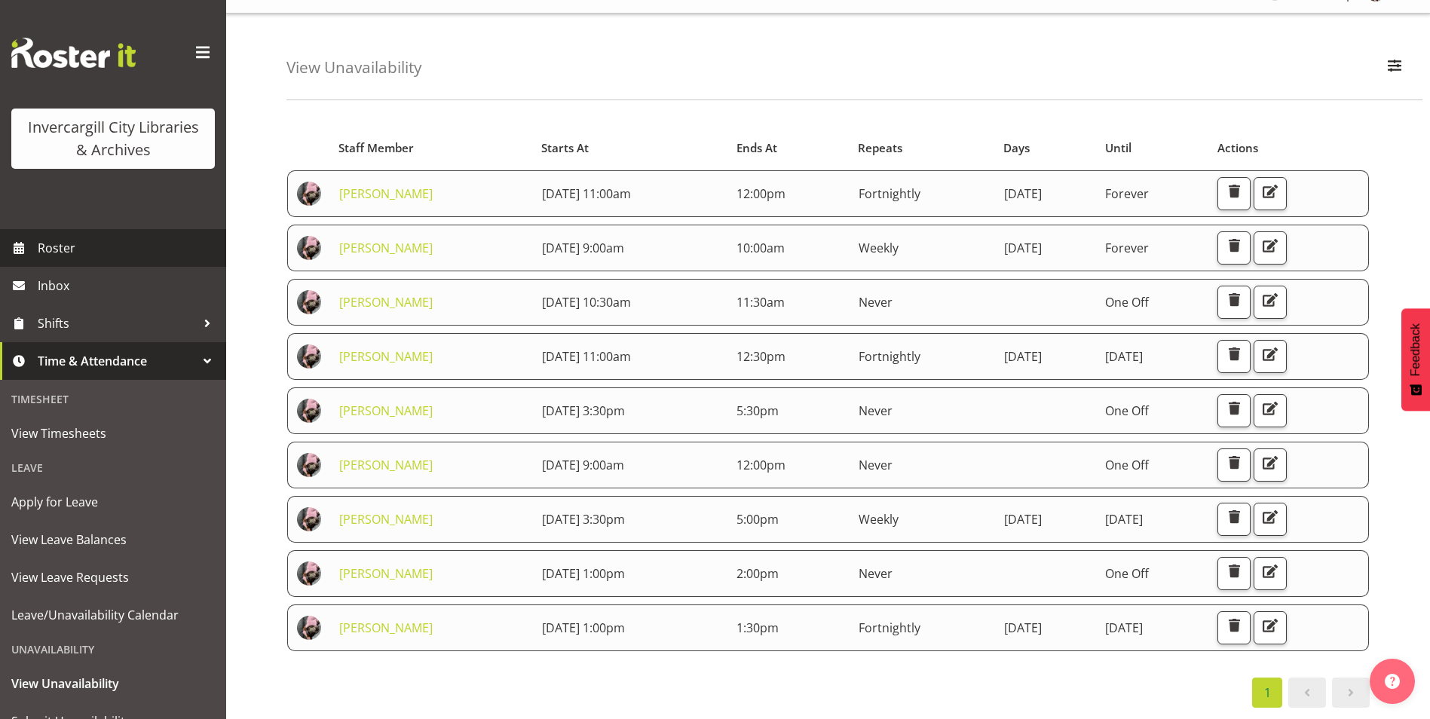
click at [171, 253] on span "Roster" at bounding box center [128, 248] width 181 height 23
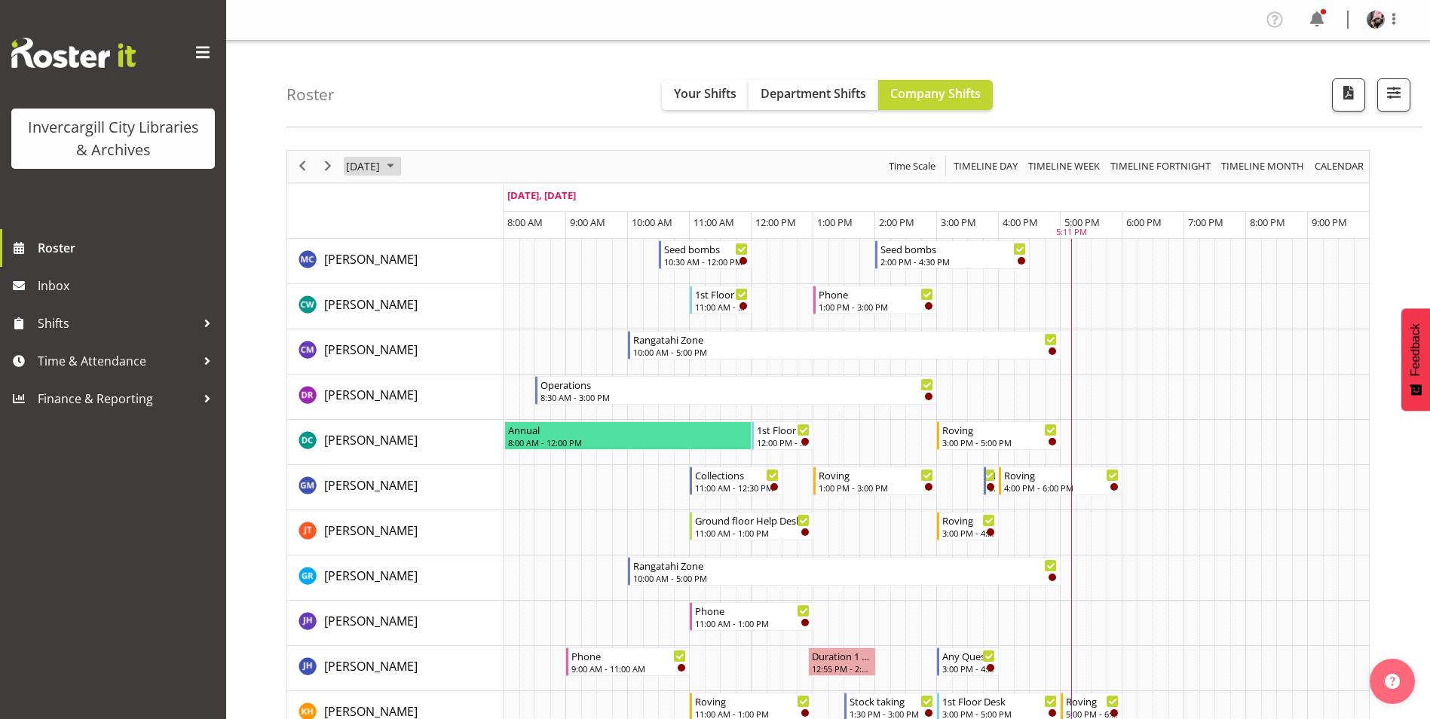
click at [381, 173] on span "[DATE]" at bounding box center [362, 166] width 37 height 19
click at [454, 329] on span "25" at bounding box center [458, 333] width 23 height 23
